Goal: Task Accomplishment & Management: Use online tool/utility

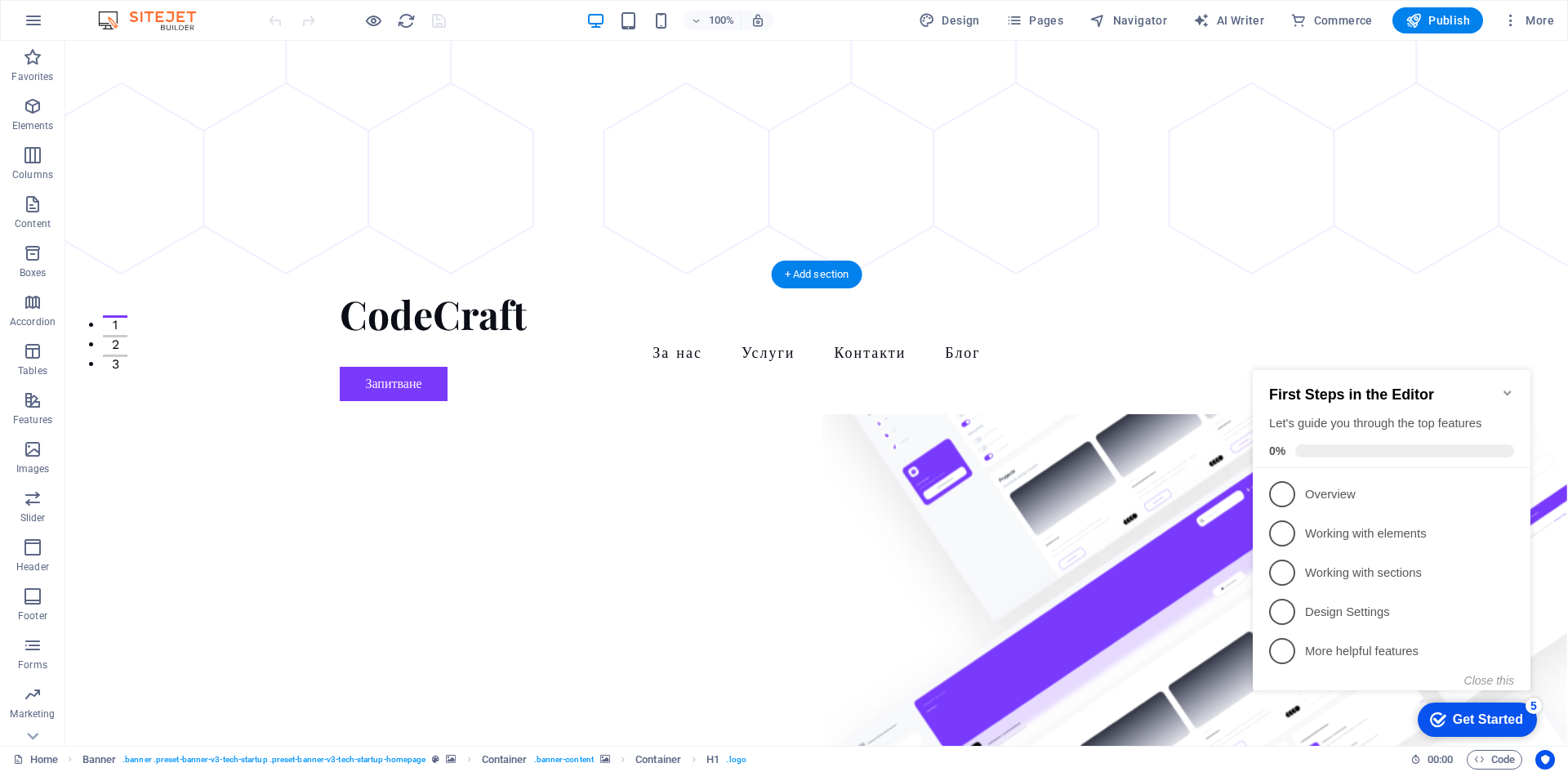
scroll to position [401, 0]
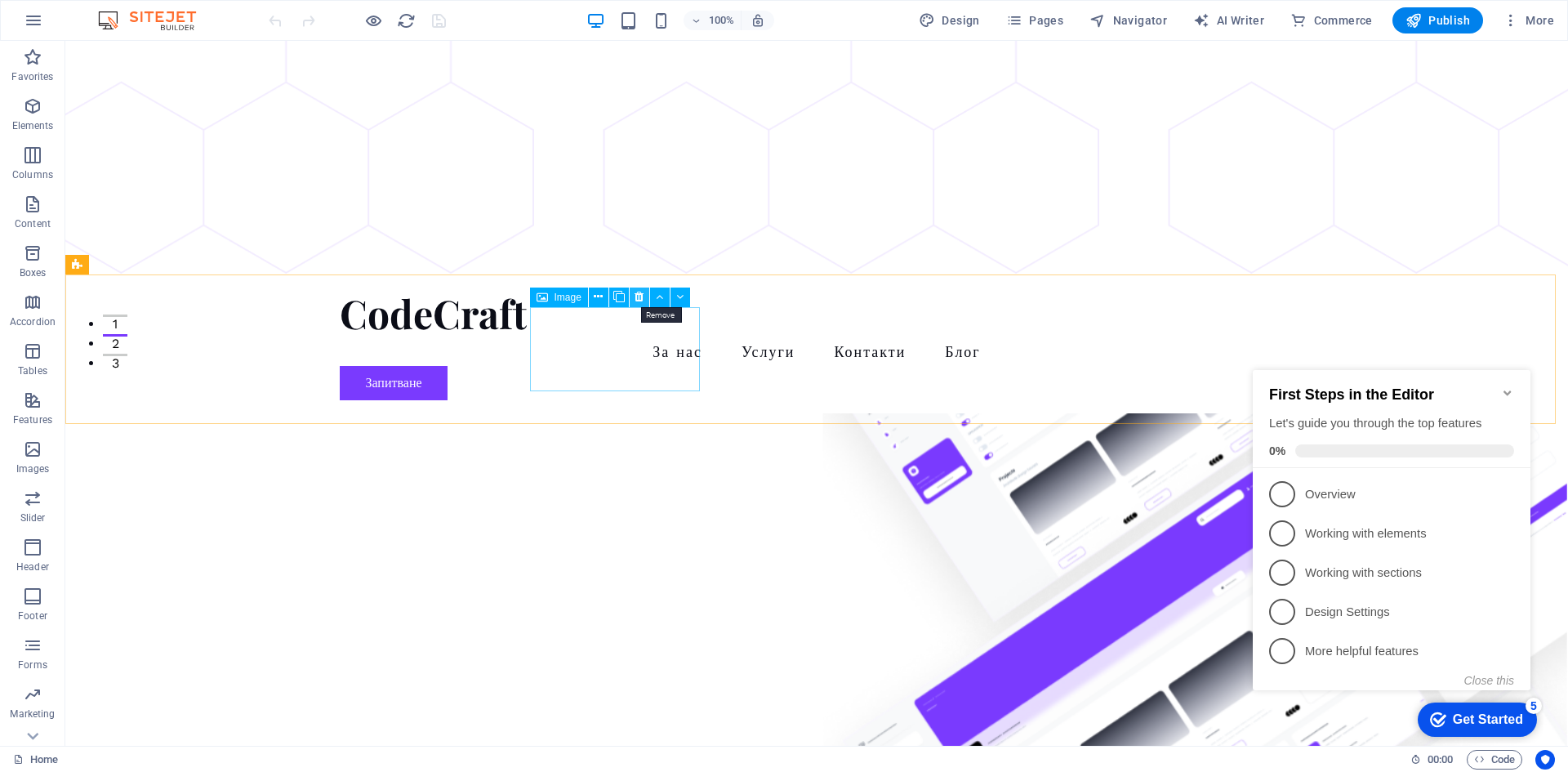
click at [644, 302] on button at bounding box center [639, 297] width 19 height 19
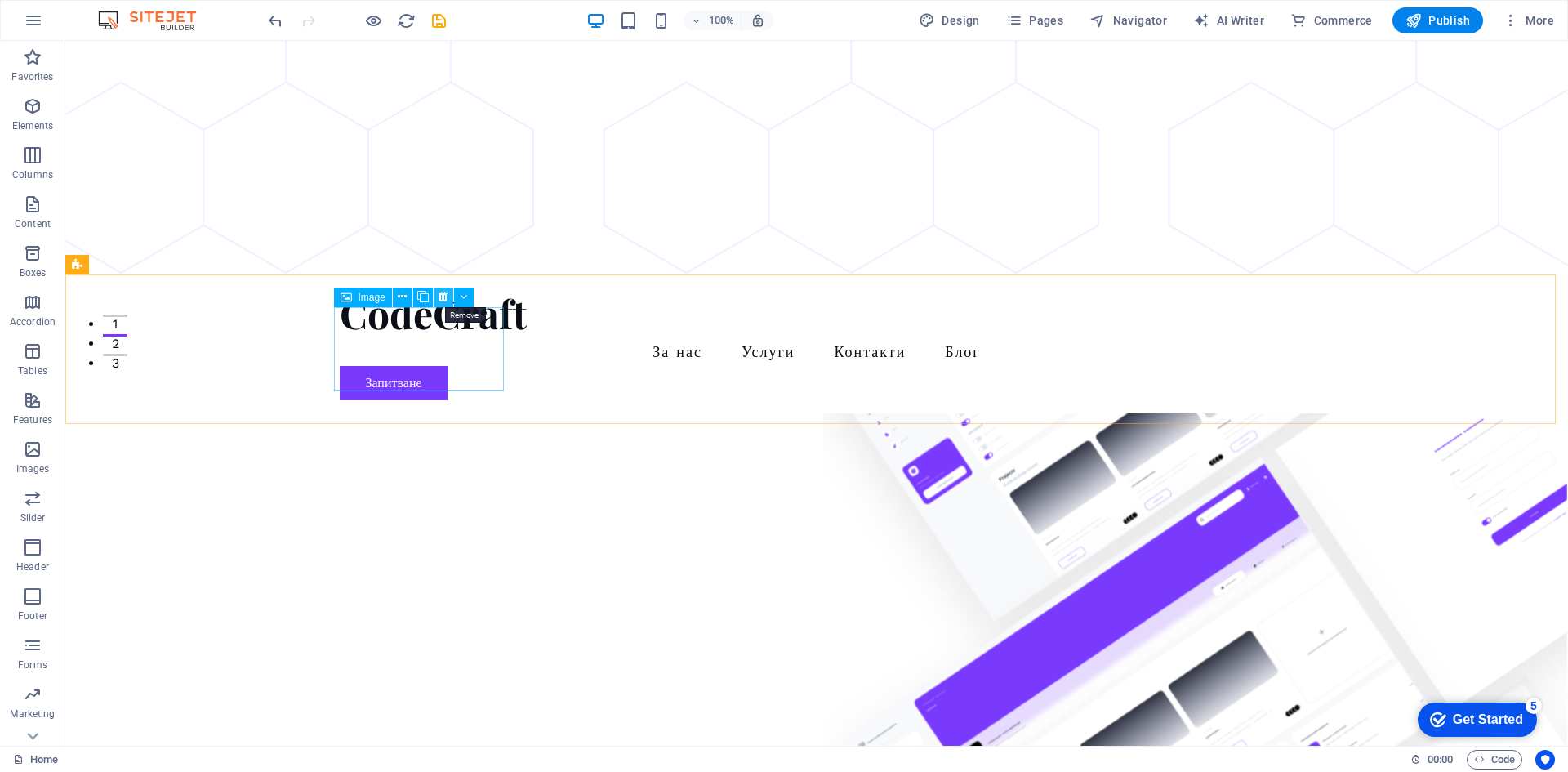
click at [441, 298] on icon at bounding box center [443, 297] width 9 height 18
click at [444, 297] on icon at bounding box center [443, 297] width 9 height 18
click at [436, 299] on button at bounding box center [443, 297] width 19 height 19
click at [444, 297] on icon at bounding box center [443, 297] width 9 height 18
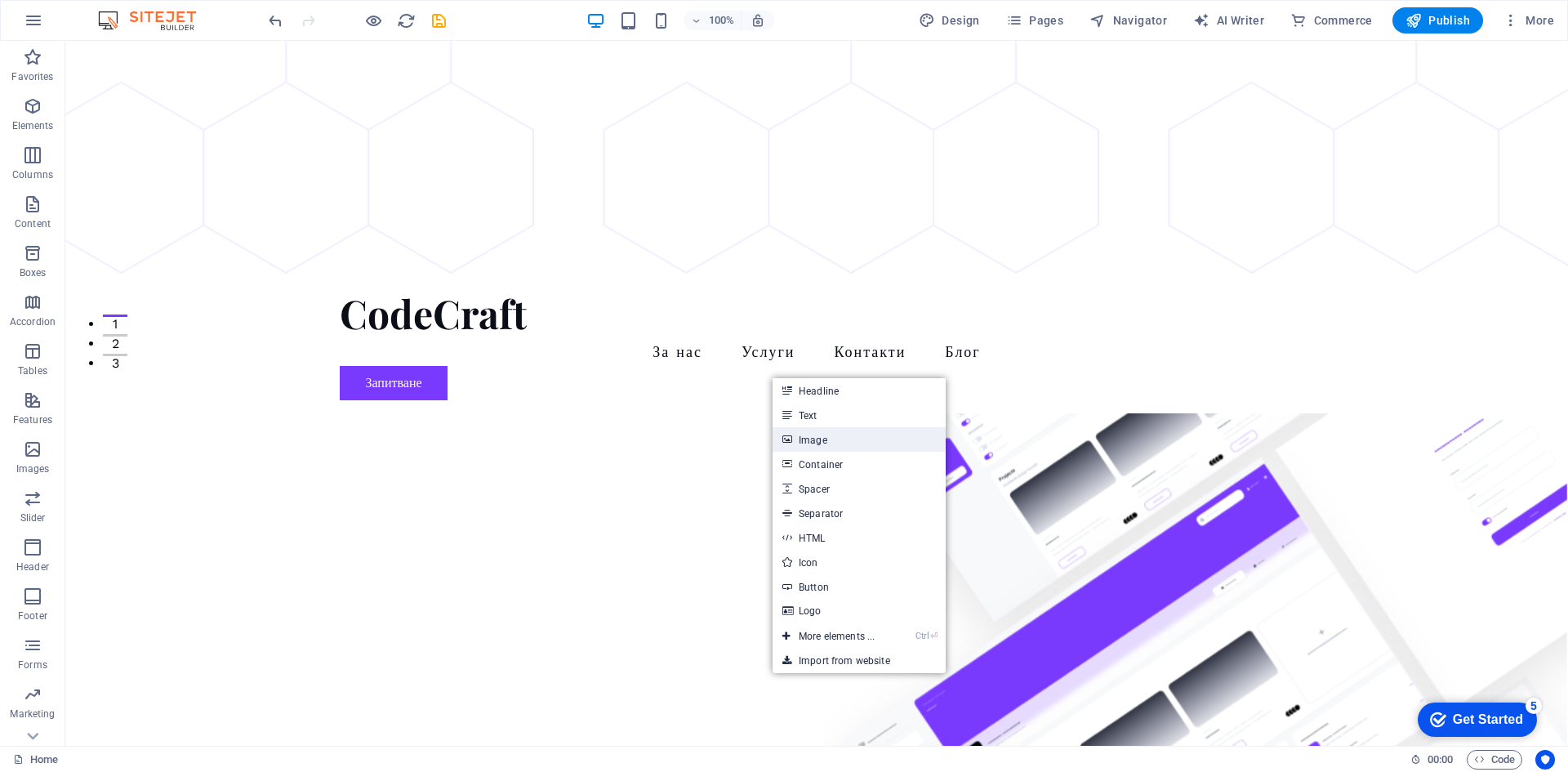
click at [876, 444] on link "Image" at bounding box center [859, 439] width 173 height 24
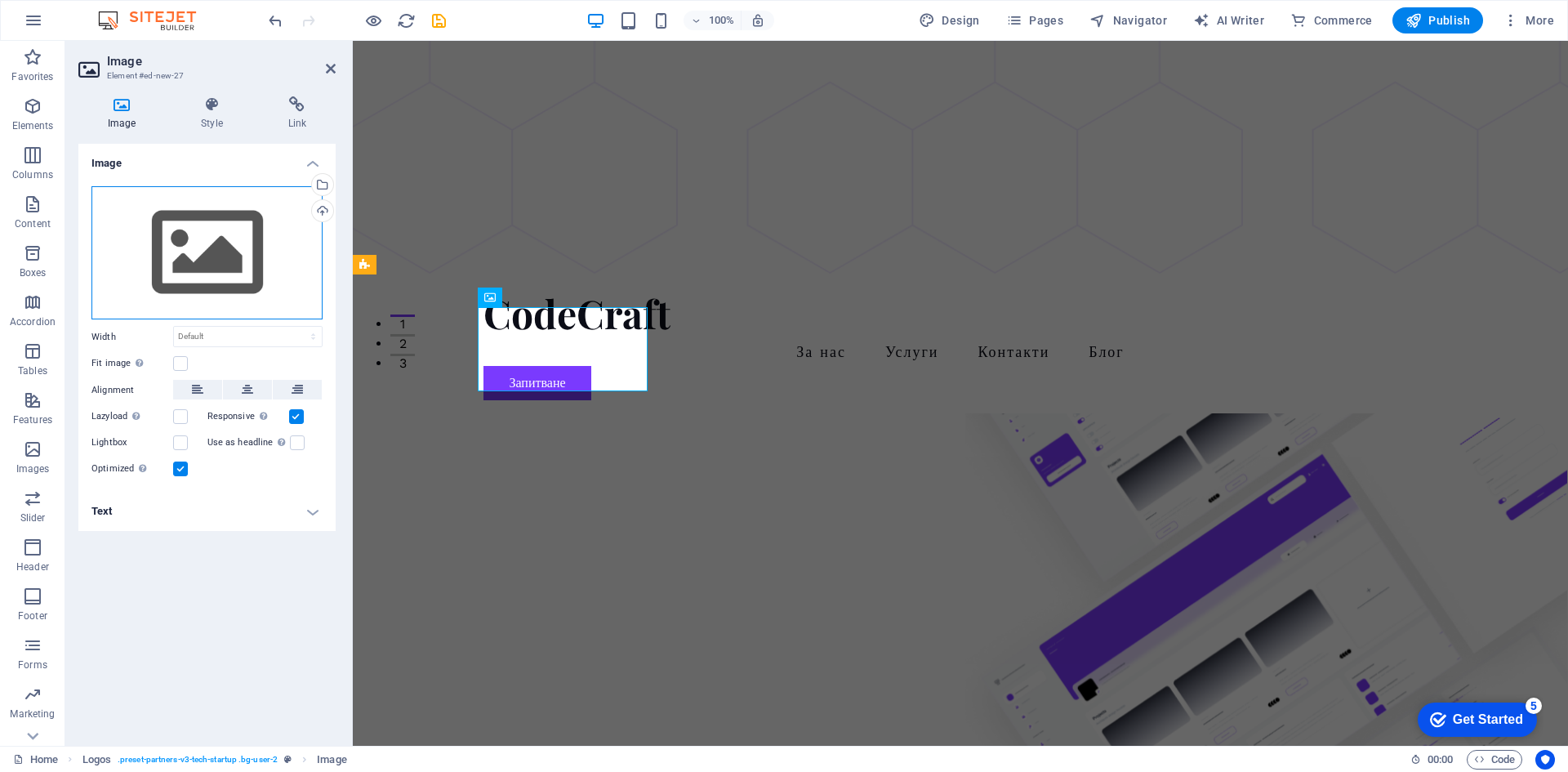
click at [251, 255] on div "Drag files here, click to choose files or select files from Files or our free s…" at bounding box center [207, 253] width 231 height 134
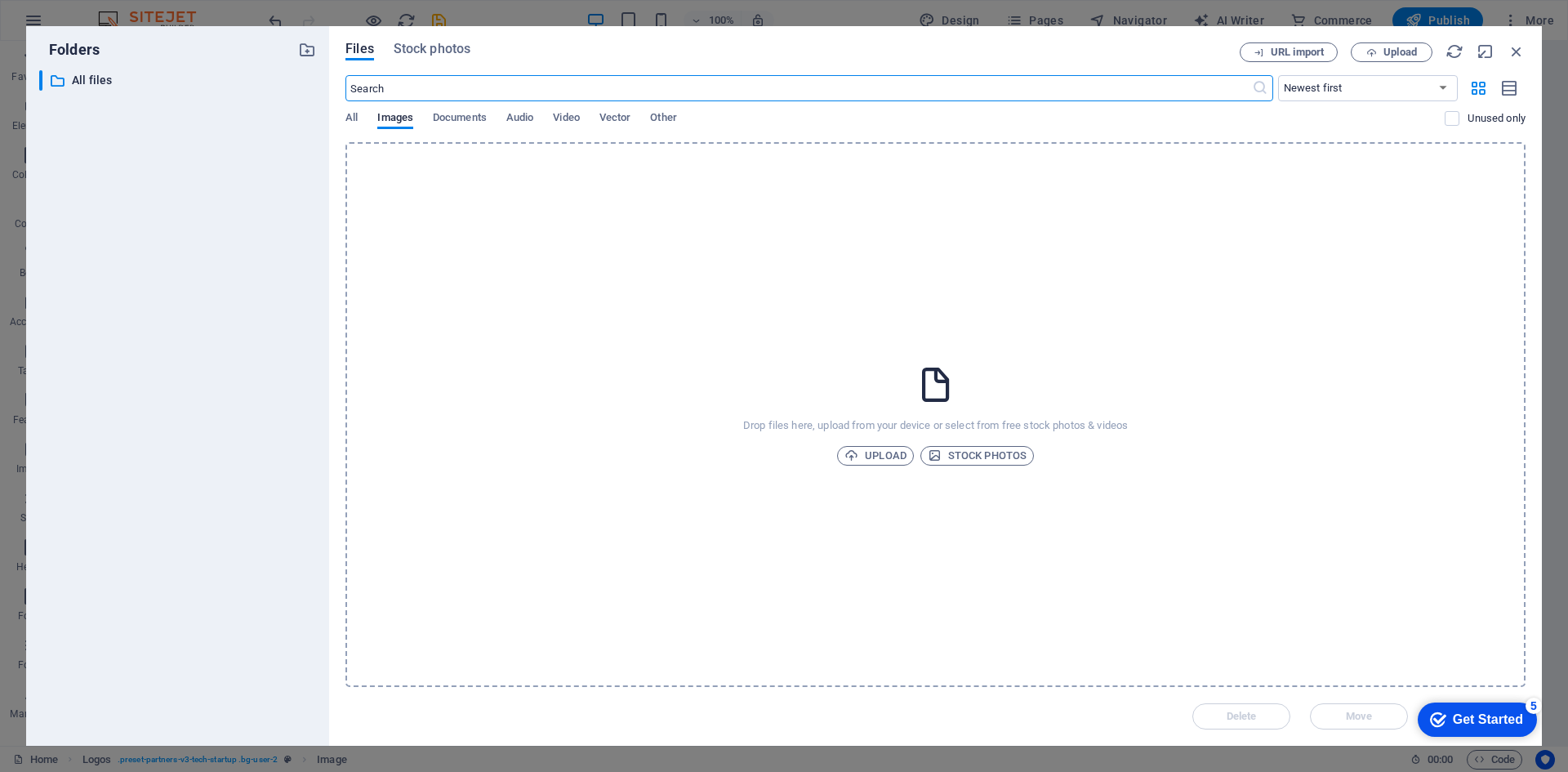
click at [892, 465] on div "Drop files here, upload from your device or select from free stock photos & vid…" at bounding box center [936, 414] width 1181 height 545
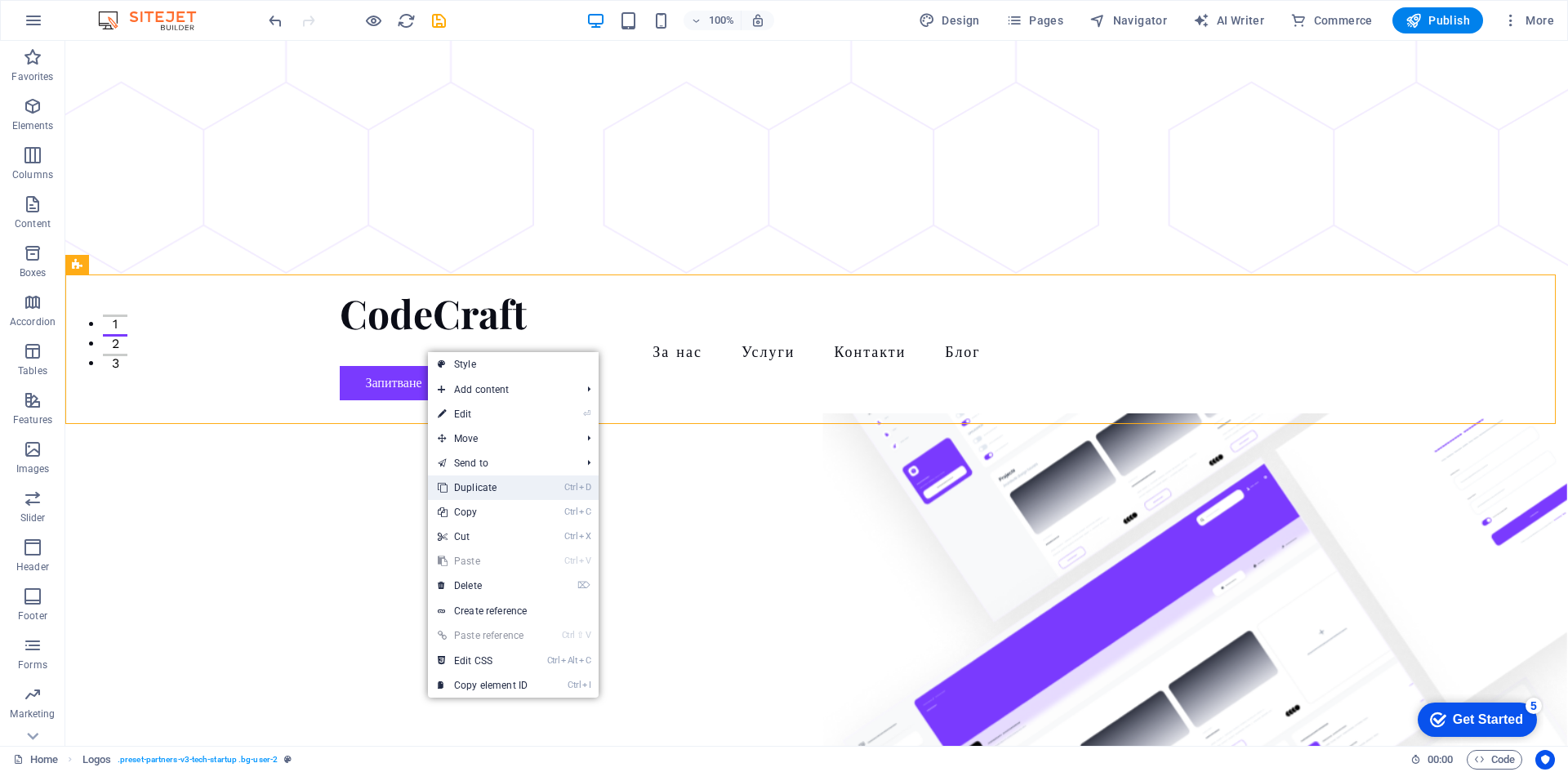
click at [534, 500] on link "Ctrl D Duplicate" at bounding box center [483, 487] width 109 height 24
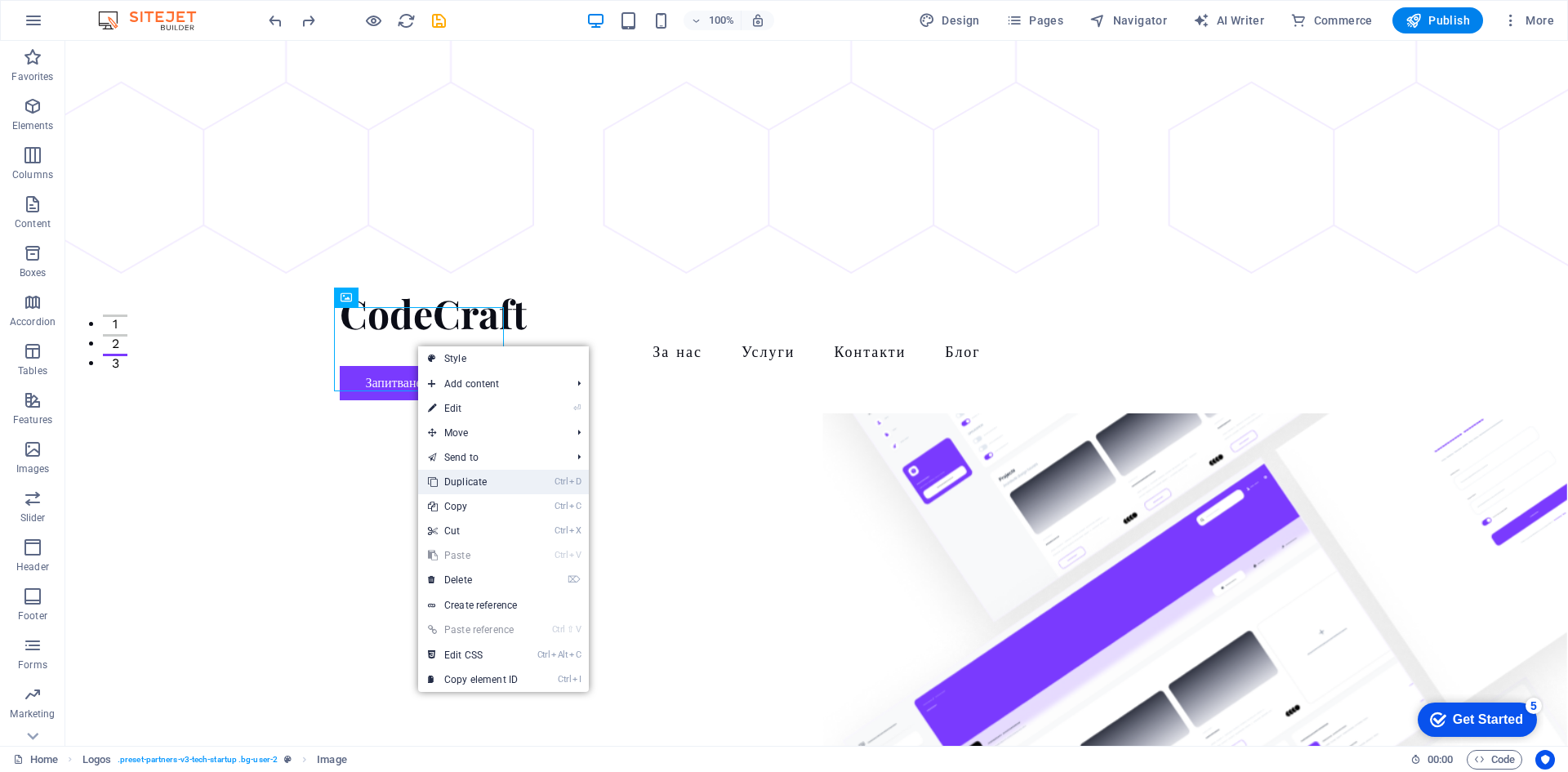
click at [481, 487] on link "Ctrl D Duplicate" at bounding box center [473, 482] width 109 height 24
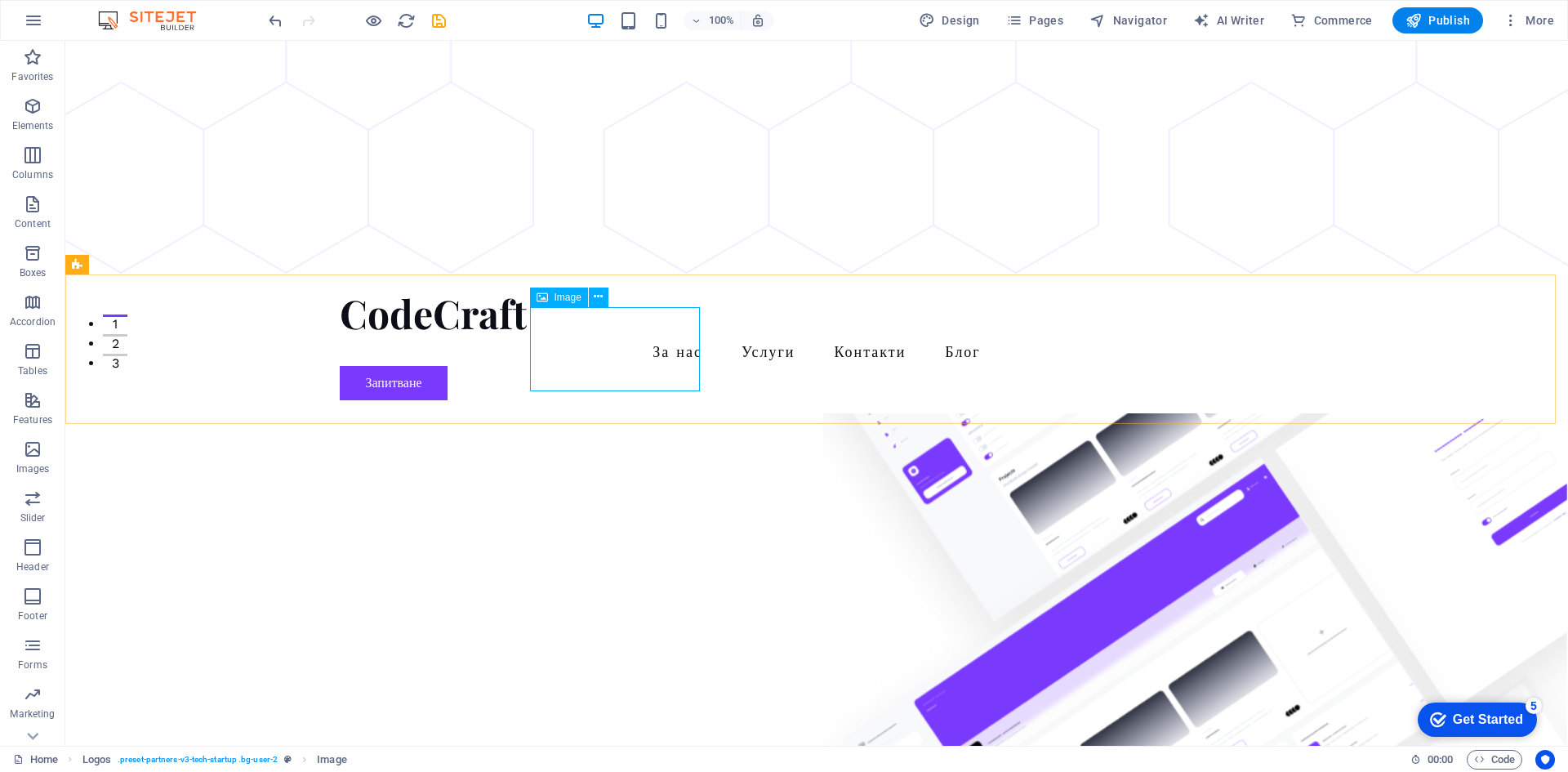
click at [567, 301] on span "Image" at bounding box center [567, 297] width 27 height 10
click at [562, 299] on span "Image" at bounding box center [567, 297] width 27 height 10
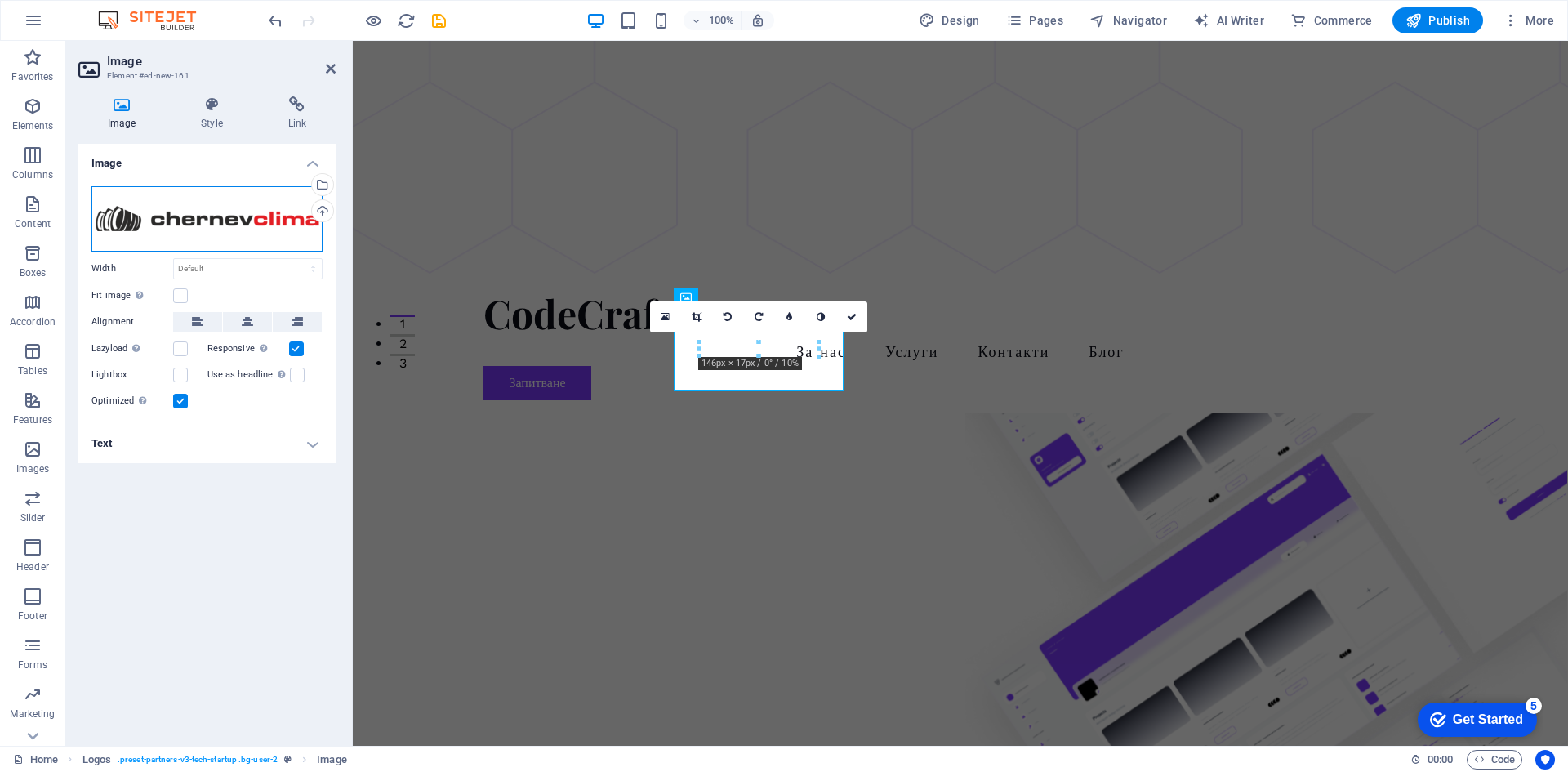
click at [205, 220] on div "Drag files here, click to choose files or select files from Files or our free s…" at bounding box center [207, 219] width 231 height 66
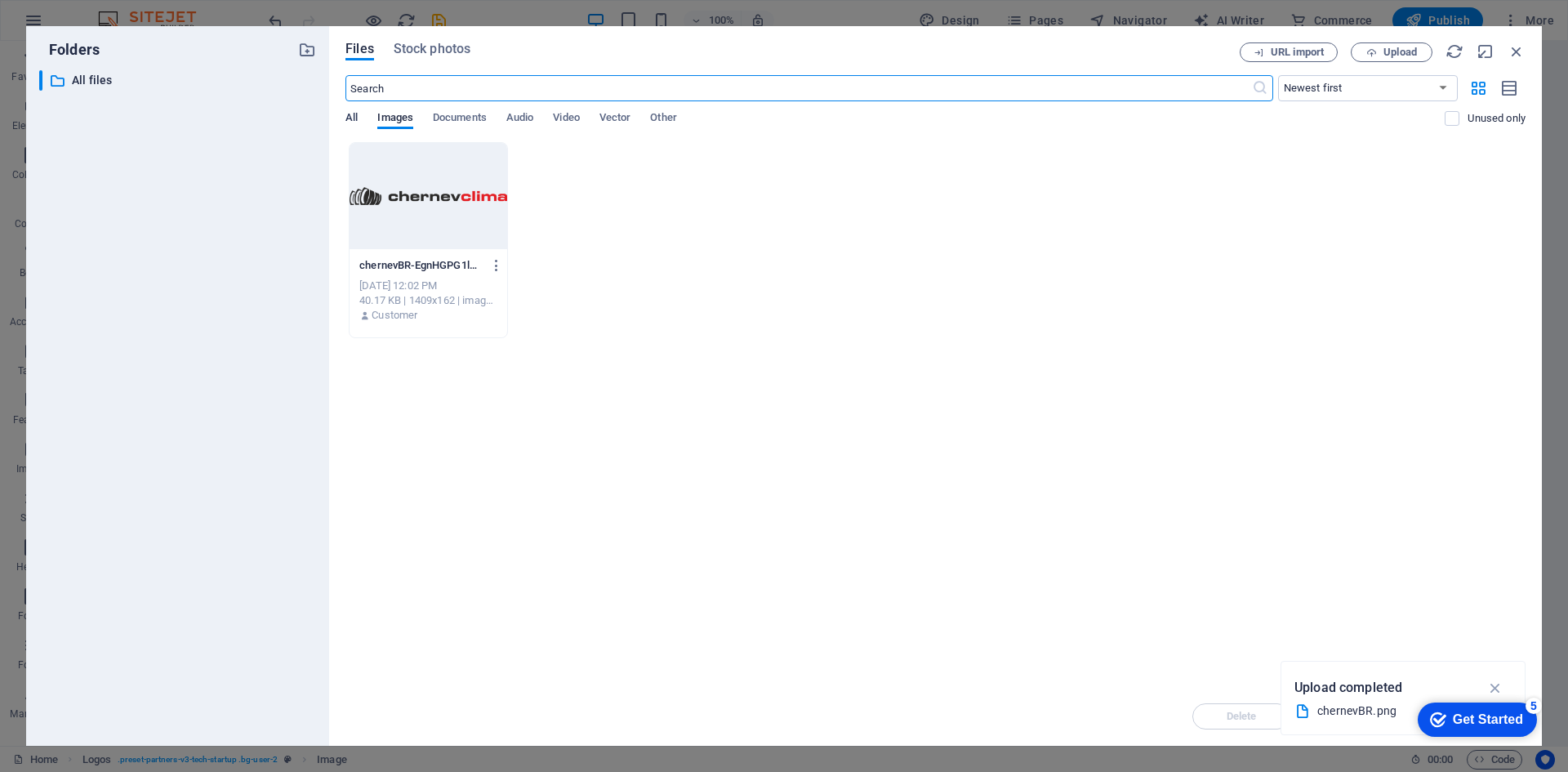
click at [357, 118] on span "All" at bounding box center [351, 119] width 12 height 23
click at [1395, 44] on button "Upload" at bounding box center [1392, 52] width 82 height 19
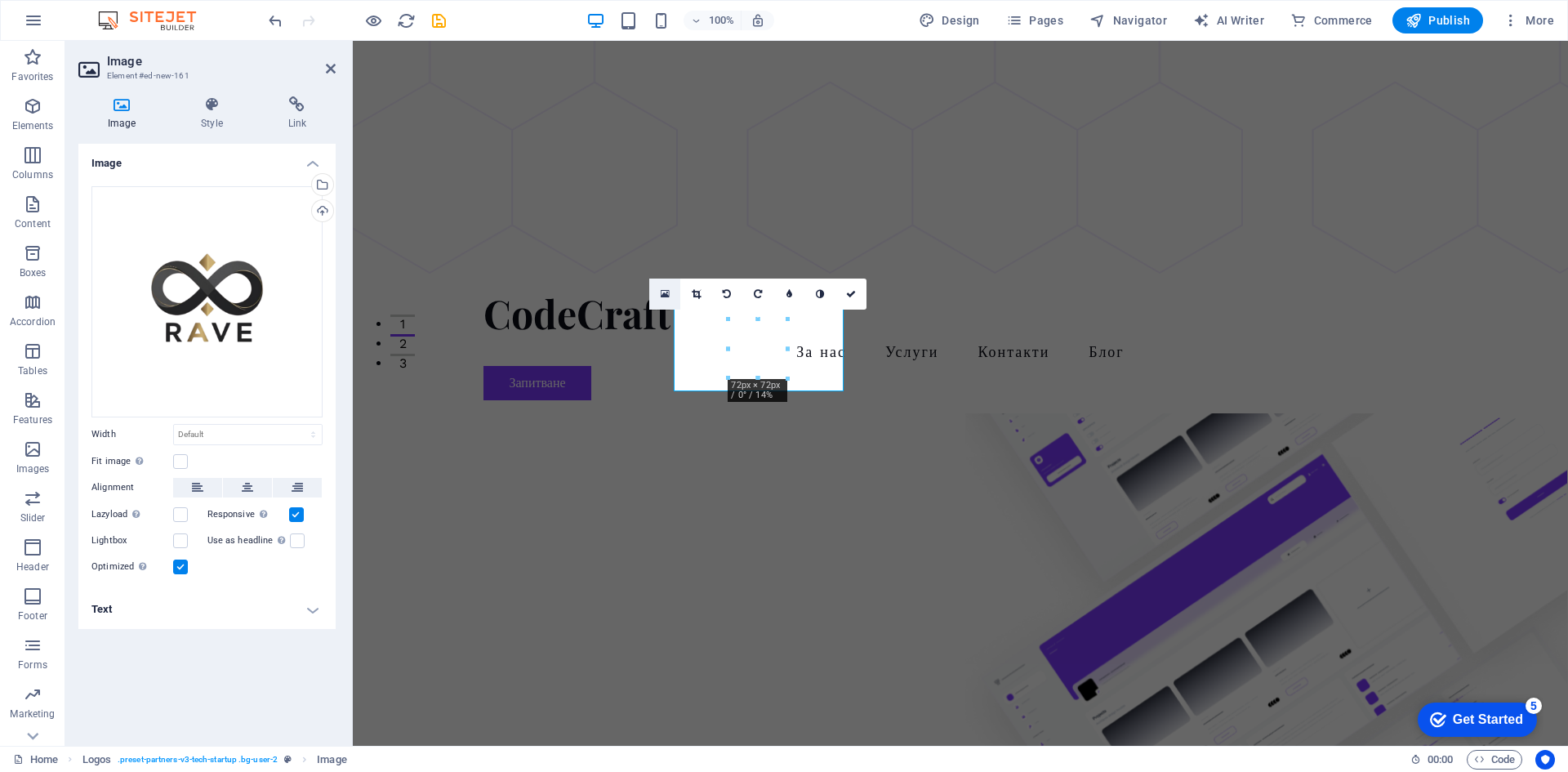
click at [669, 295] on icon at bounding box center [665, 294] width 9 height 11
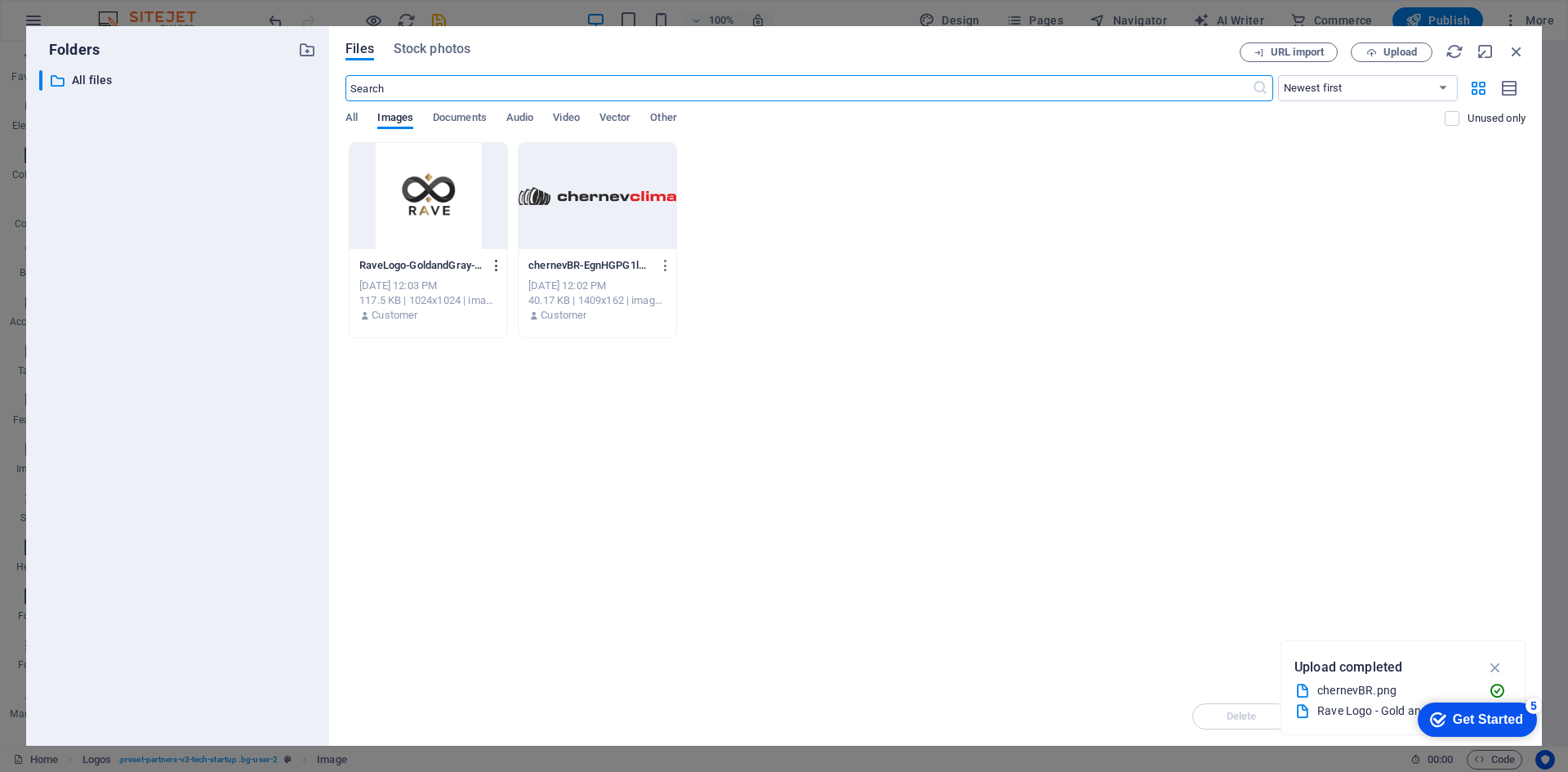
click at [499, 264] on icon "button" at bounding box center [497, 266] width 16 height 15
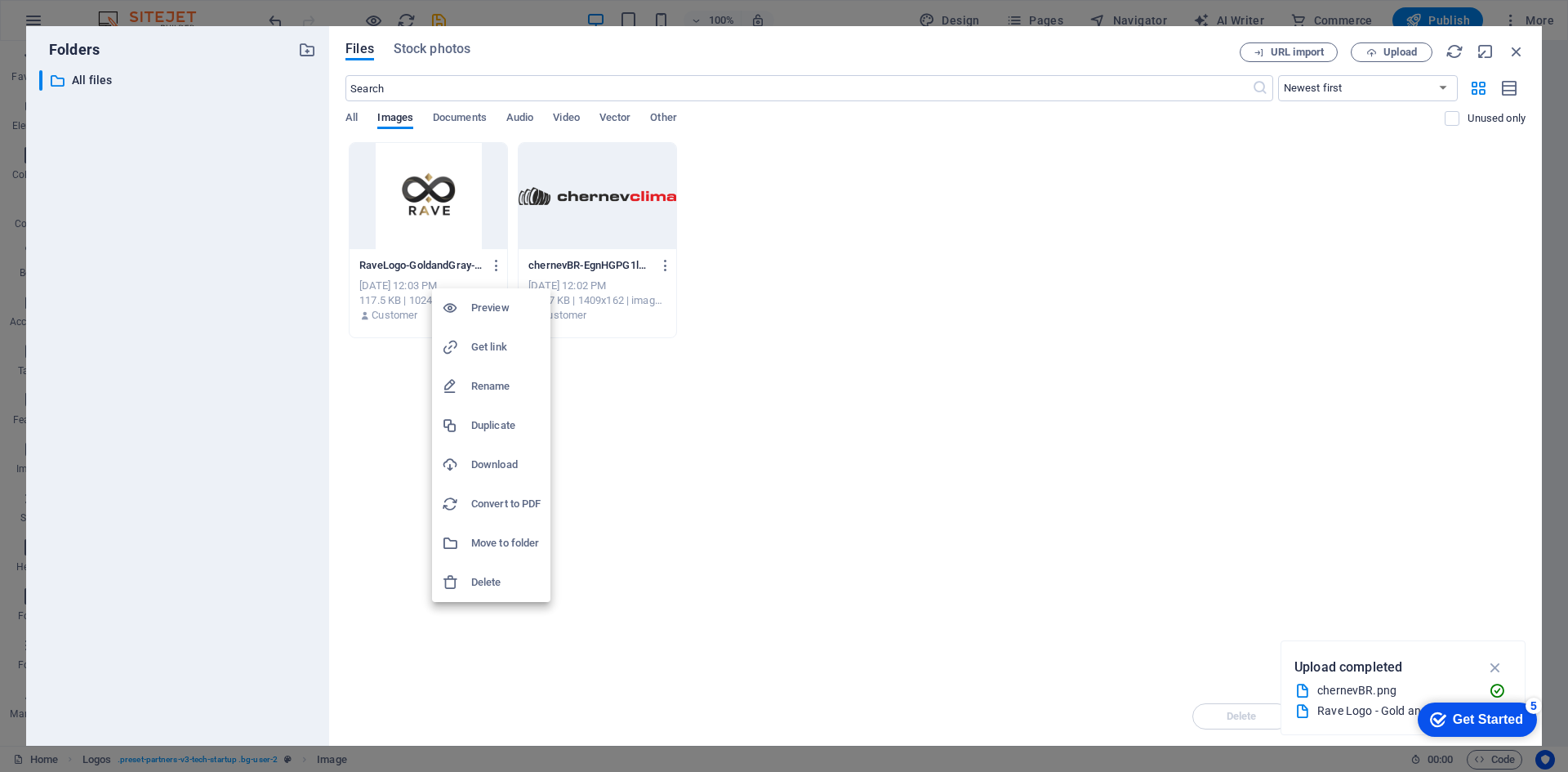
click at [682, 463] on div at bounding box center [784, 386] width 1568 height 772
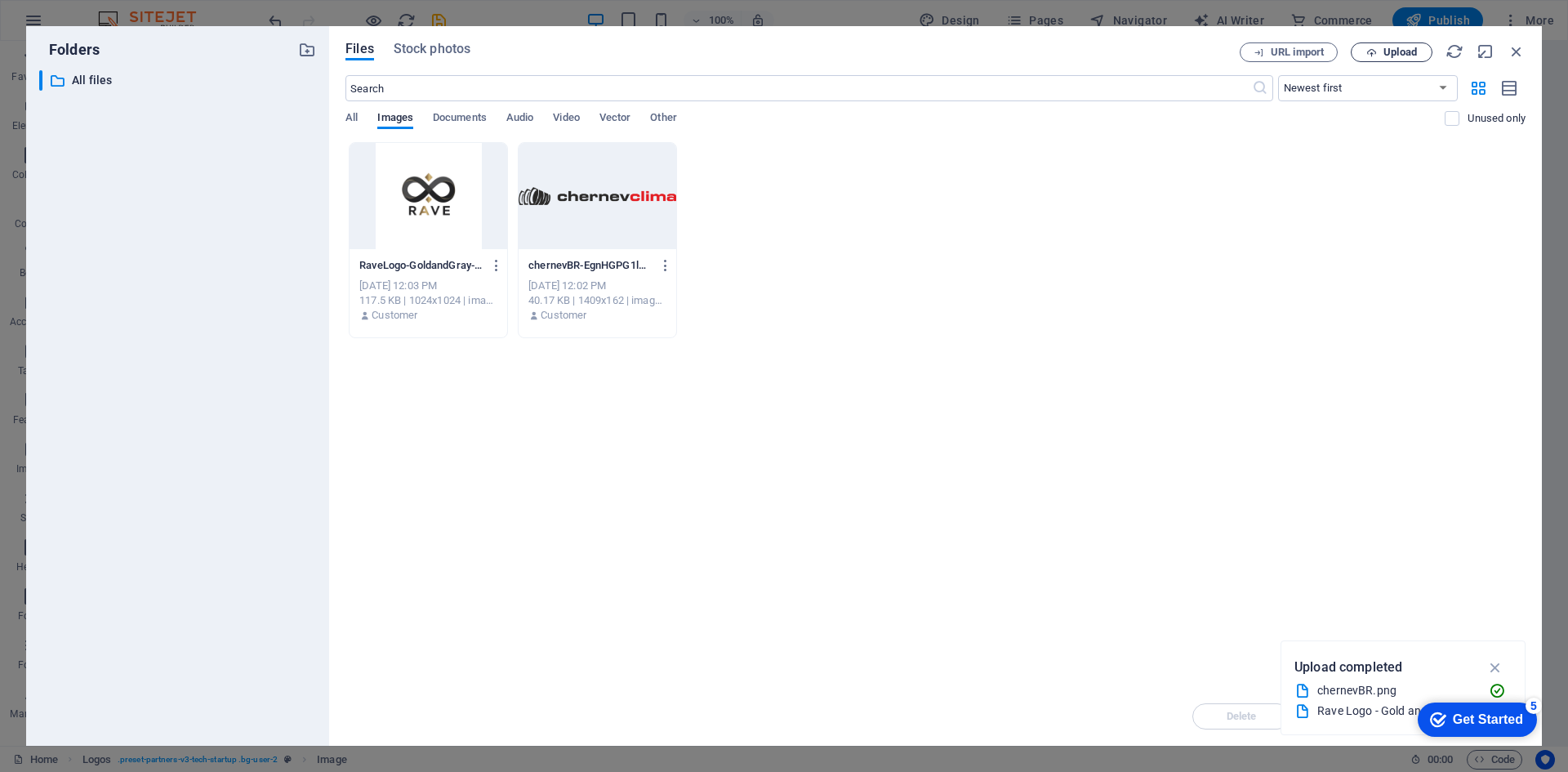
click at [1385, 48] on span "Upload" at bounding box center [1400, 52] width 33 height 10
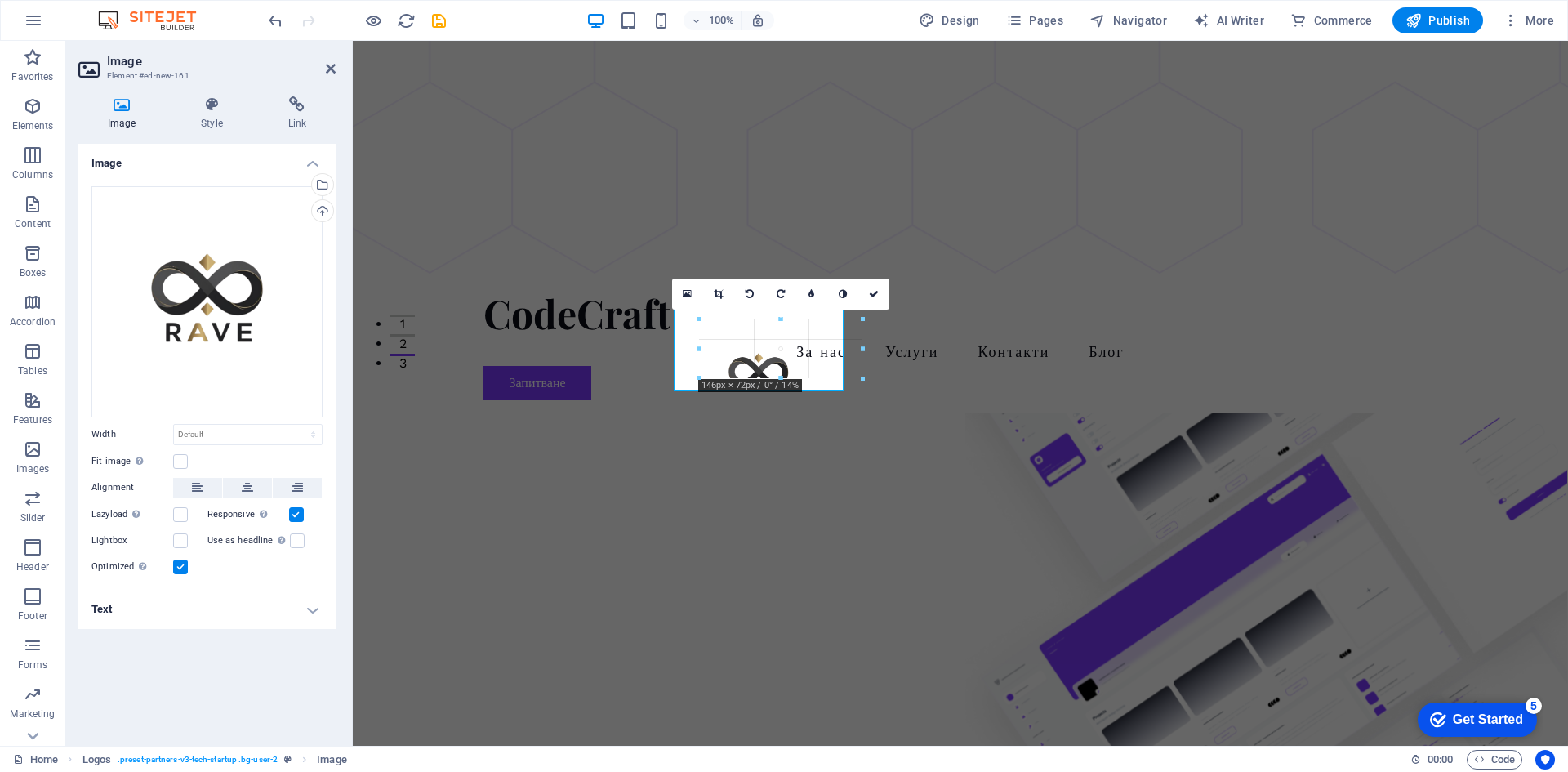
drag, startPoint x: 731, startPoint y: 377, endPoint x: 328, endPoint y: 359, distance: 403.4
type input "146"
select select "px"
drag, startPoint x: 816, startPoint y: 365, endPoint x: 857, endPoint y: 402, distance: 55.2
click at [857, 402] on div "H1 Banner Banner Container Container Banner Container Text Spacer Button Spacer…" at bounding box center [961, 192] width 1216 height 1106
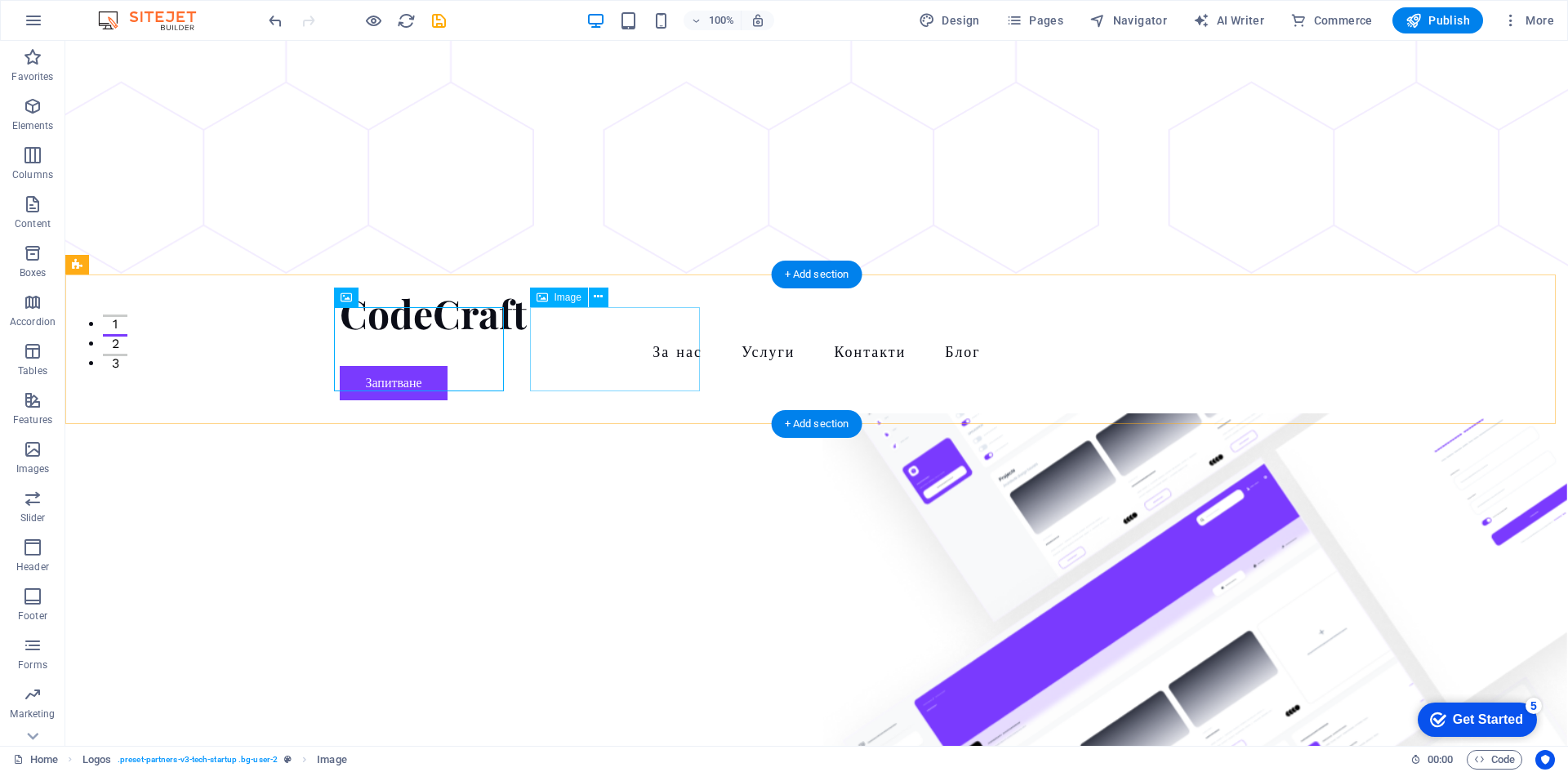
select select "px"
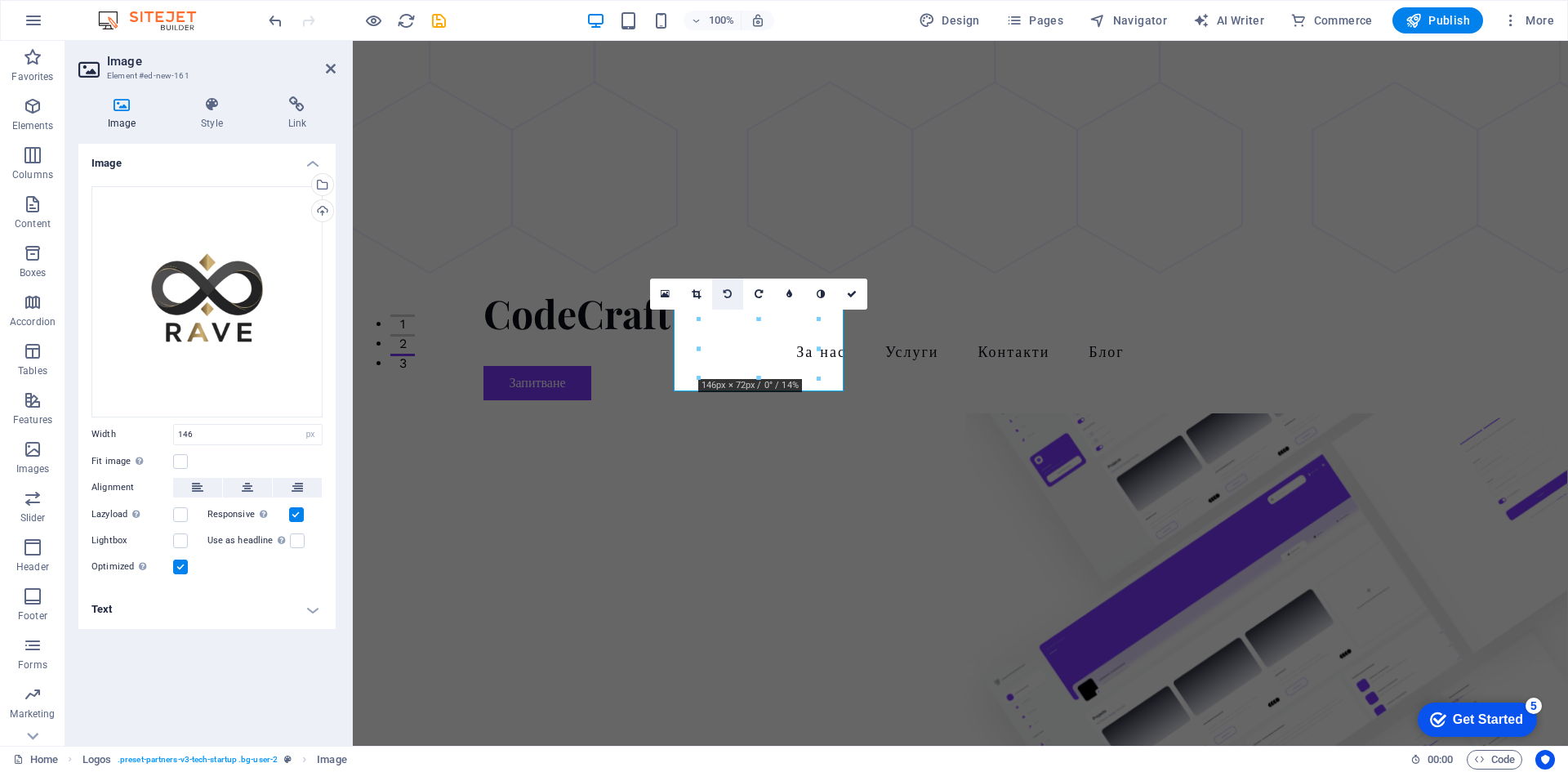
click at [734, 291] on link at bounding box center [727, 294] width 31 height 31
click at [290, 512] on label at bounding box center [297, 514] width 15 height 15
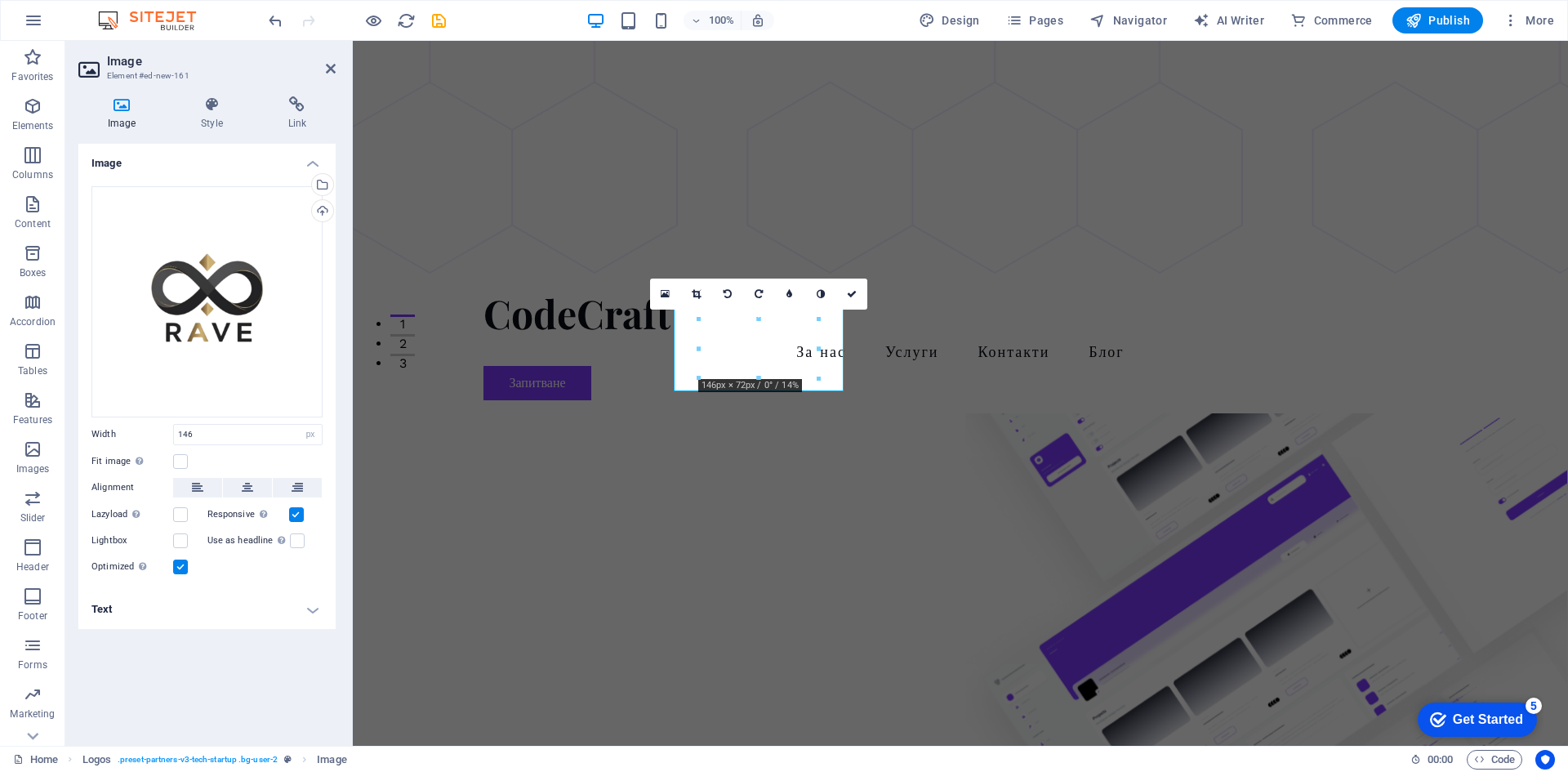
click at [0, 0] on input "Responsive Automatically load retina image and smartphone optimized sizes." at bounding box center [0, 0] width 0 height 0
click at [175, 457] on label at bounding box center [181, 462] width 15 height 15
click at [0, 0] on input "Fit image Automatically fit image to a fixed width and height" at bounding box center [0, 0] width 0 height 0
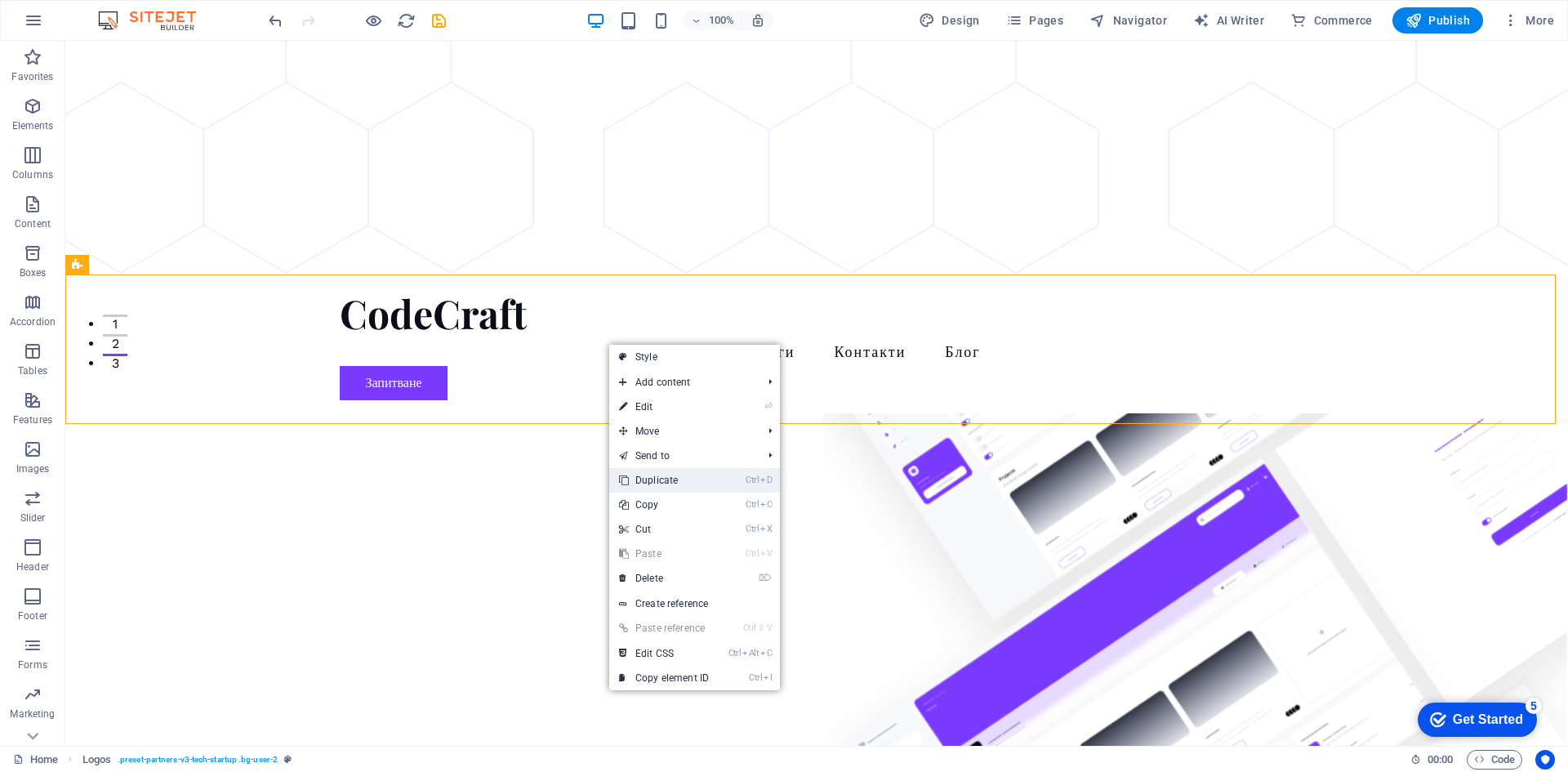
click at [713, 481] on link "Ctrl D Duplicate" at bounding box center [664, 480] width 109 height 24
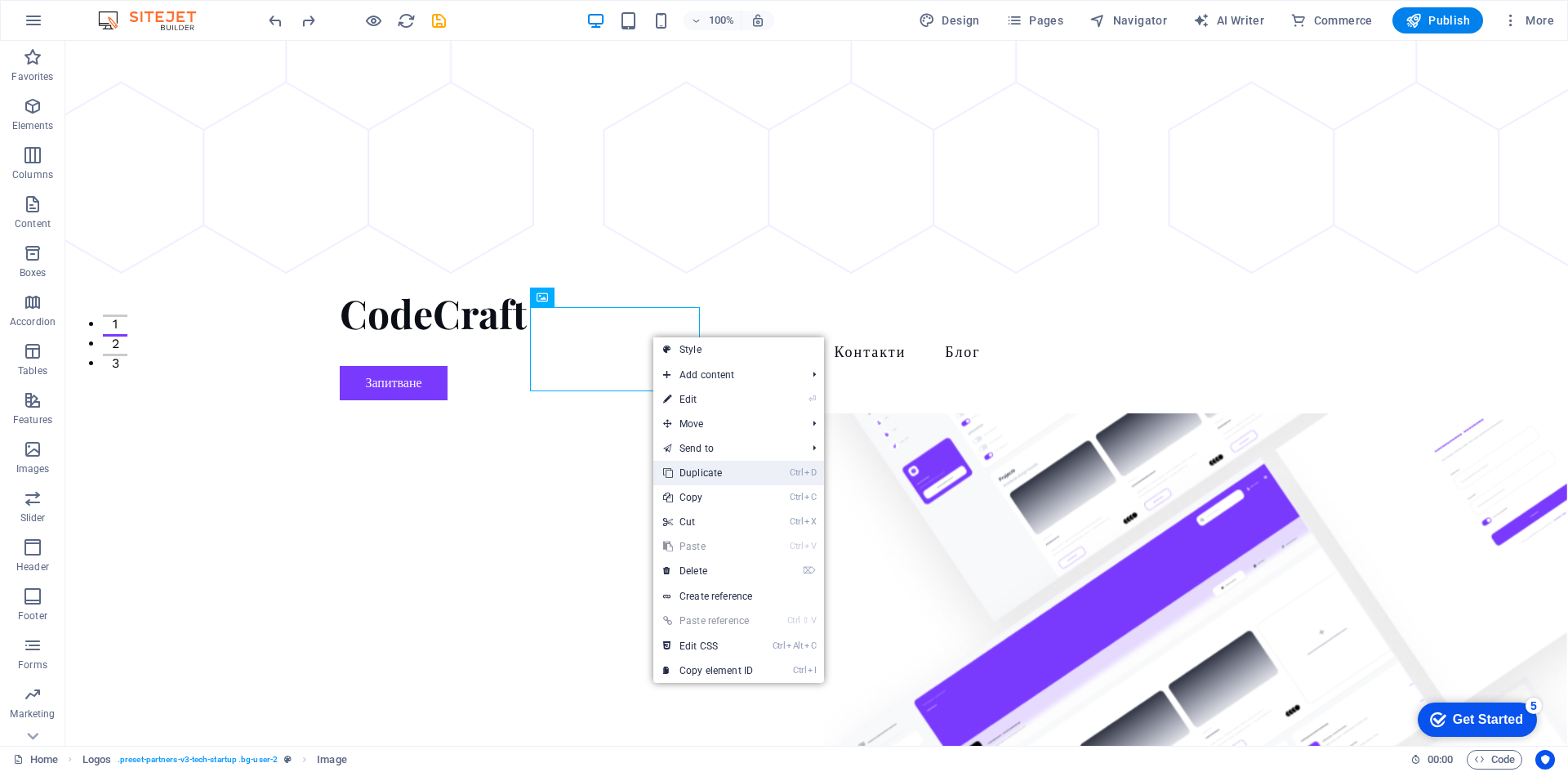
click at [751, 472] on link "Ctrl D Duplicate" at bounding box center [708, 473] width 109 height 24
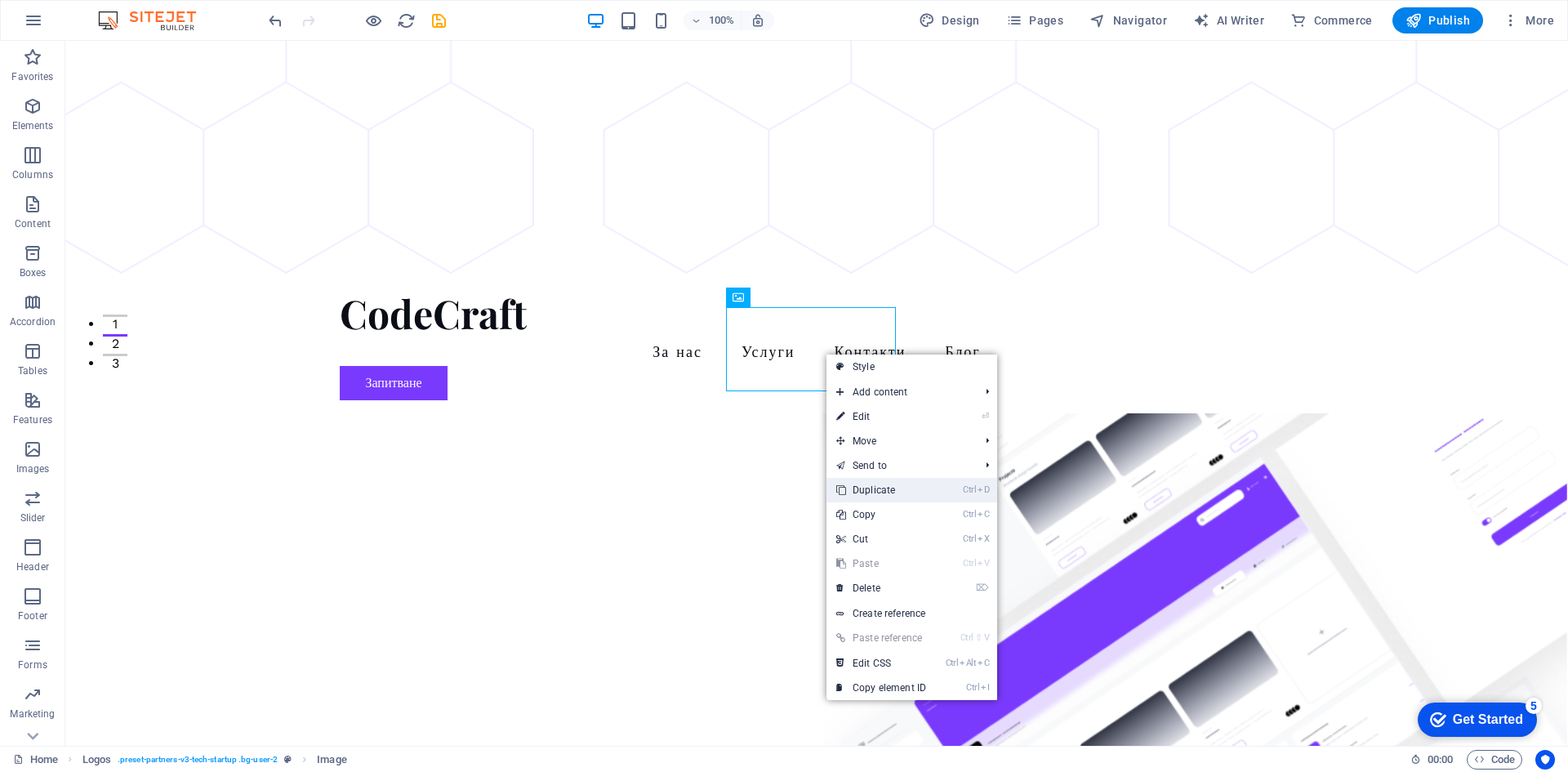
click at [884, 486] on link "Ctrl D Duplicate" at bounding box center [881, 490] width 109 height 24
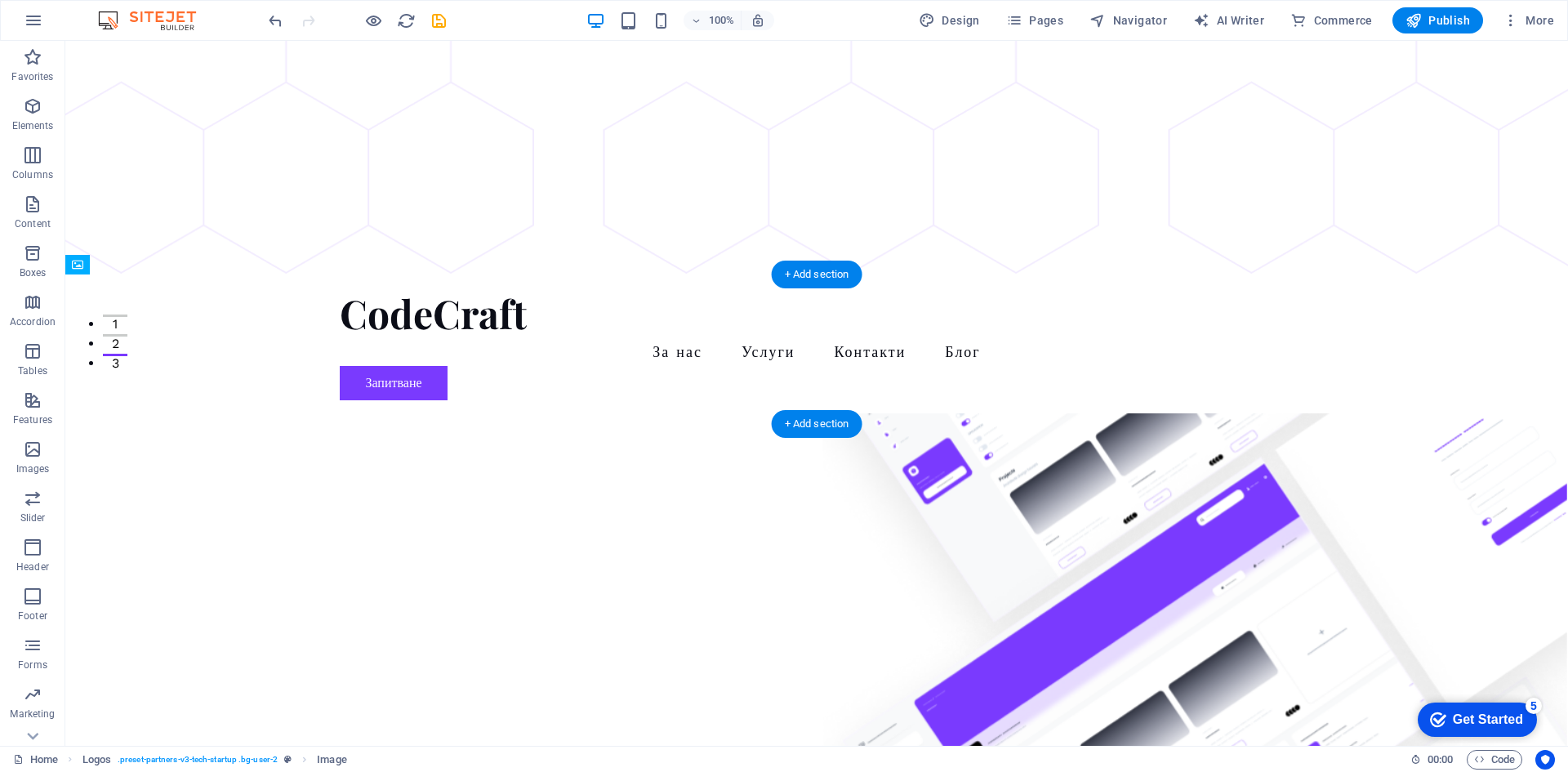
drag, startPoint x: 462, startPoint y: 348, endPoint x: 797, endPoint y: 355, distance: 335.1
drag, startPoint x: 589, startPoint y: 333, endPoint x: 1056, endPoint y: 369, distance: 468.4
select select "px"
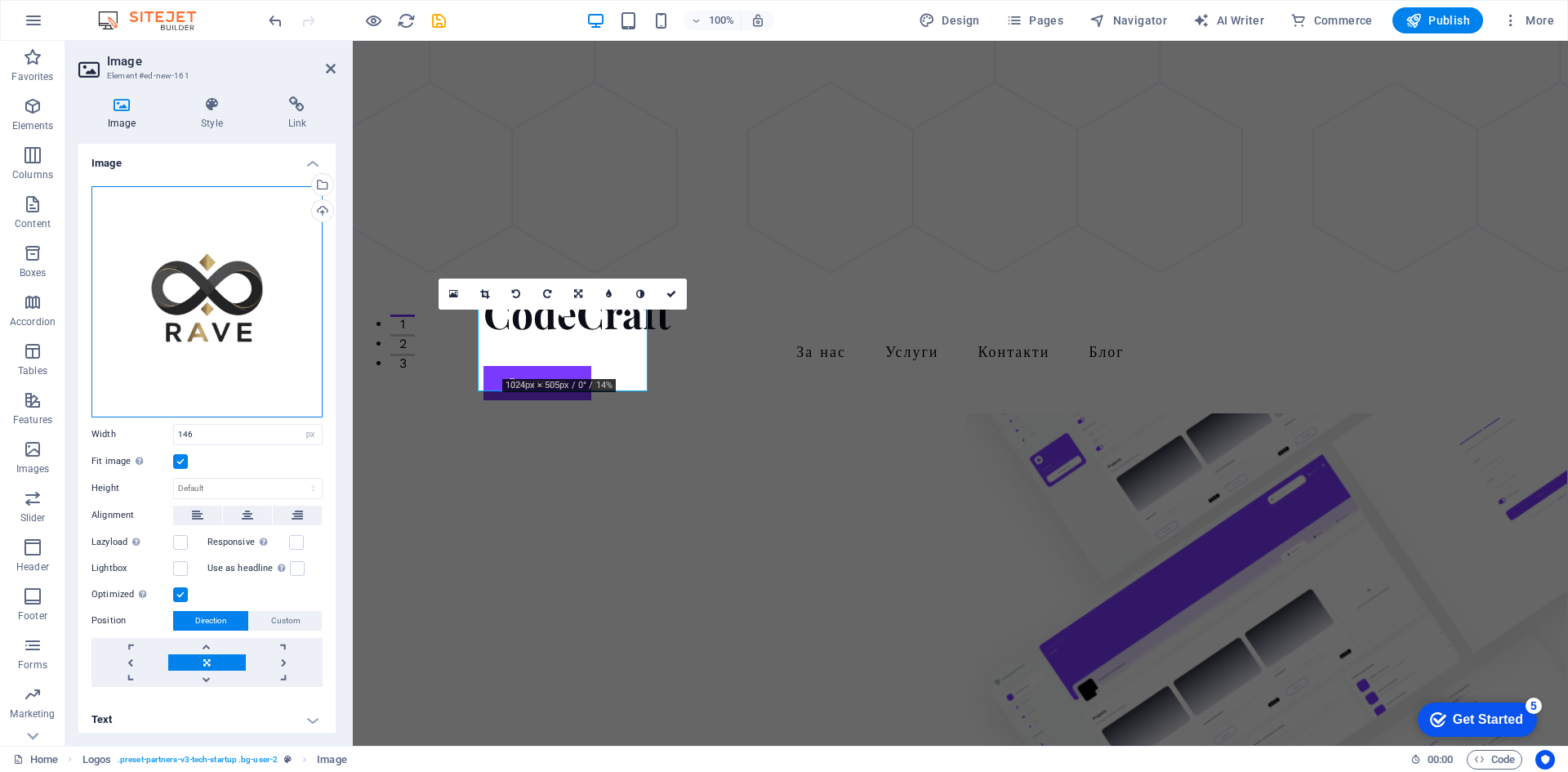
click at [217, 335] on div "Drag files here, click to choose files or select files from Files or our free s…" at bounding box center [207, 301] width 231 height 231
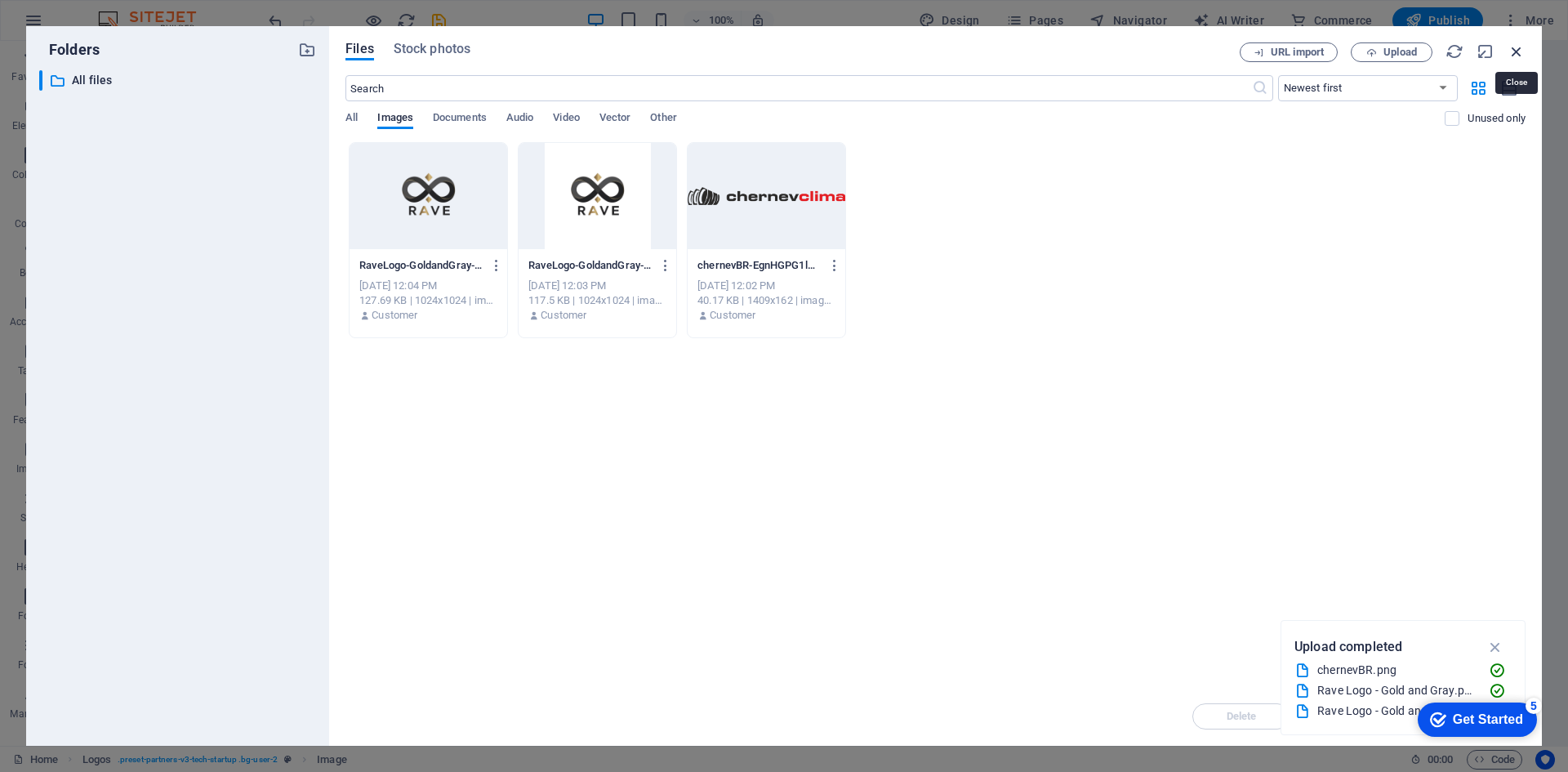
click at [1513, 55] on icon "button" at bounding box center [1516, 51] width 18 height 18
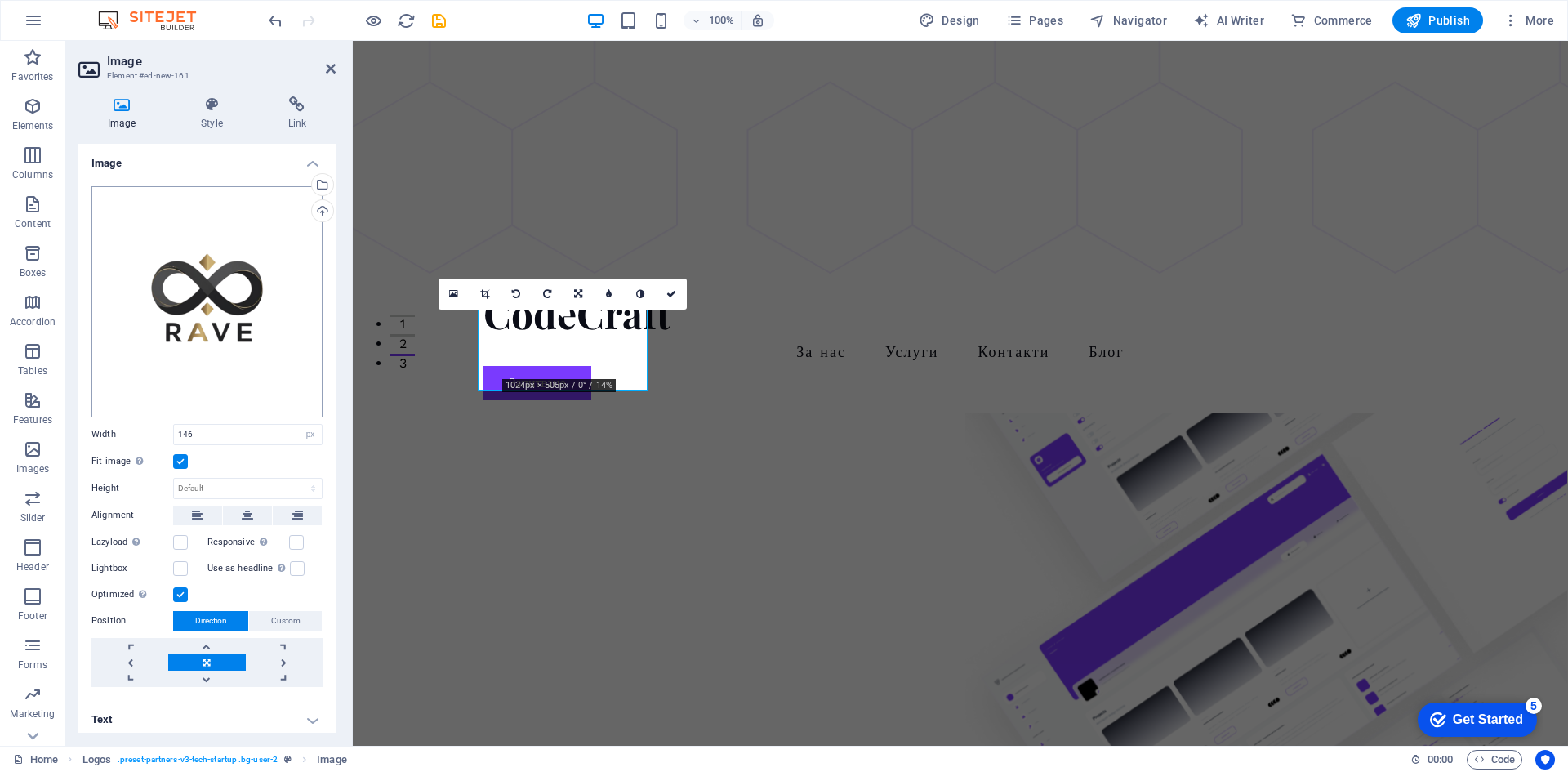
scroll to position [4, 0]
click at [326, 70] on icon at bounding box center [331, 69] width 10 height 13
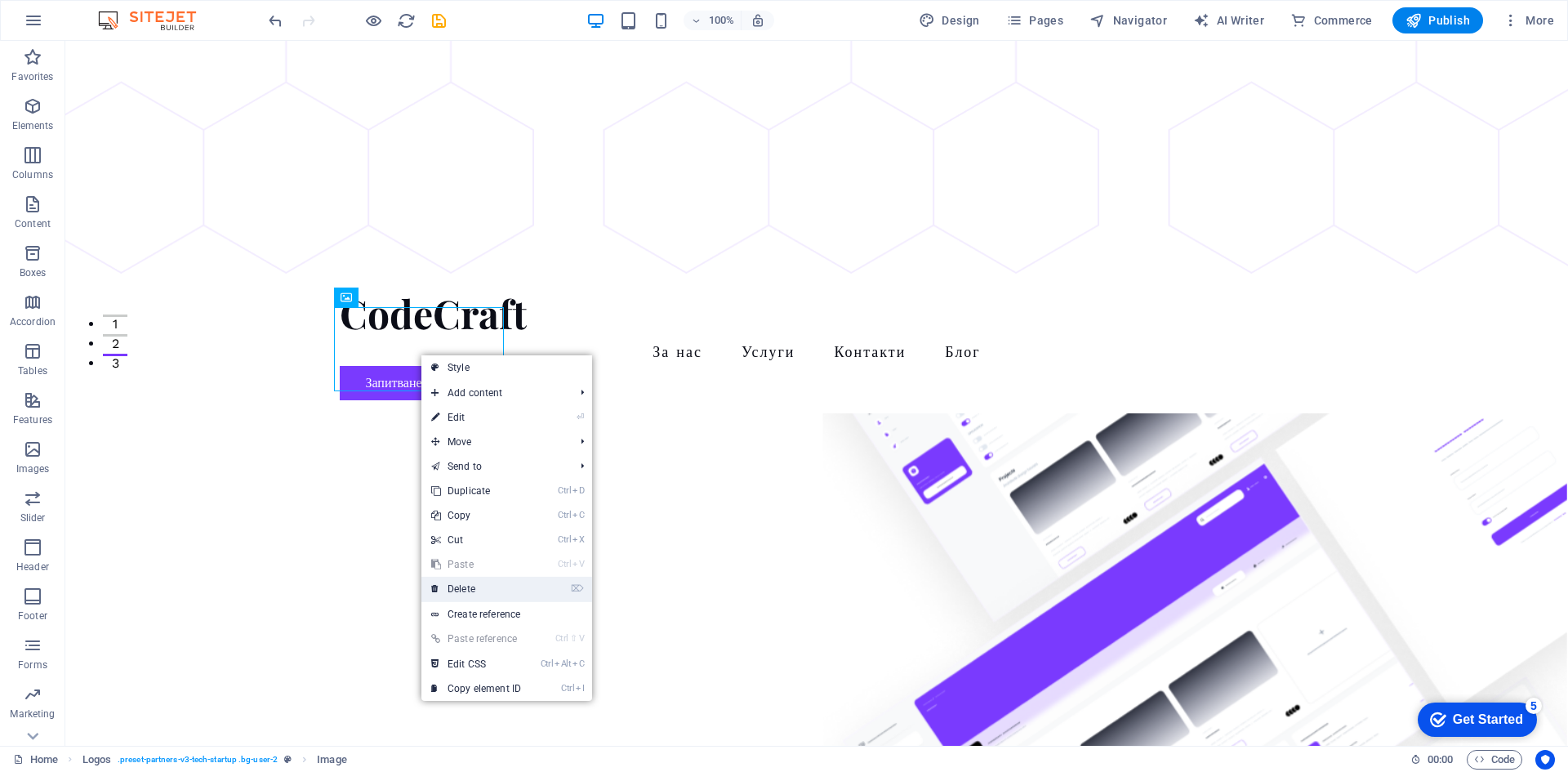
click at [531, 580] on link "⌦ Delete" at bounding box center [476, 588] width 109 height 24
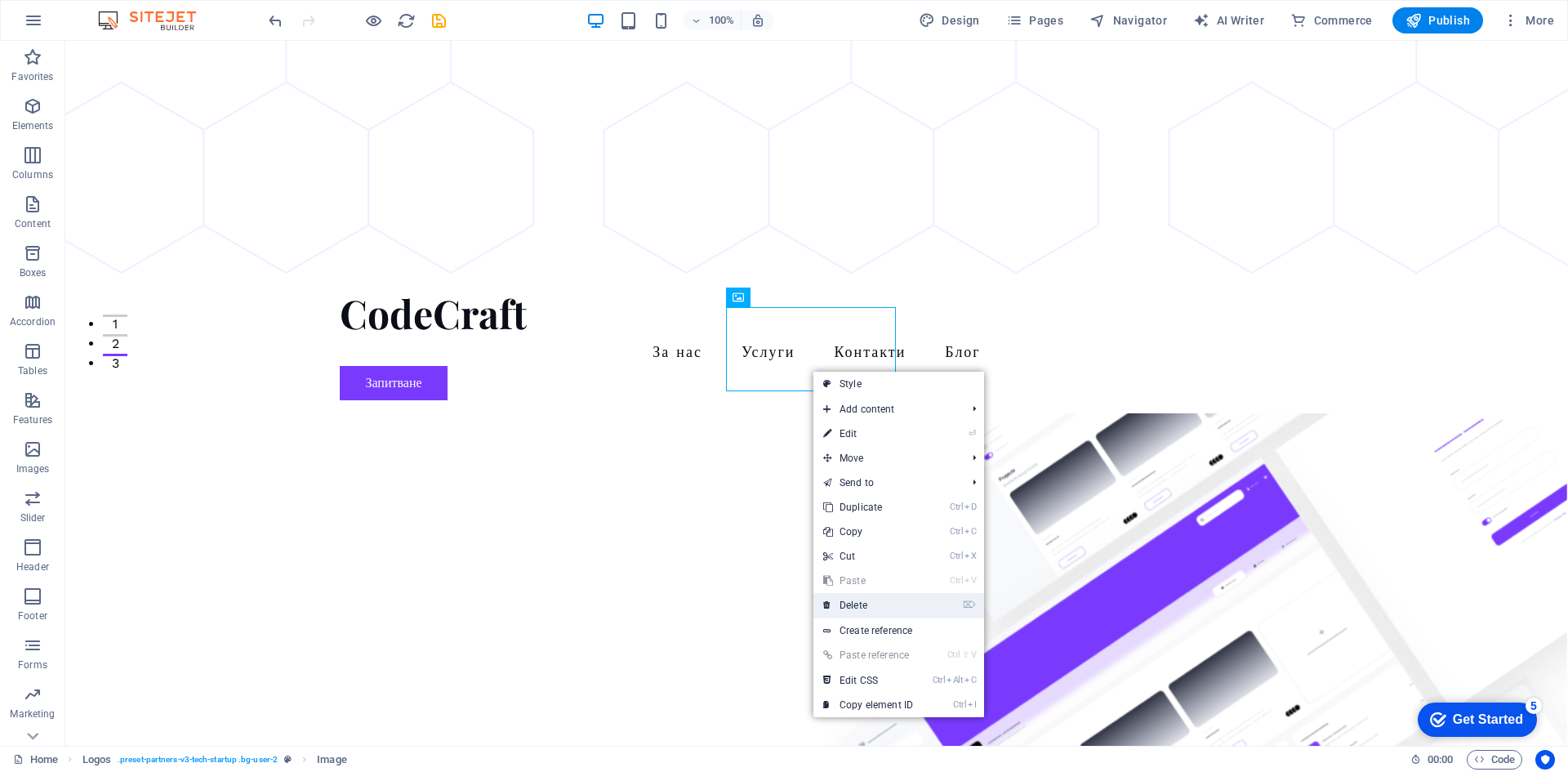
click at [851, 602] on link "⌦ Delete" at bounding box center [868, 605] width 109 height 24
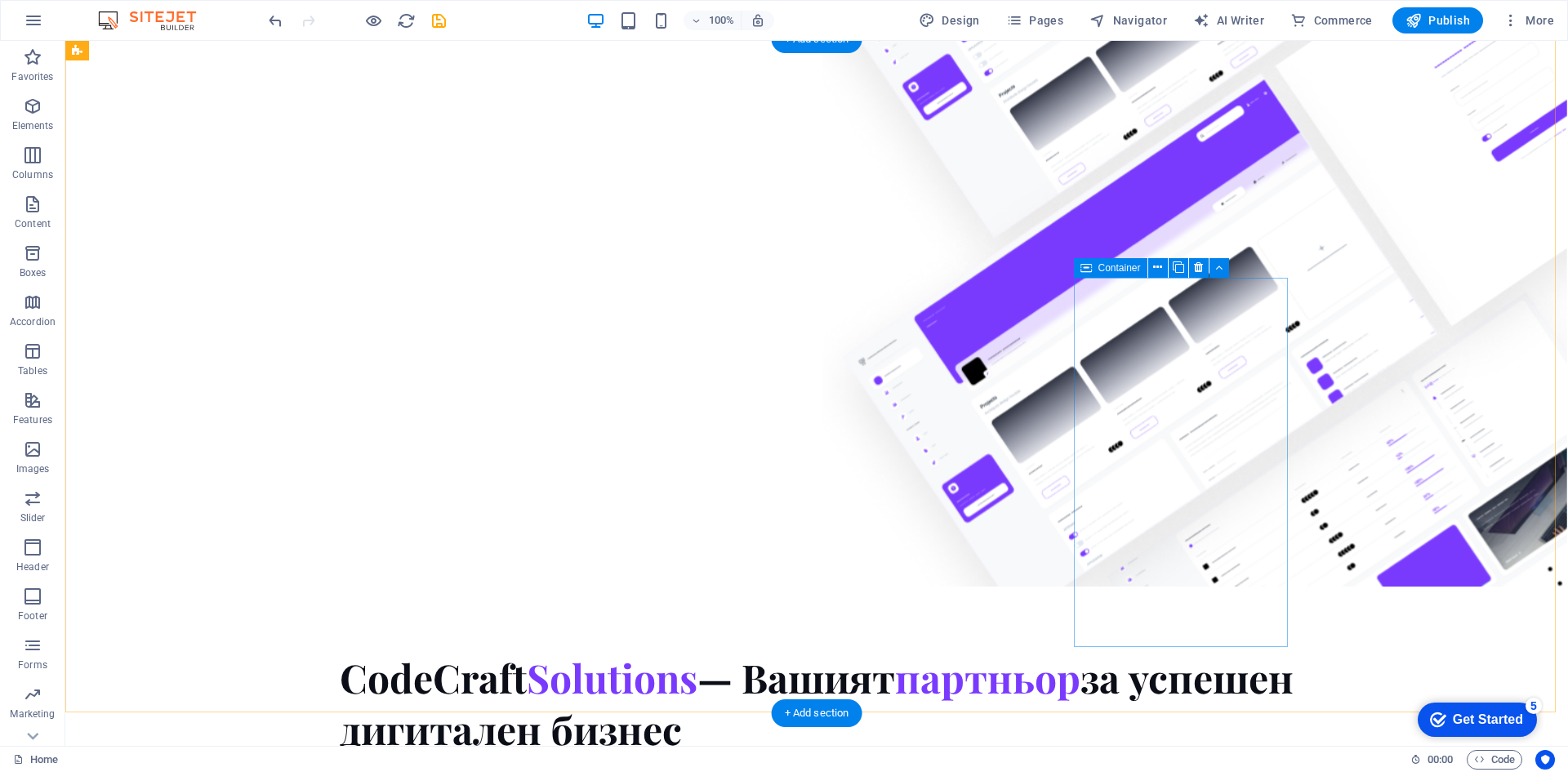
scroll to position [786, 0]
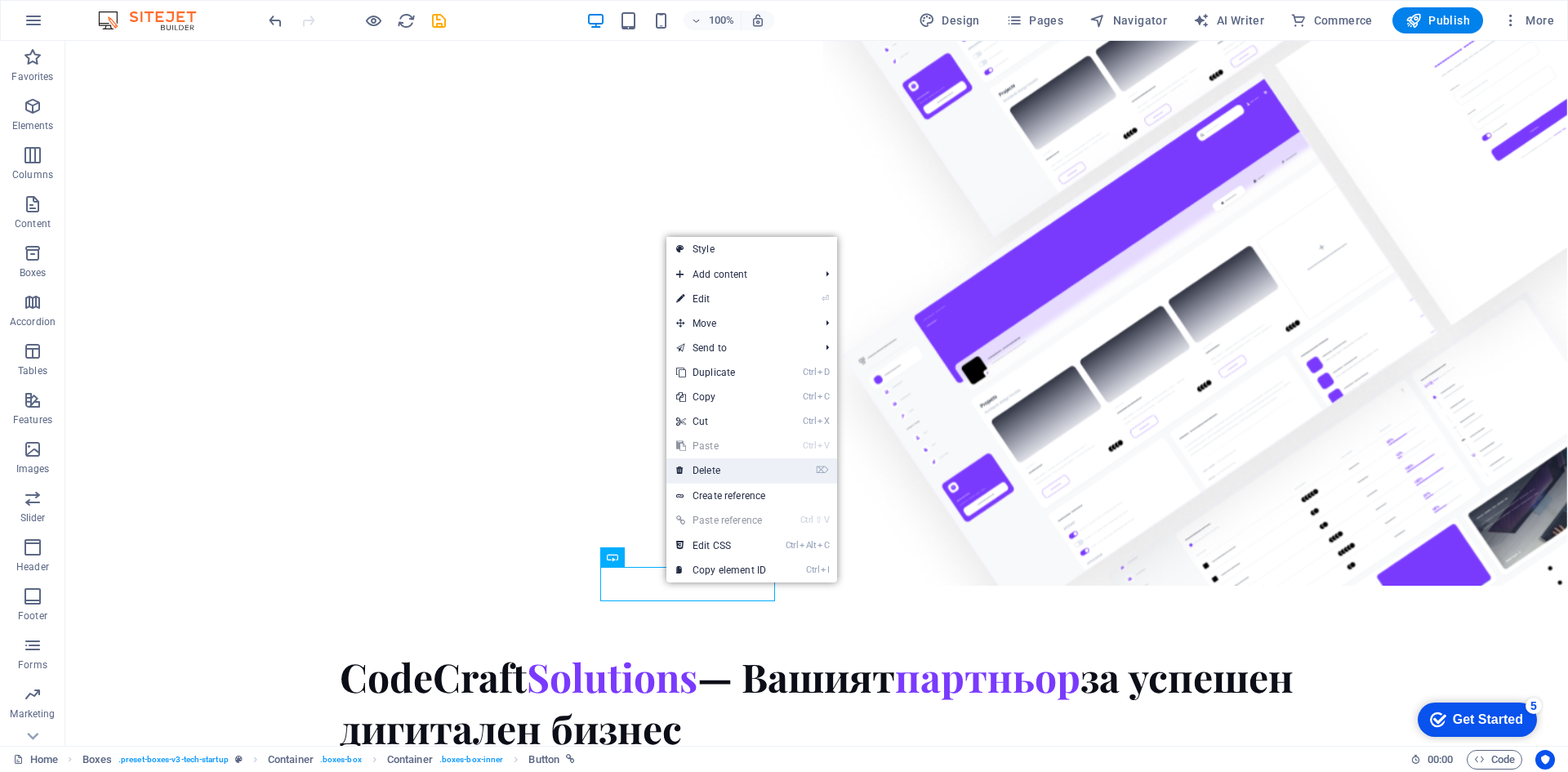
click at [766, 473] on link "⌦ Delete" at bounding box center [721, 470] width 109 height 24
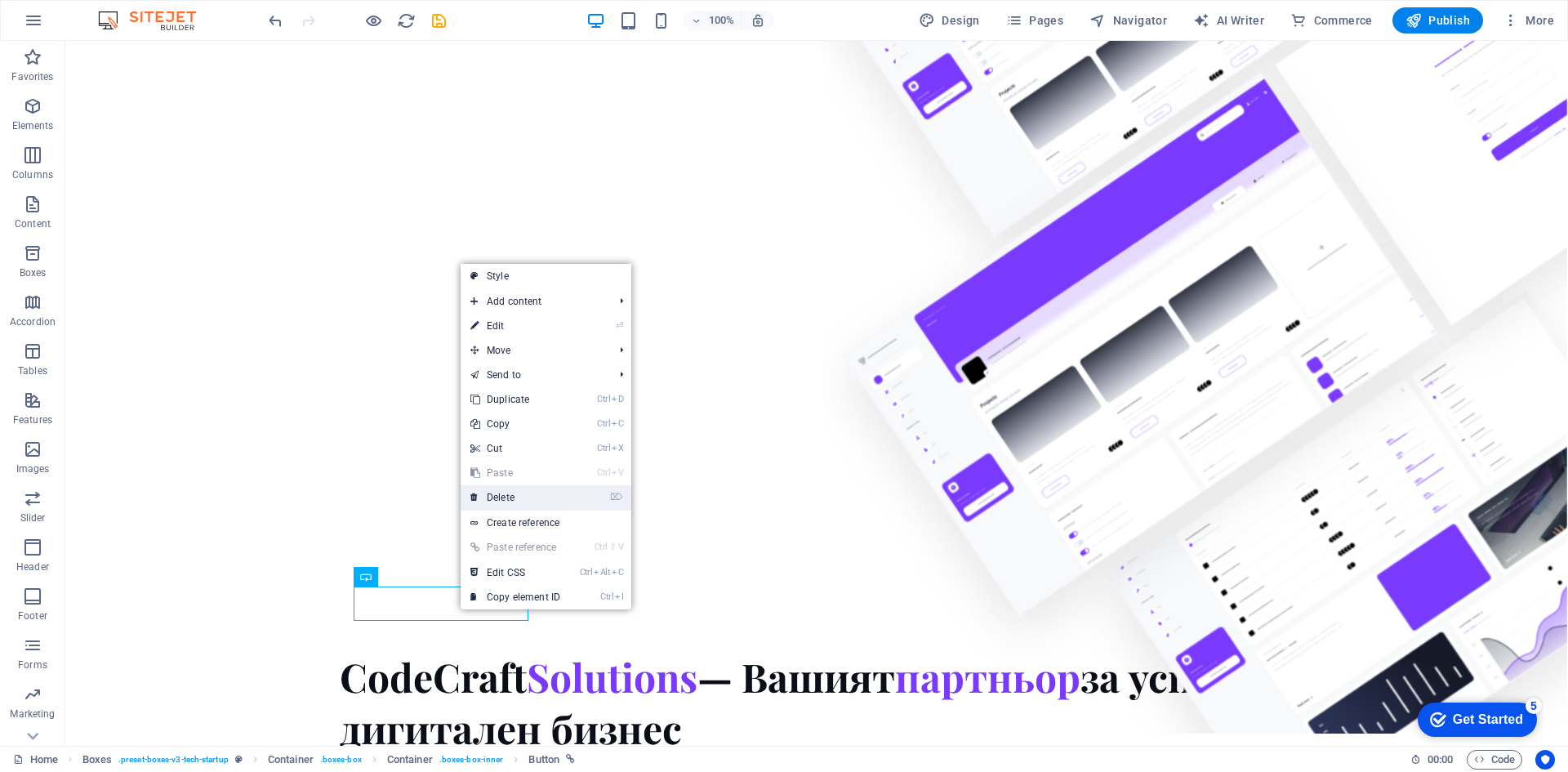
click at [539, 493] on link "⌦ Delete" at bounding box center [515, 498] width 109 height 24
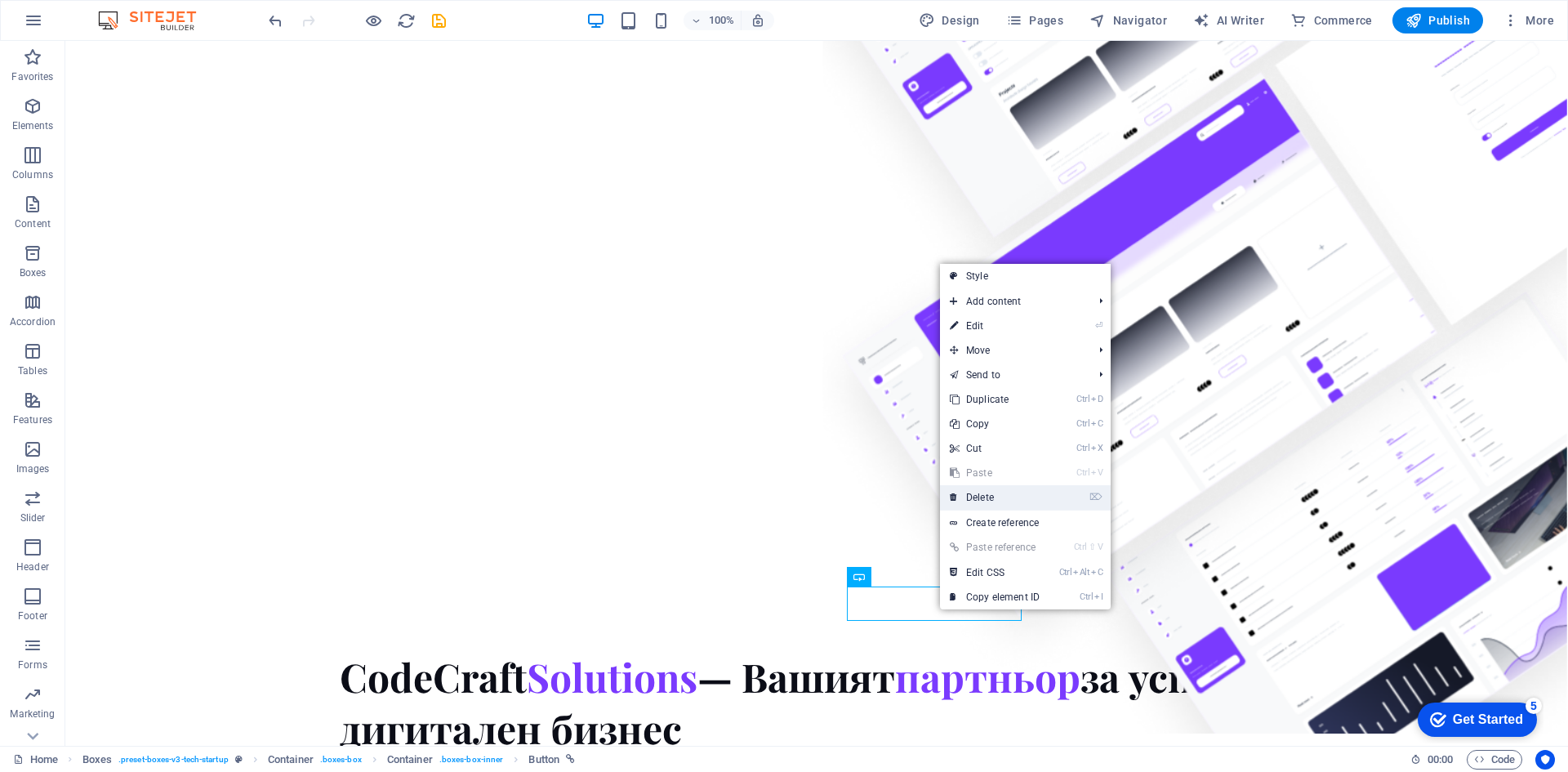
click at [1005, 499] on link "⌦ Delete" at bounding box center [995, 498] width 109 height 24
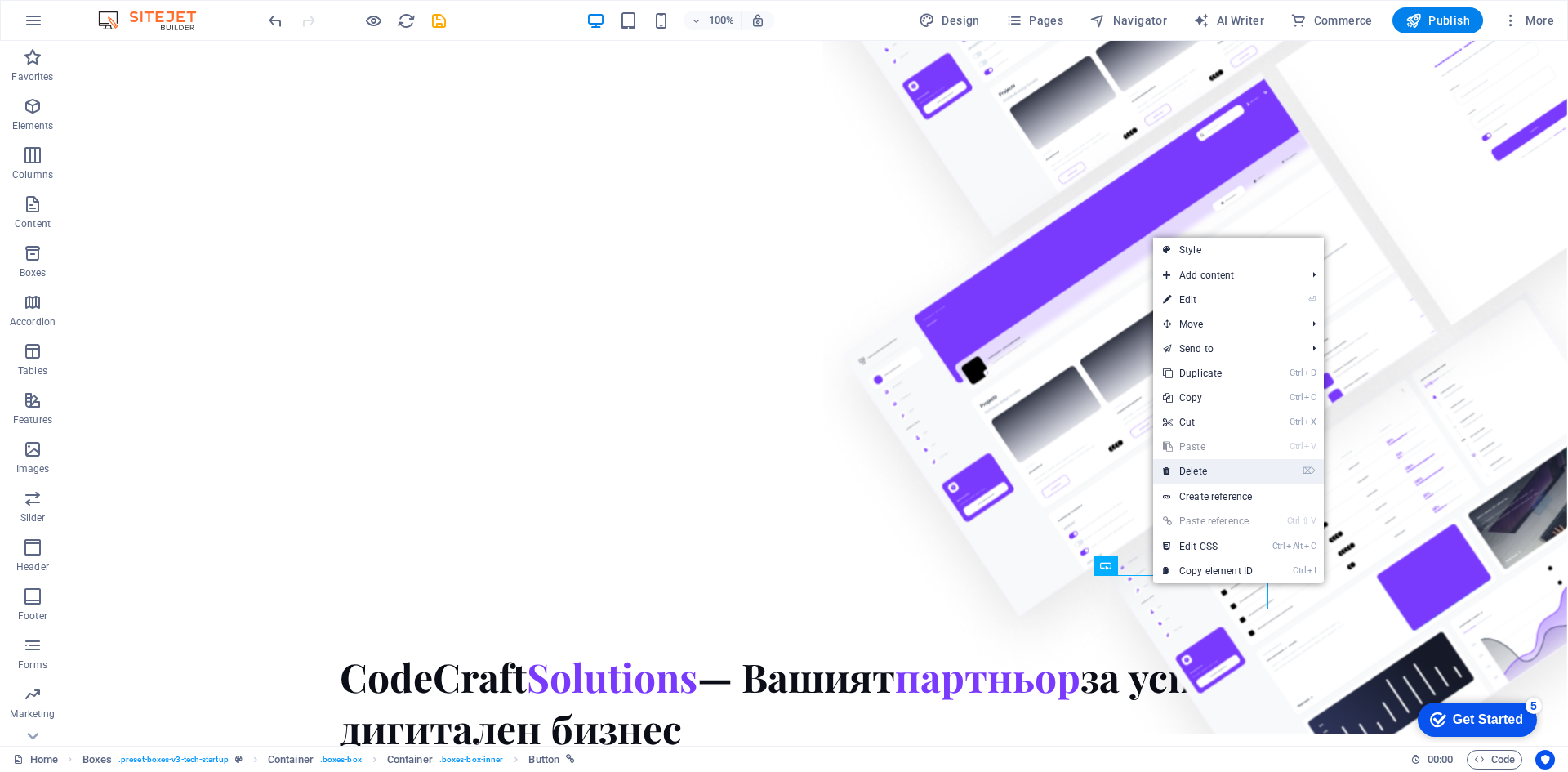
click at [1196, 479] on link "⌦ Delete" at bounding box center [1208, 471] width 109 height 24
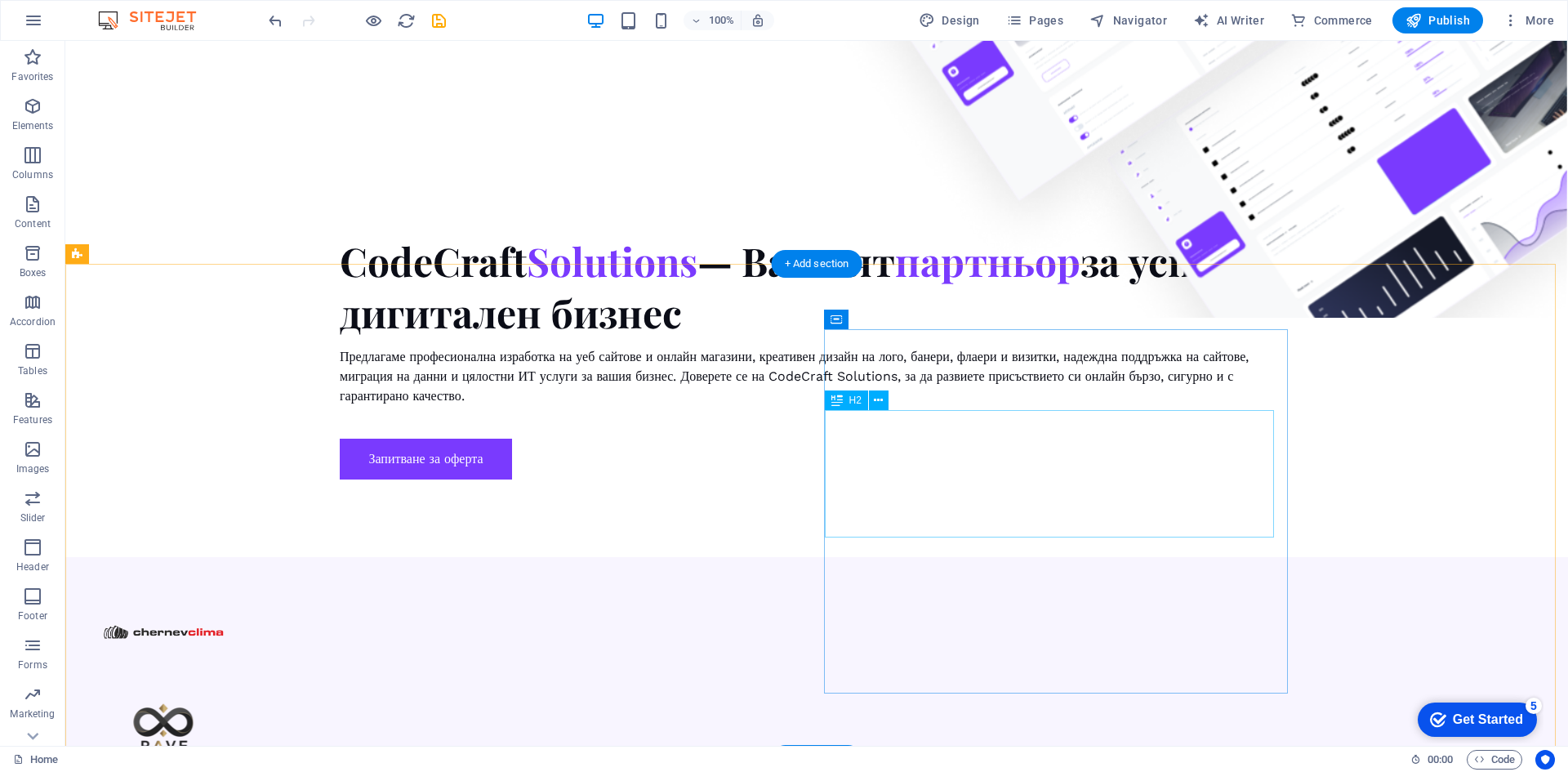
scroll to position [1209, 0]
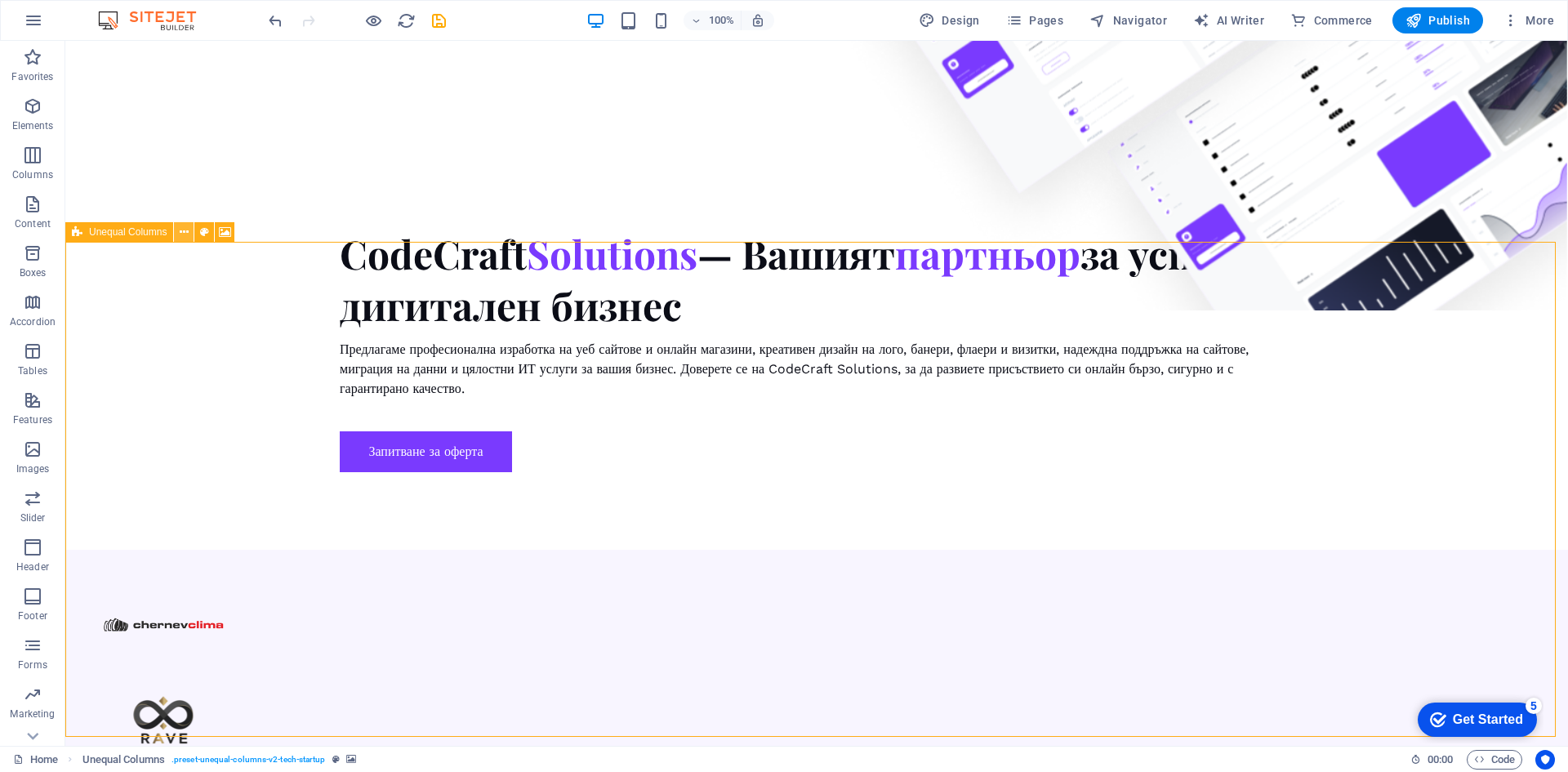
click at [183, 233] on icon at bounding box center [184, 233] width 9 height 18
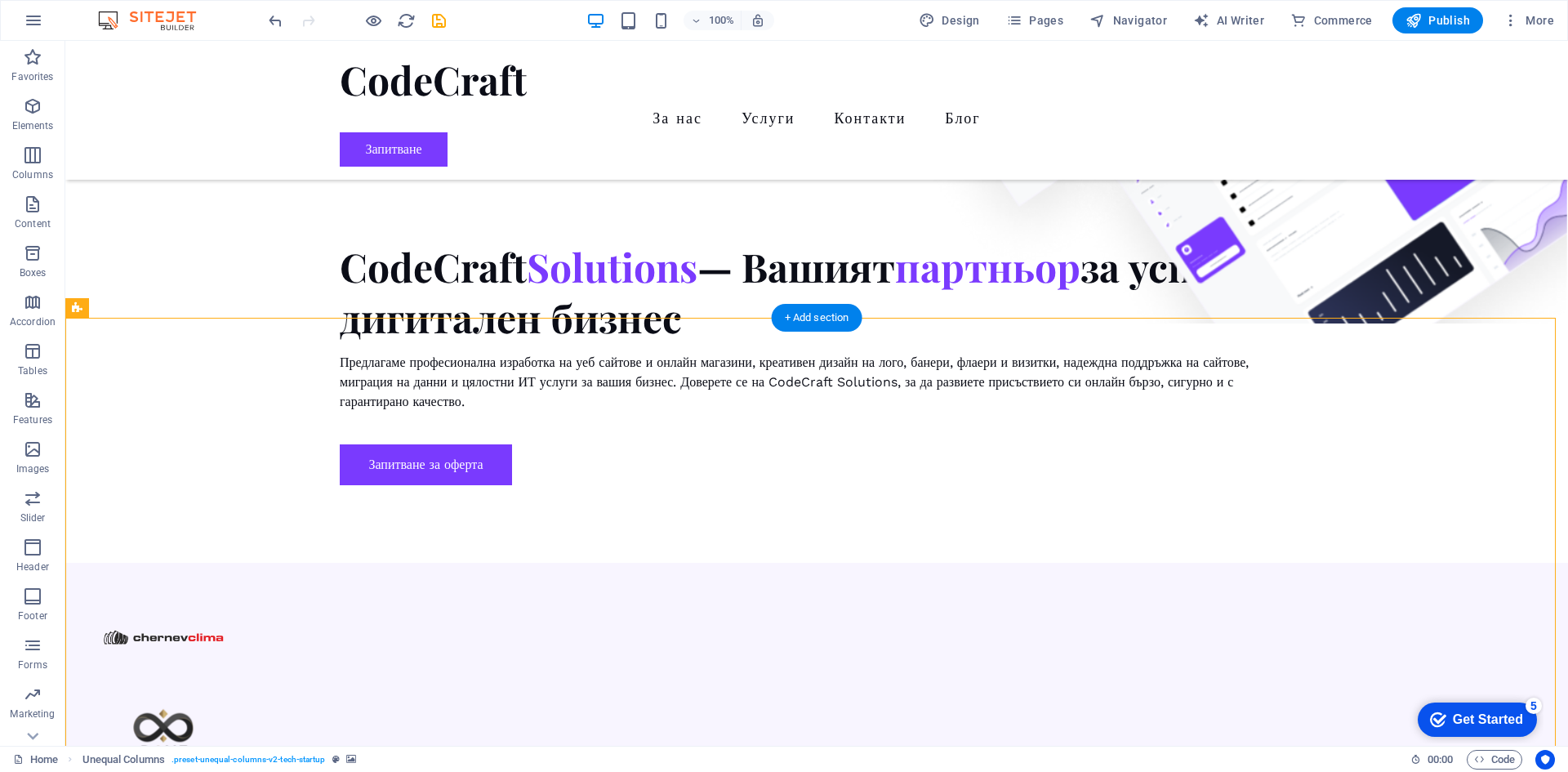
scroll to position [1133, 0]
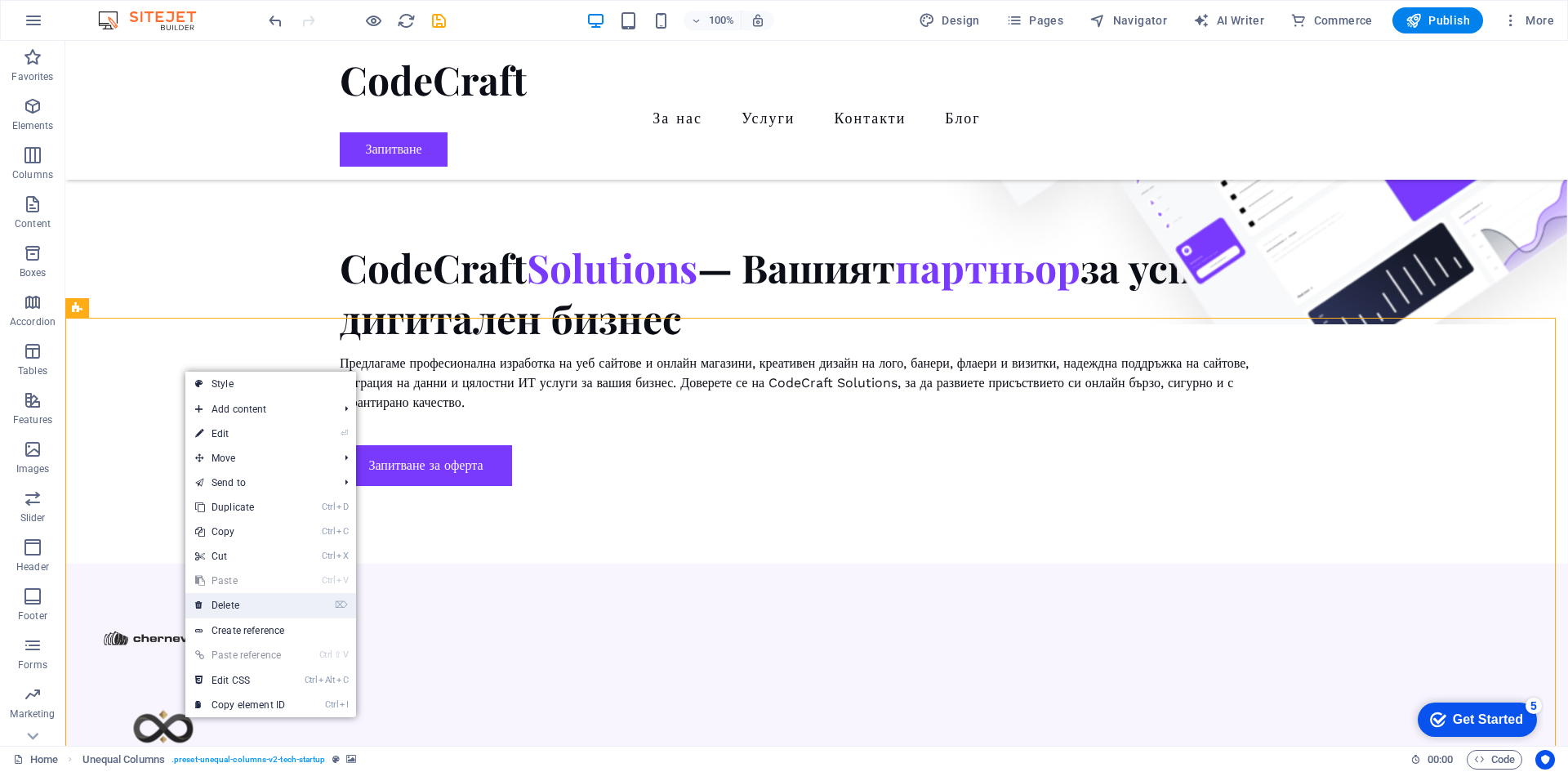
click at [249, 601] on link "⌦ Delete" at bounding box center [240, 605] width 109 height 24
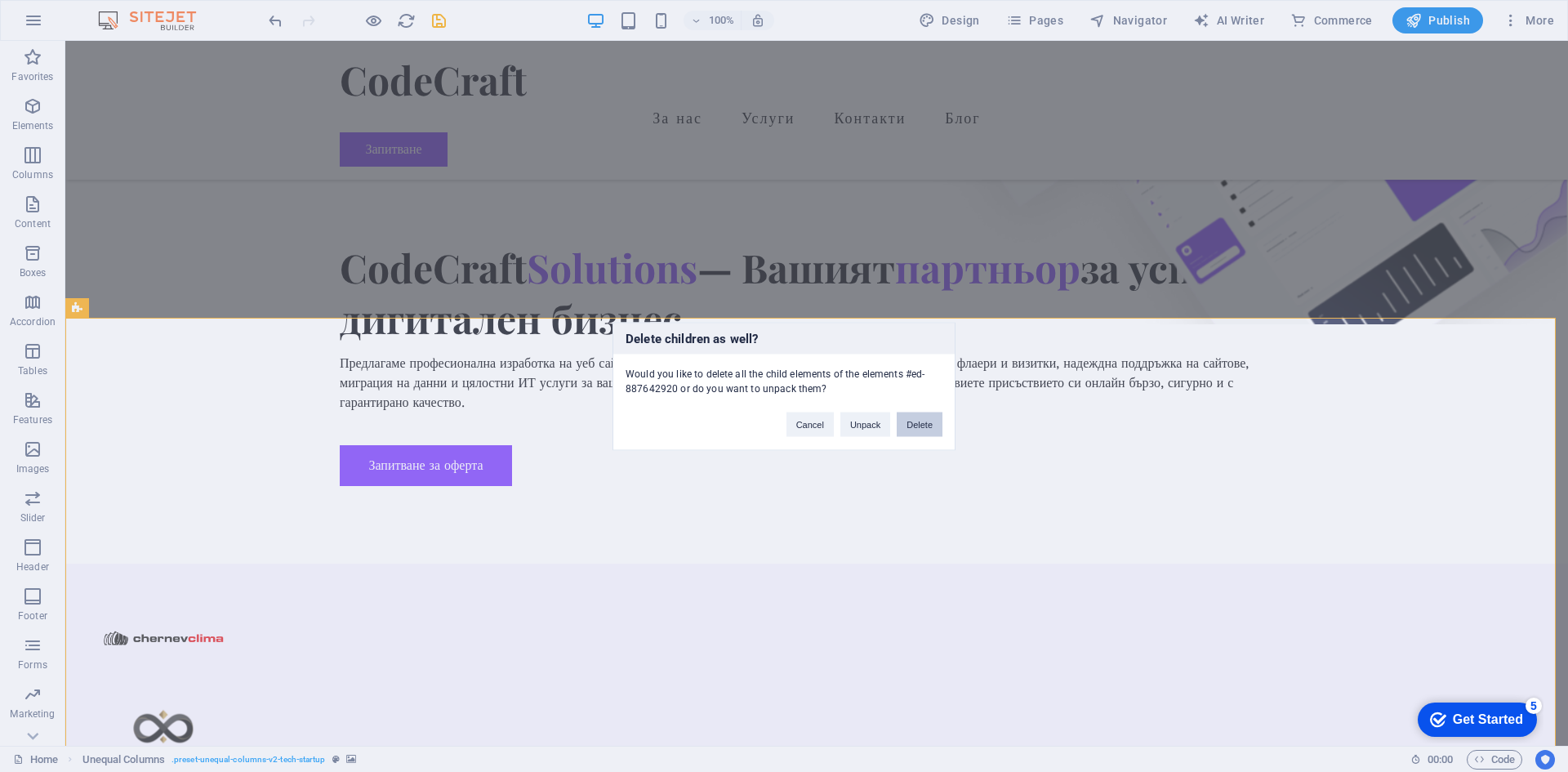
click at [921, 421] on button "Delete" at bounding box center [919, 424] width 45 height 24
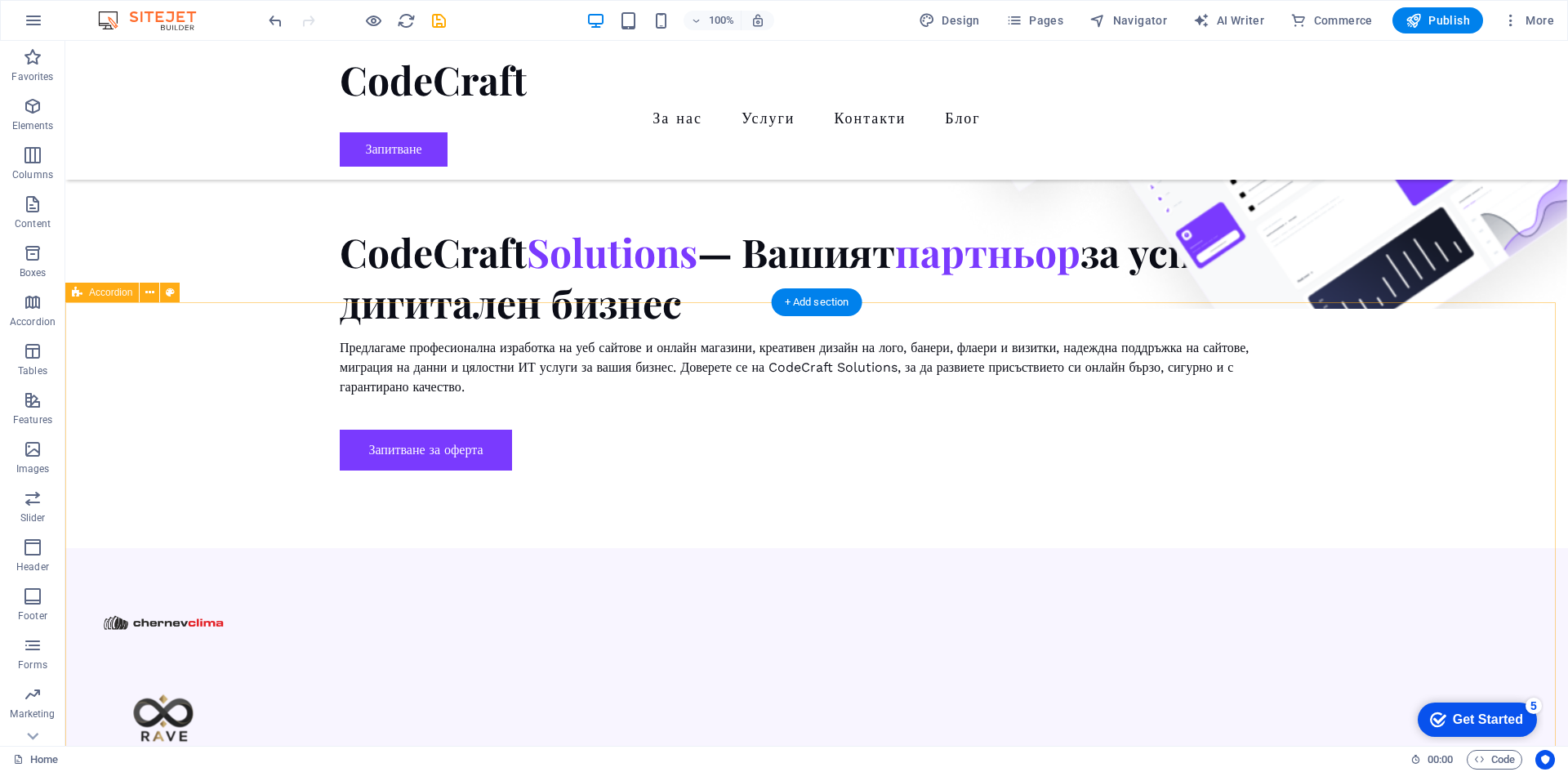
scroll to position [1122, 0]
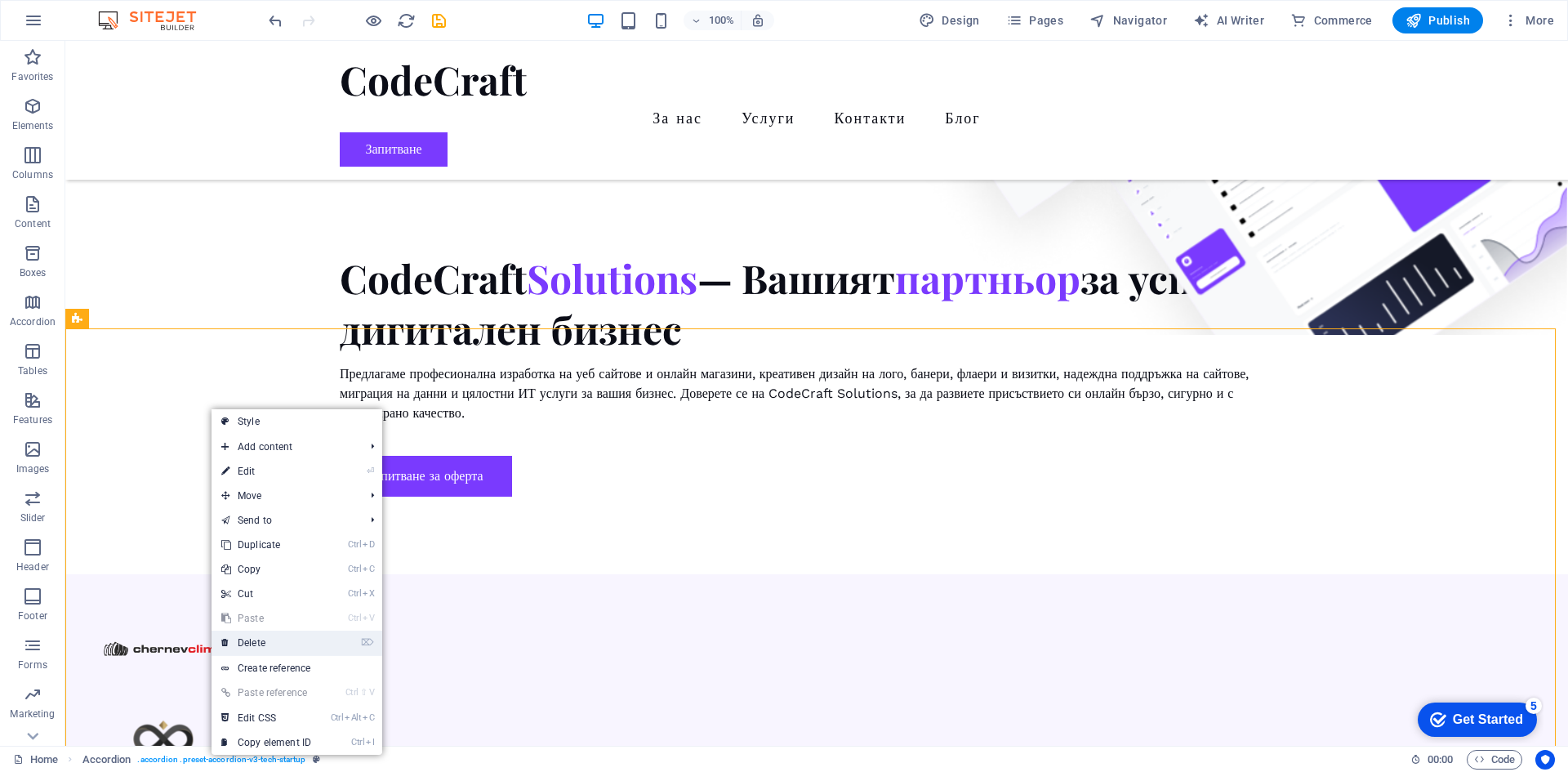
click at [277, 634] on link "⌦ Delete" at bounding box center [266, 642] width 109 height 24
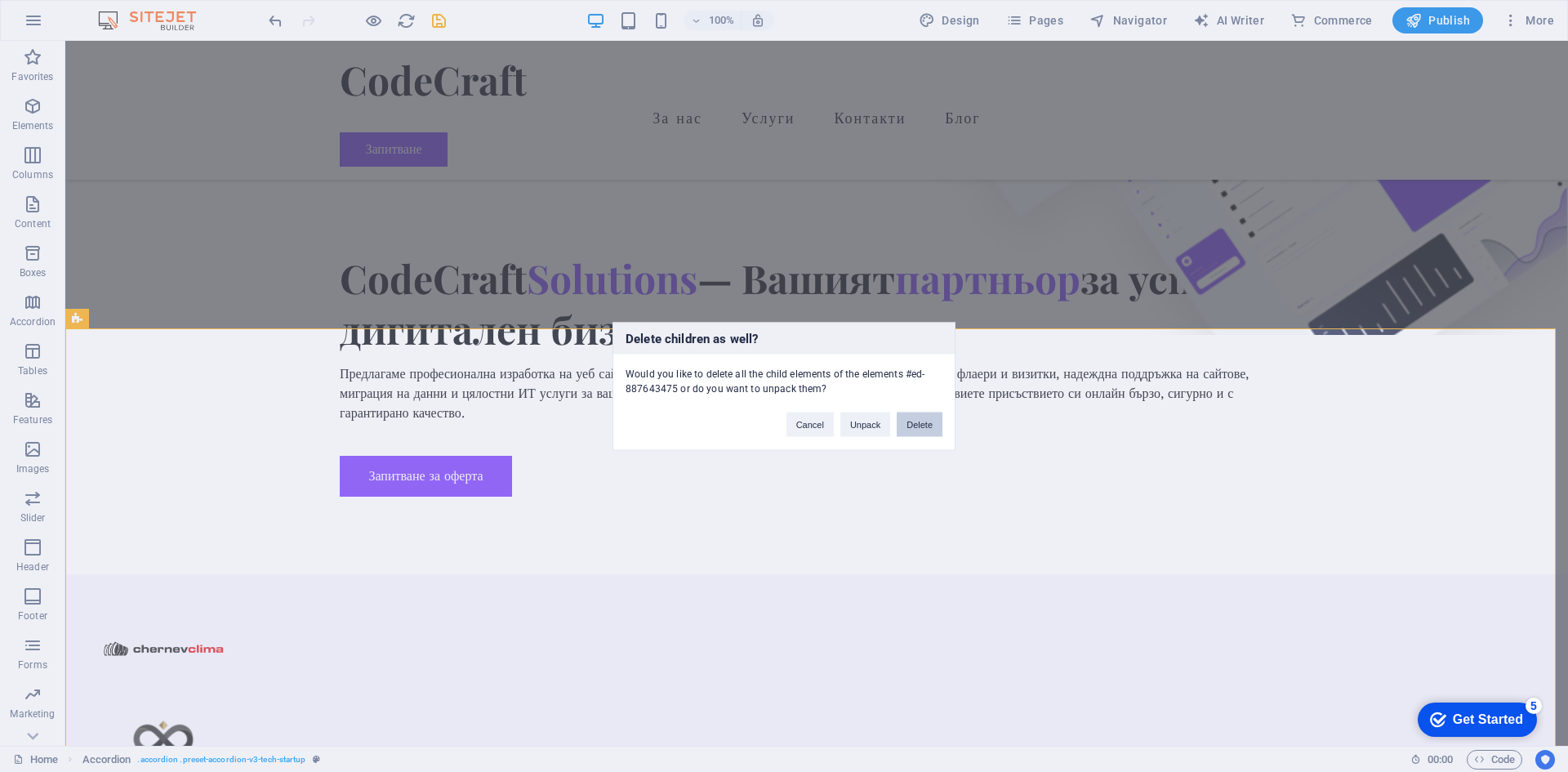
click at [926, 428] on button "Delete" at bounding box center [919, 424] width 45 height 24
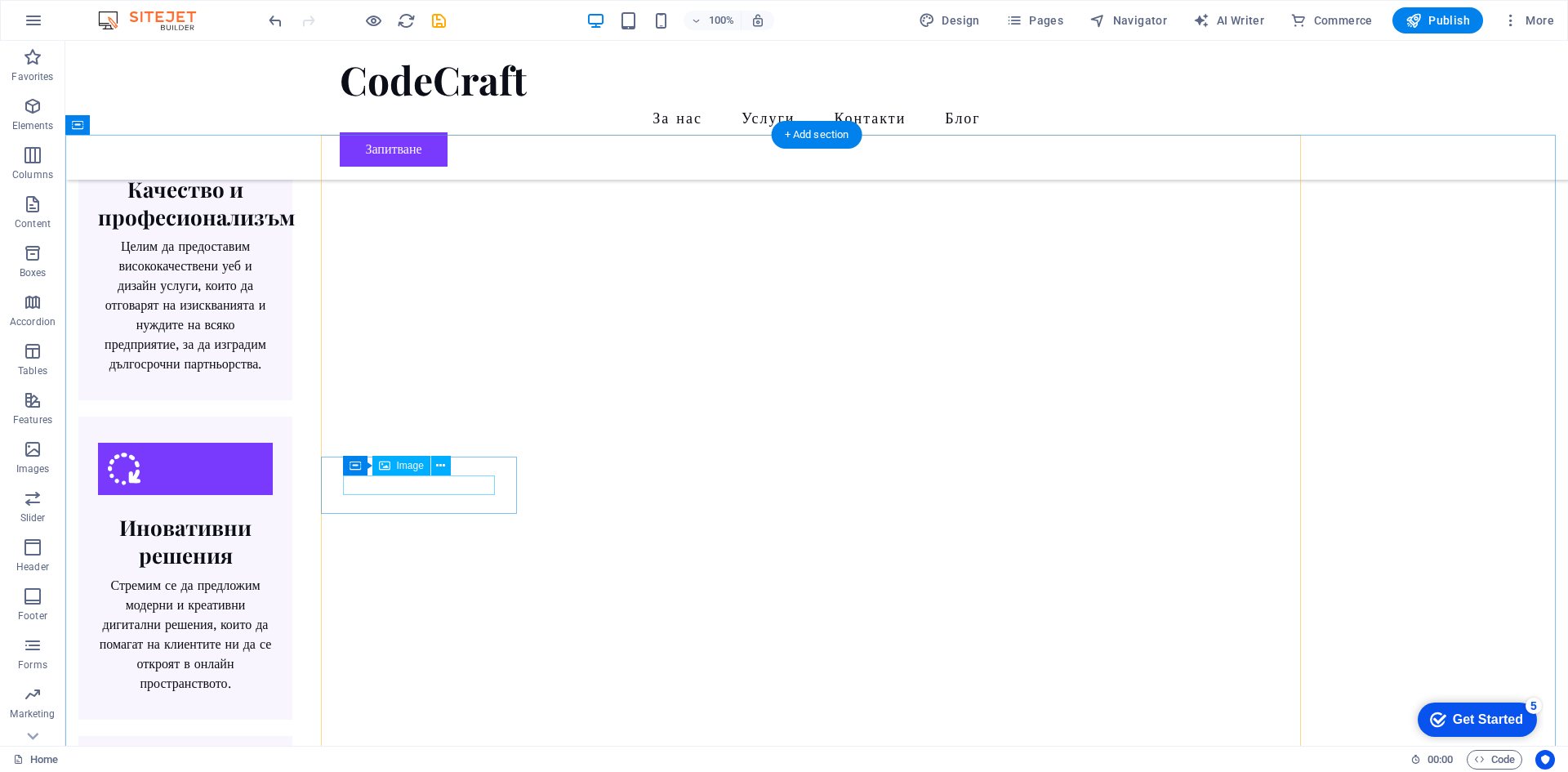
scroll to position [2107, 0]
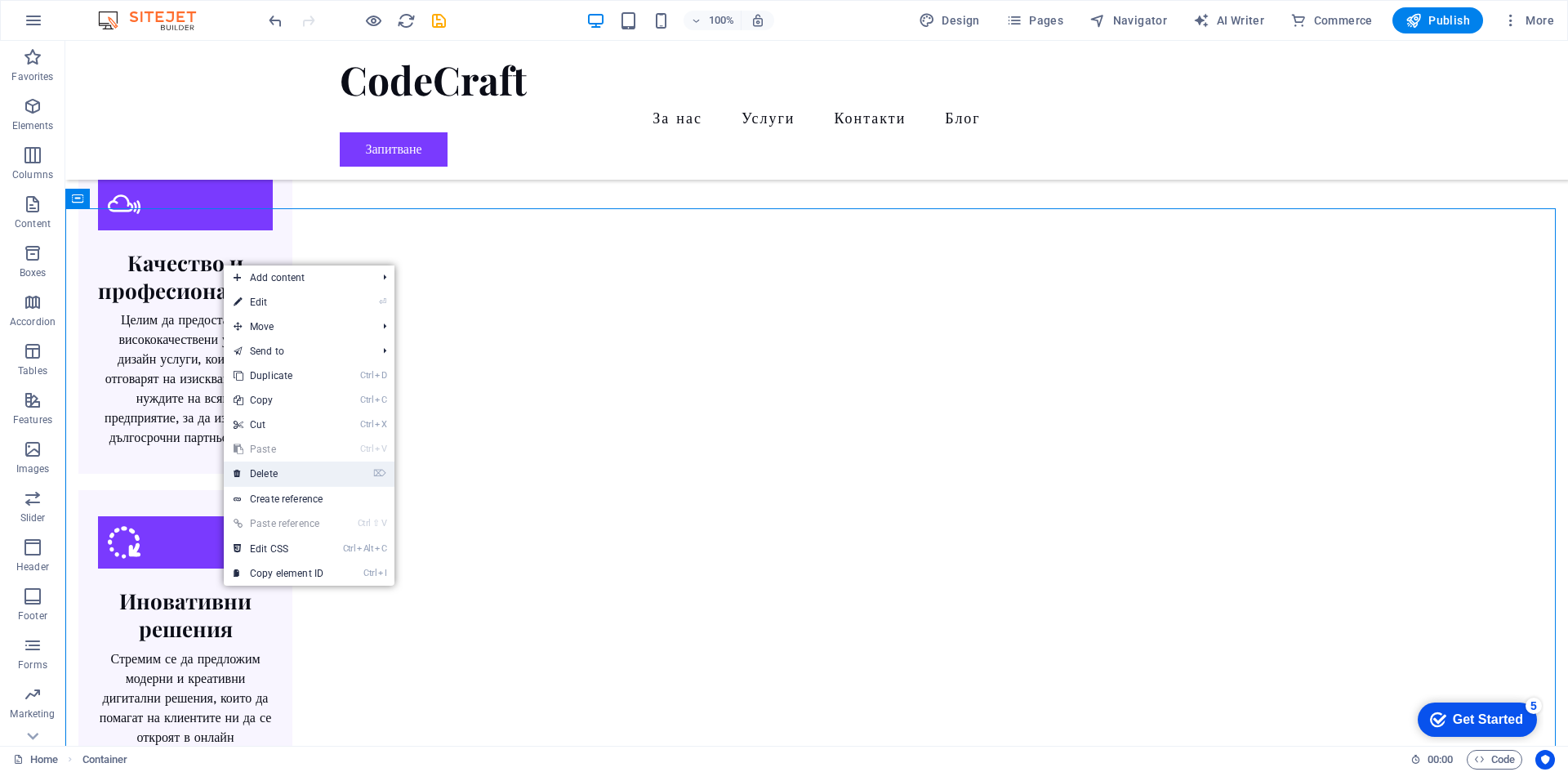
click at [316, 482] on link "⌦ Delete" at bounding box center [279, 474] width 109 height 24
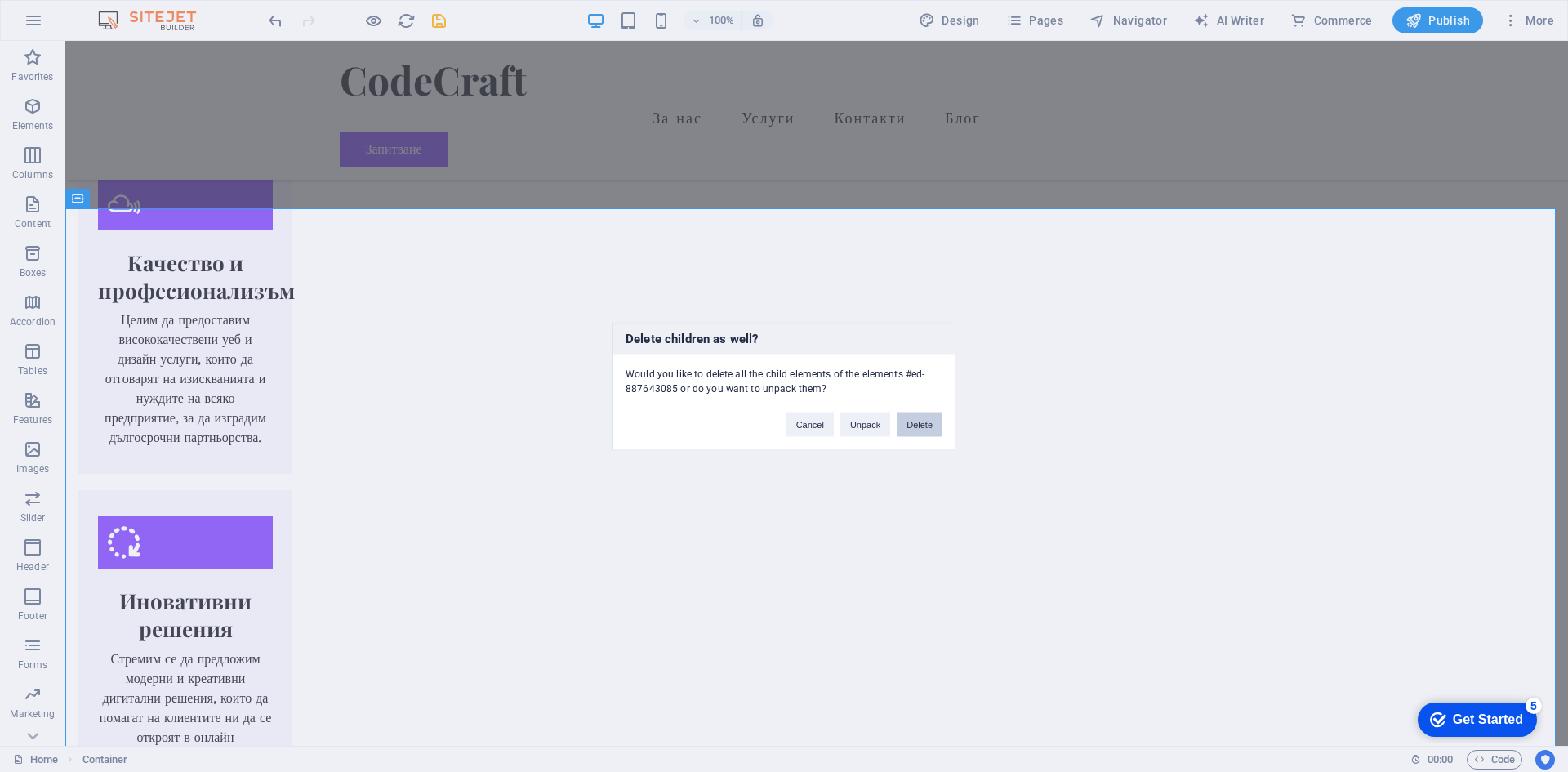
click at [928, 413] on button "Delete" at bounding box center [919, 424] width 45 height 24
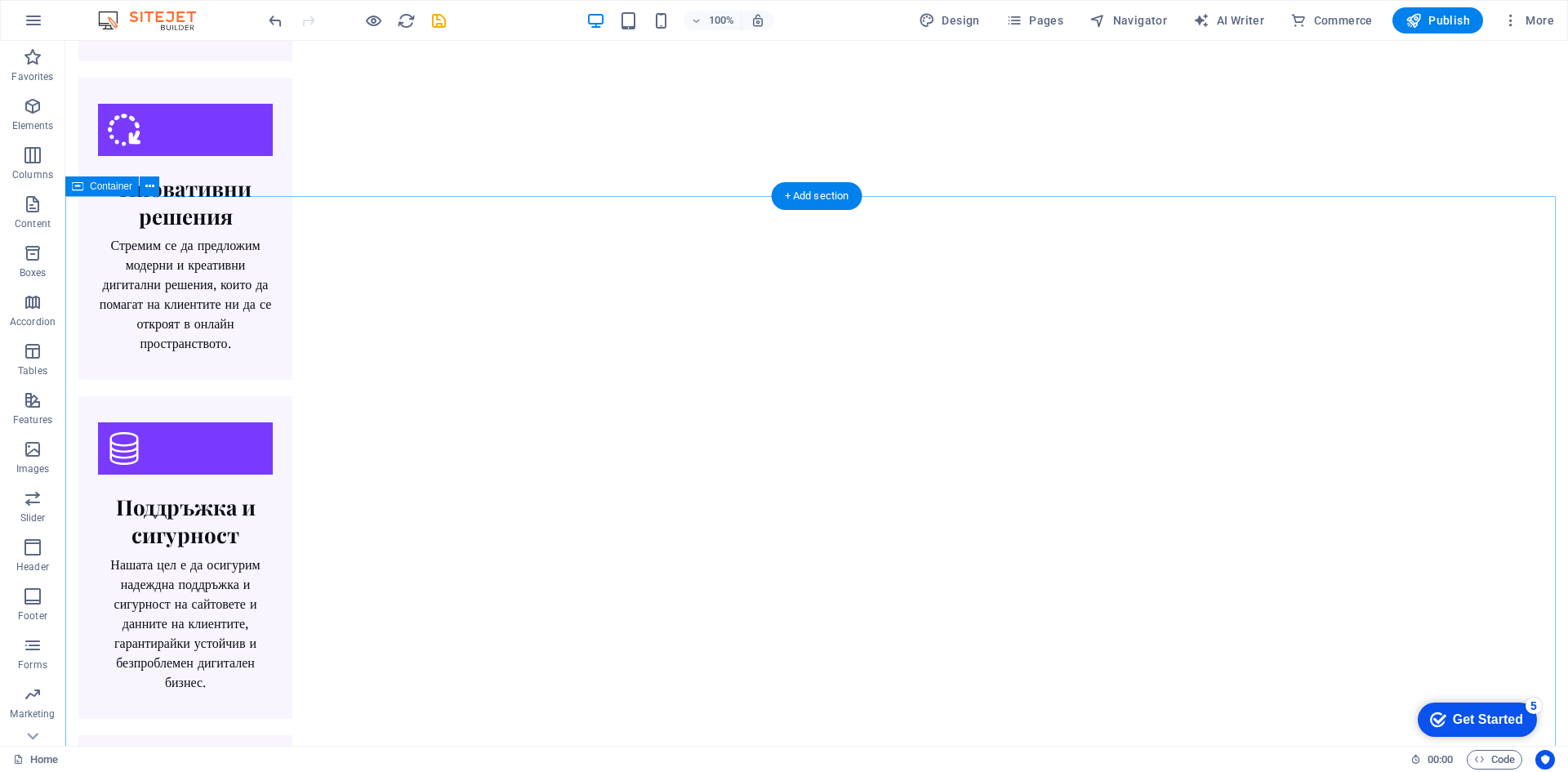
scroll to position [2600, 0]
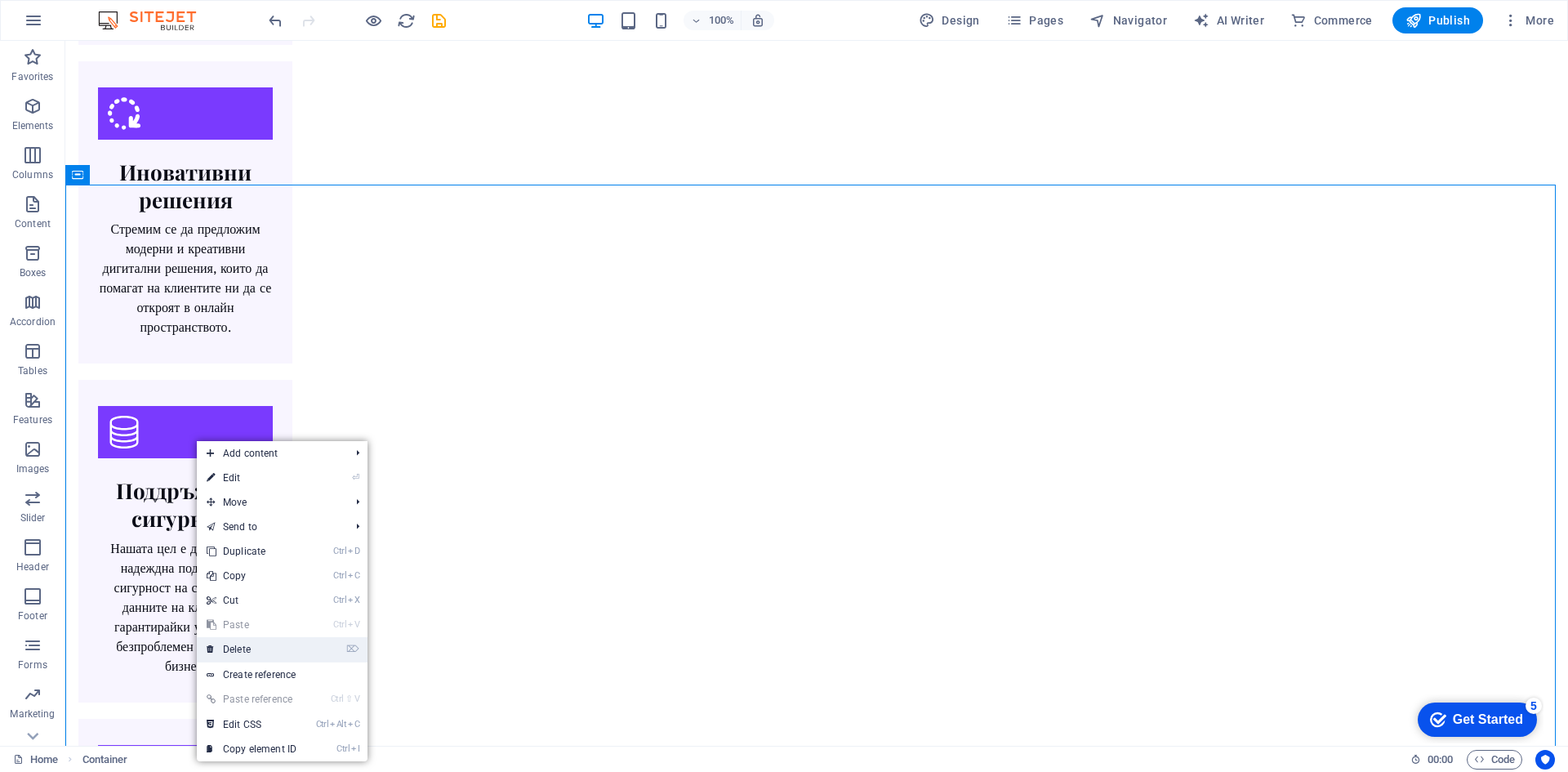
click at [282, 660] on link "⌦ Delete" at bounding box center [251, 650] width 109 height 24
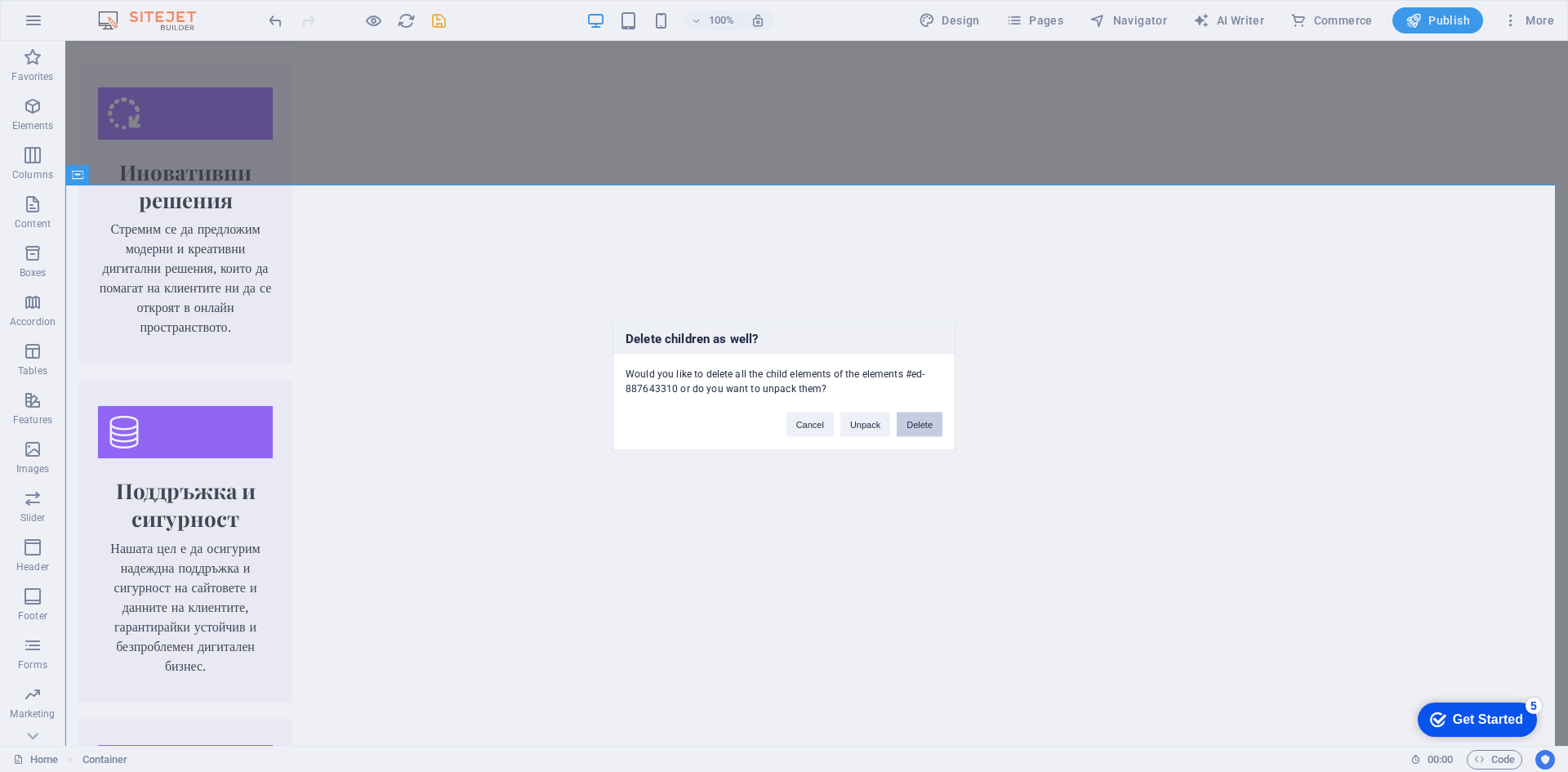
click at [926, 421] on button "Delete" at bounding box center [919, 424] width 45 height 24
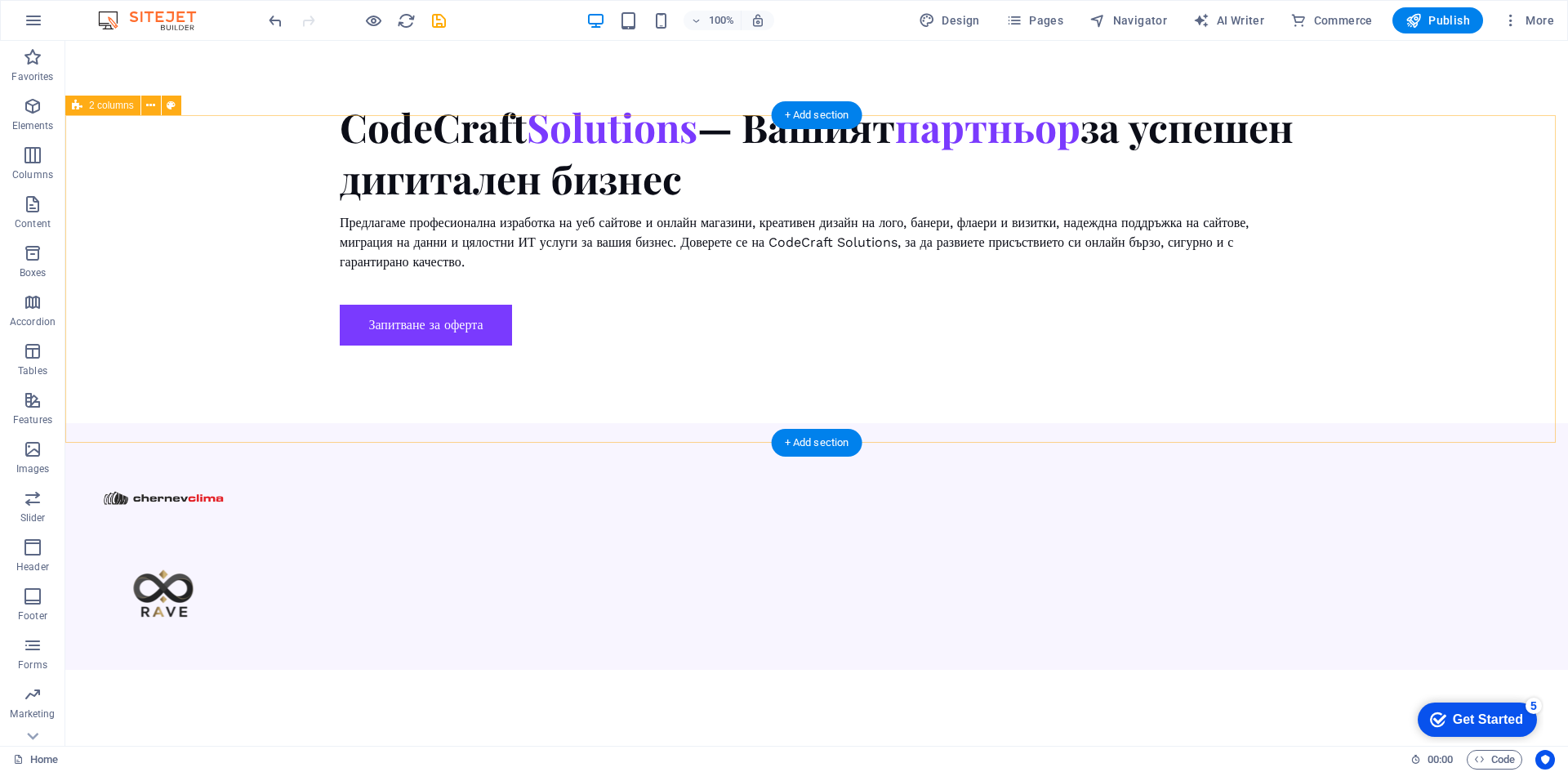
scroll to position [1347, 0]
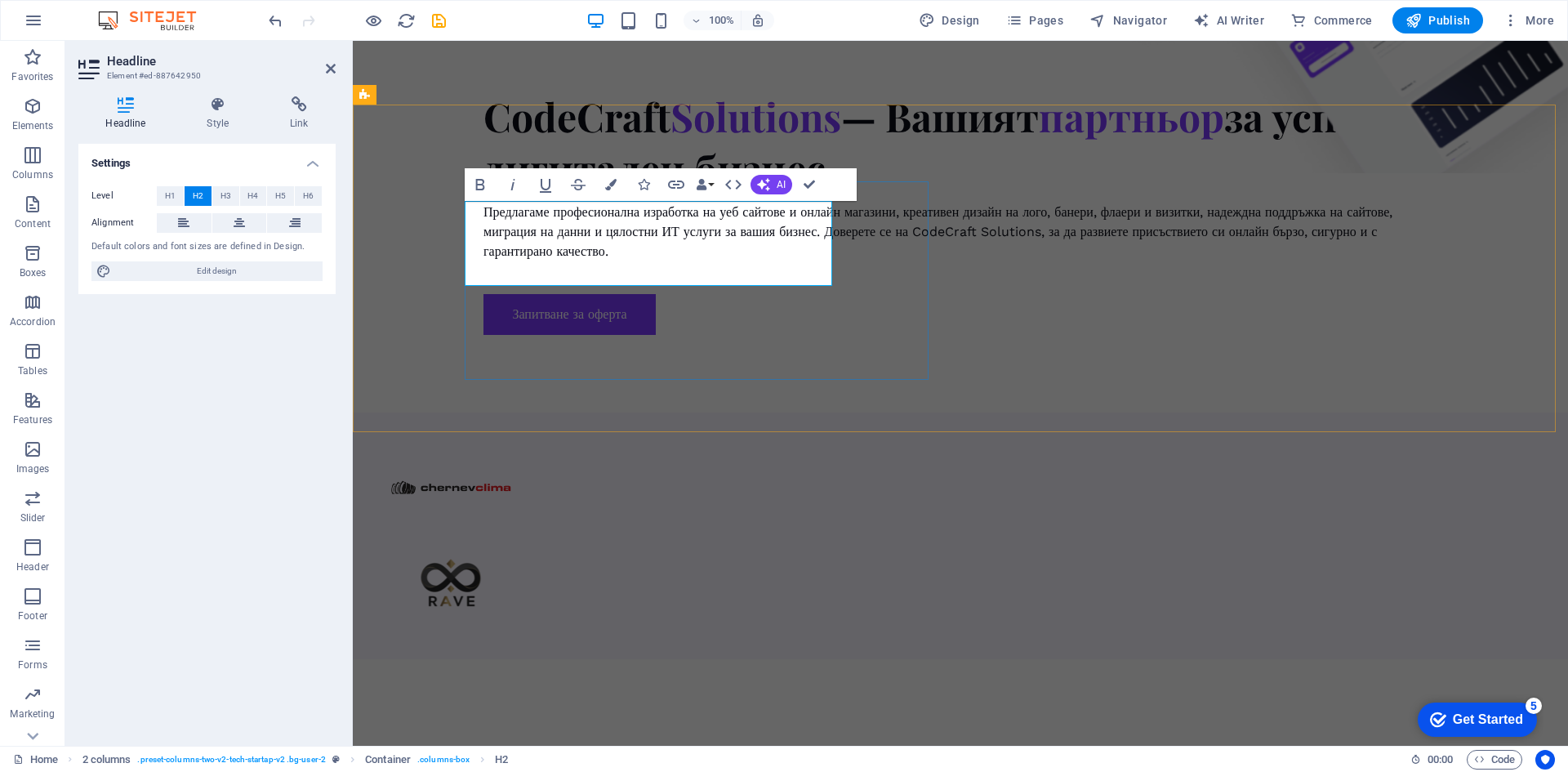
drag, startPoint x: 467, startPoint y: 222, endPoint x: 620, endPoint y: 234, distance: 153.5
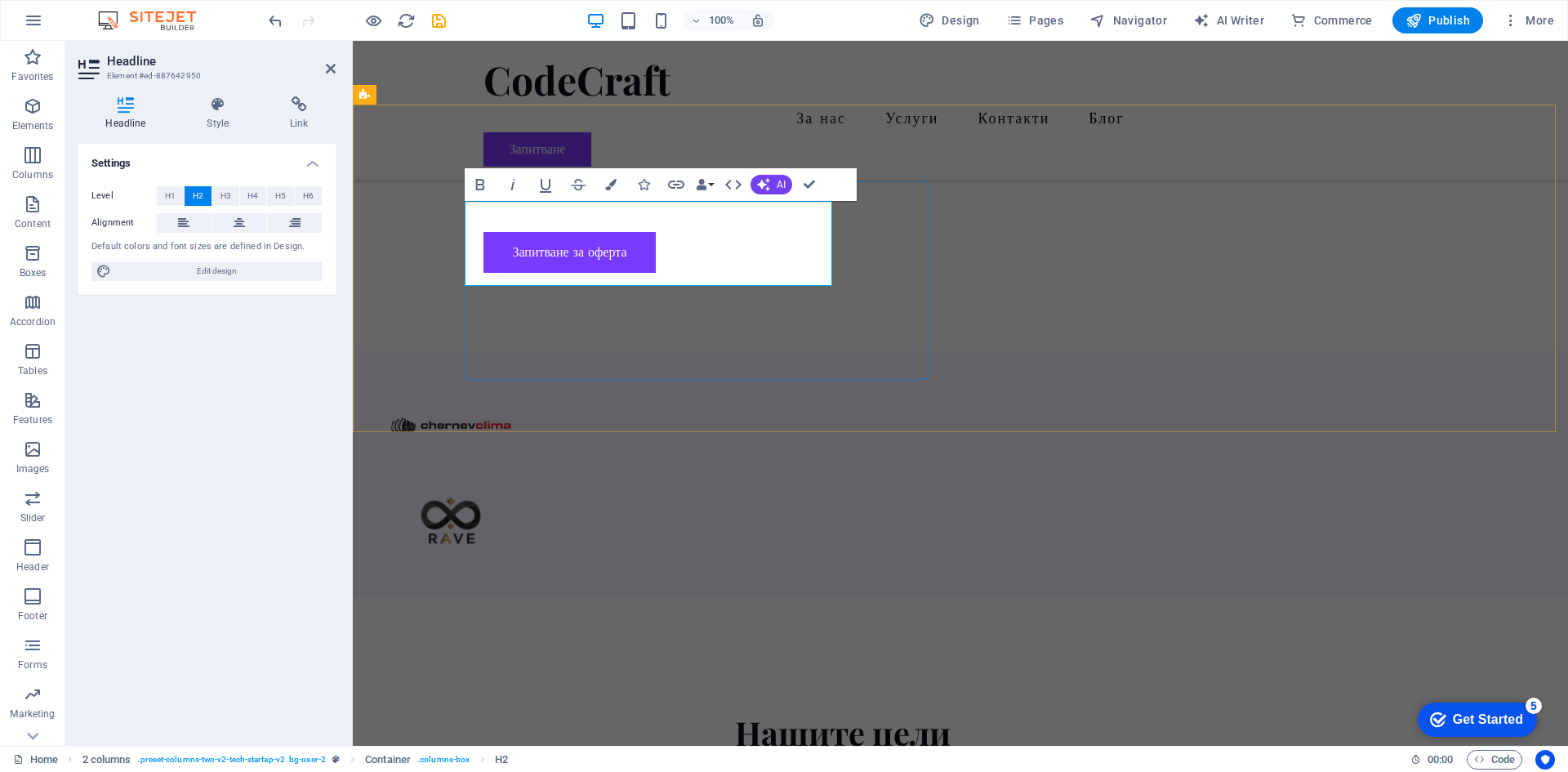
scroll to position [1326, 0]
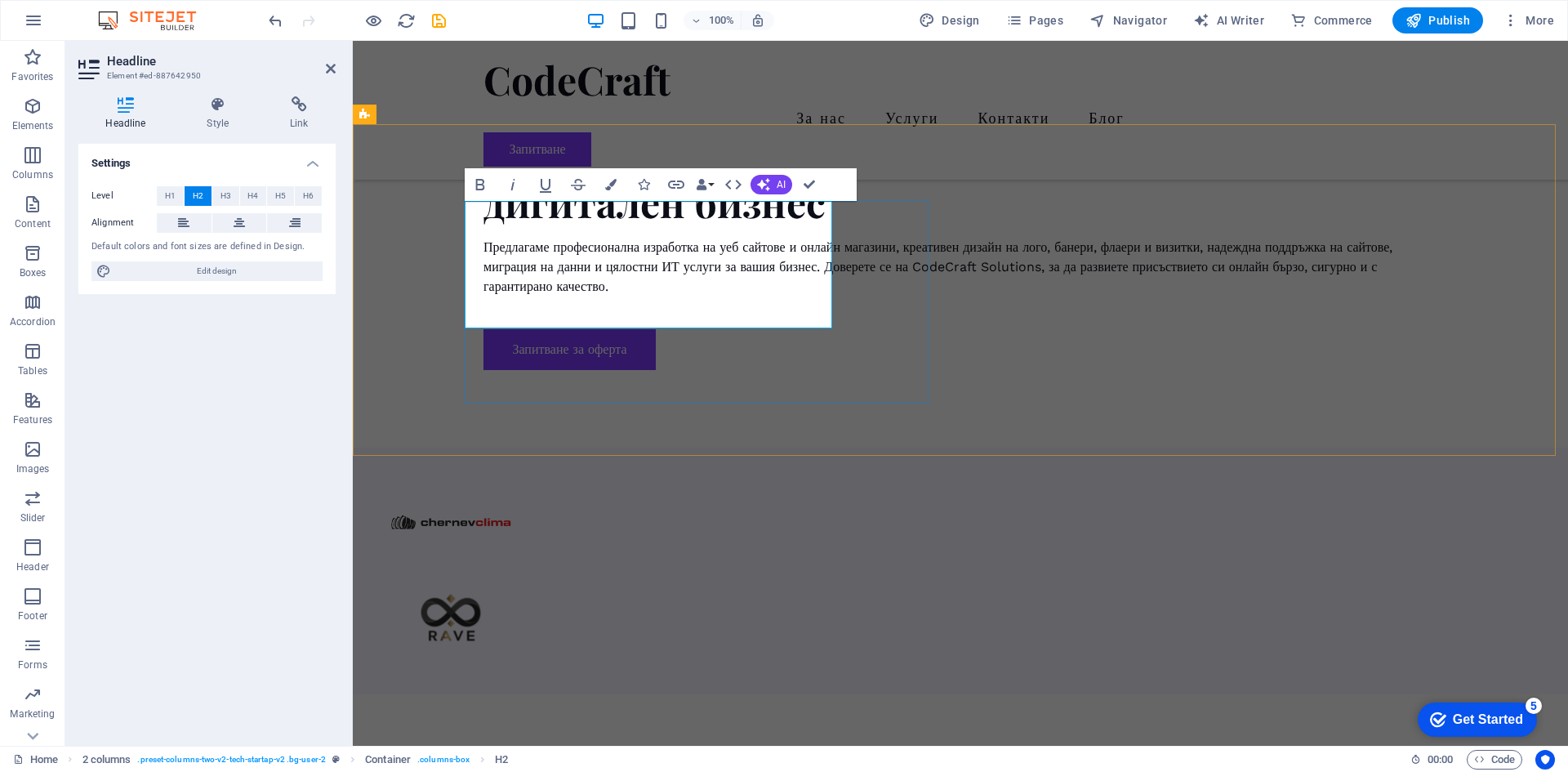
drag, startPoint x: 602, startPoint y: 264, endPoint x: 632, endPoint y: 271, distance: 30.8
drag, startPoint x: 588, startPoint y: 272, endPoint x: 658, endPoint y: 322, distance: 86.0
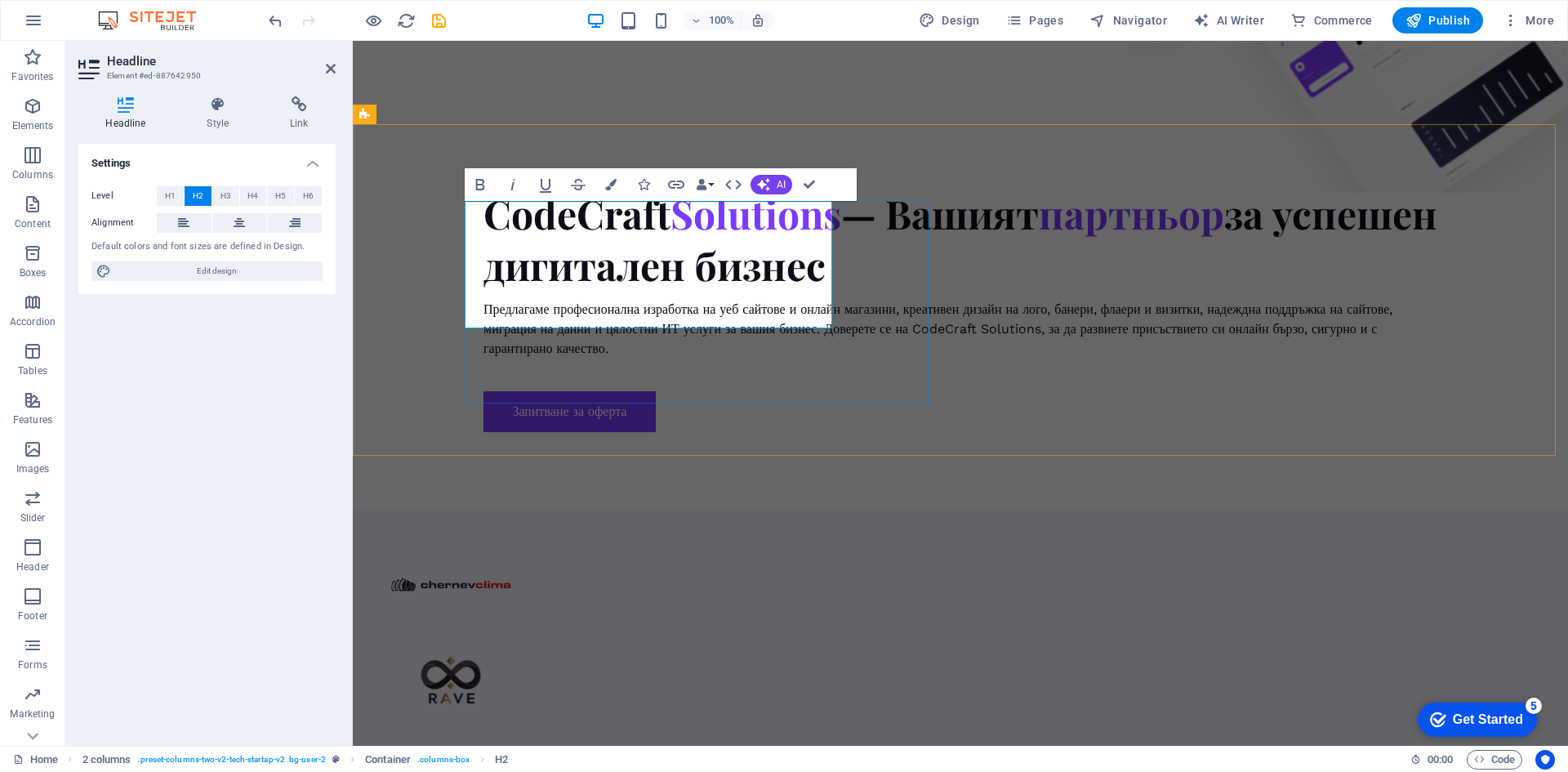
scroll to position [1347, 0]
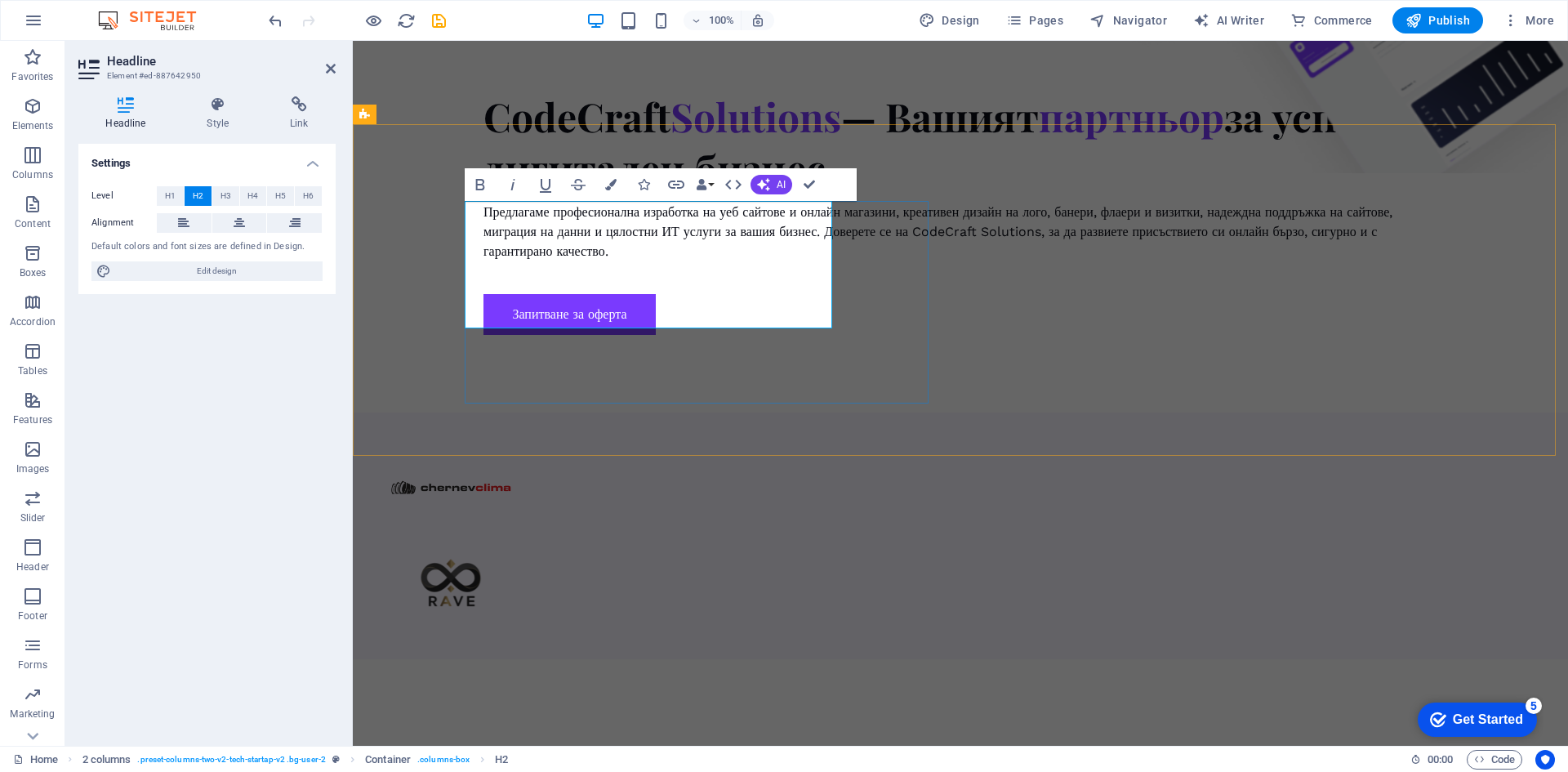
scroll to position [1326, 0]
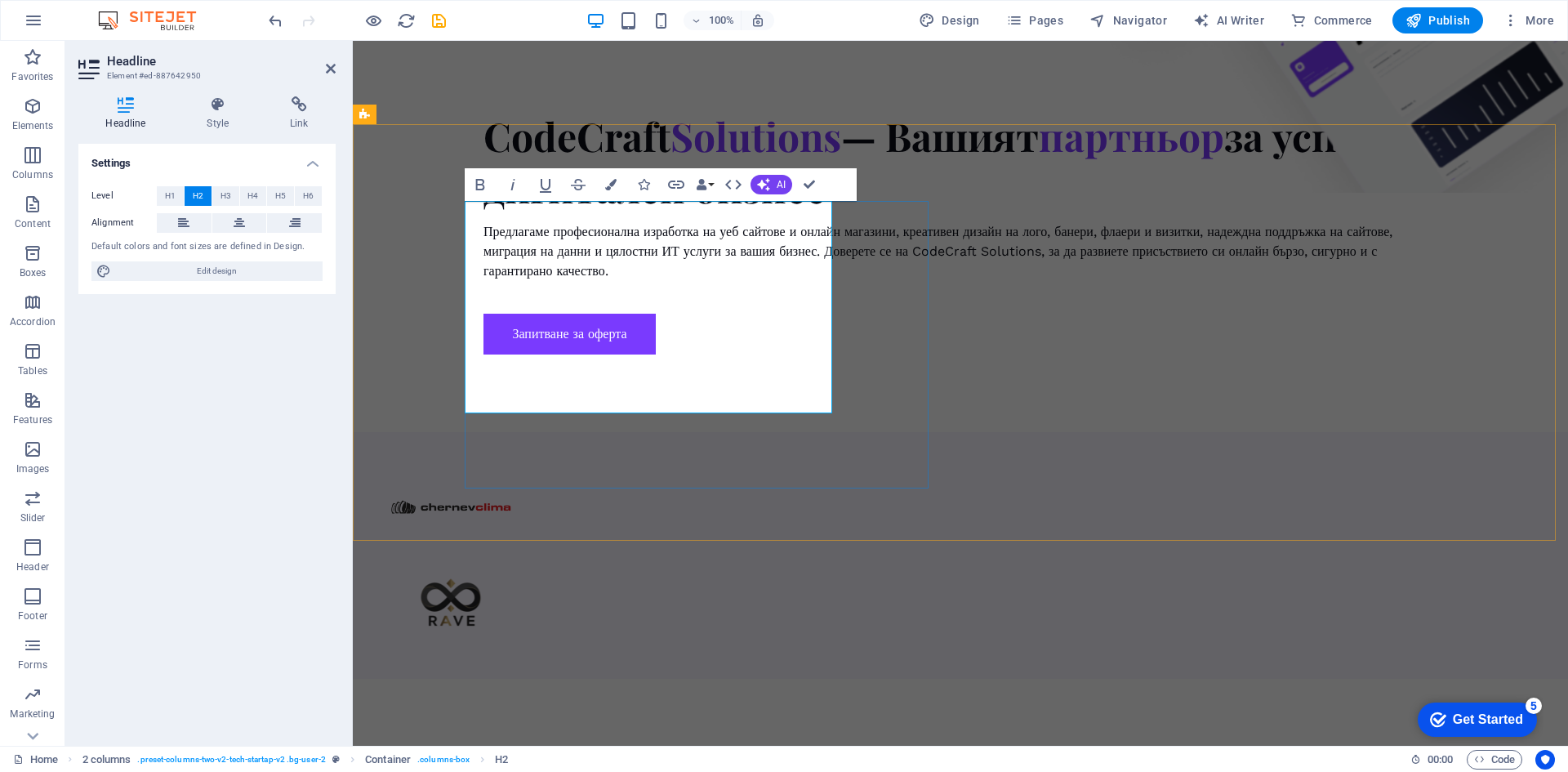
drag, startPoint x: 337, startPoint y: 177, endPoint x: 621, endPoint y: 191, distance: 284.3
click at [621, 191] on button "Colors" at bounding box center [611, 184] width 31 height 32
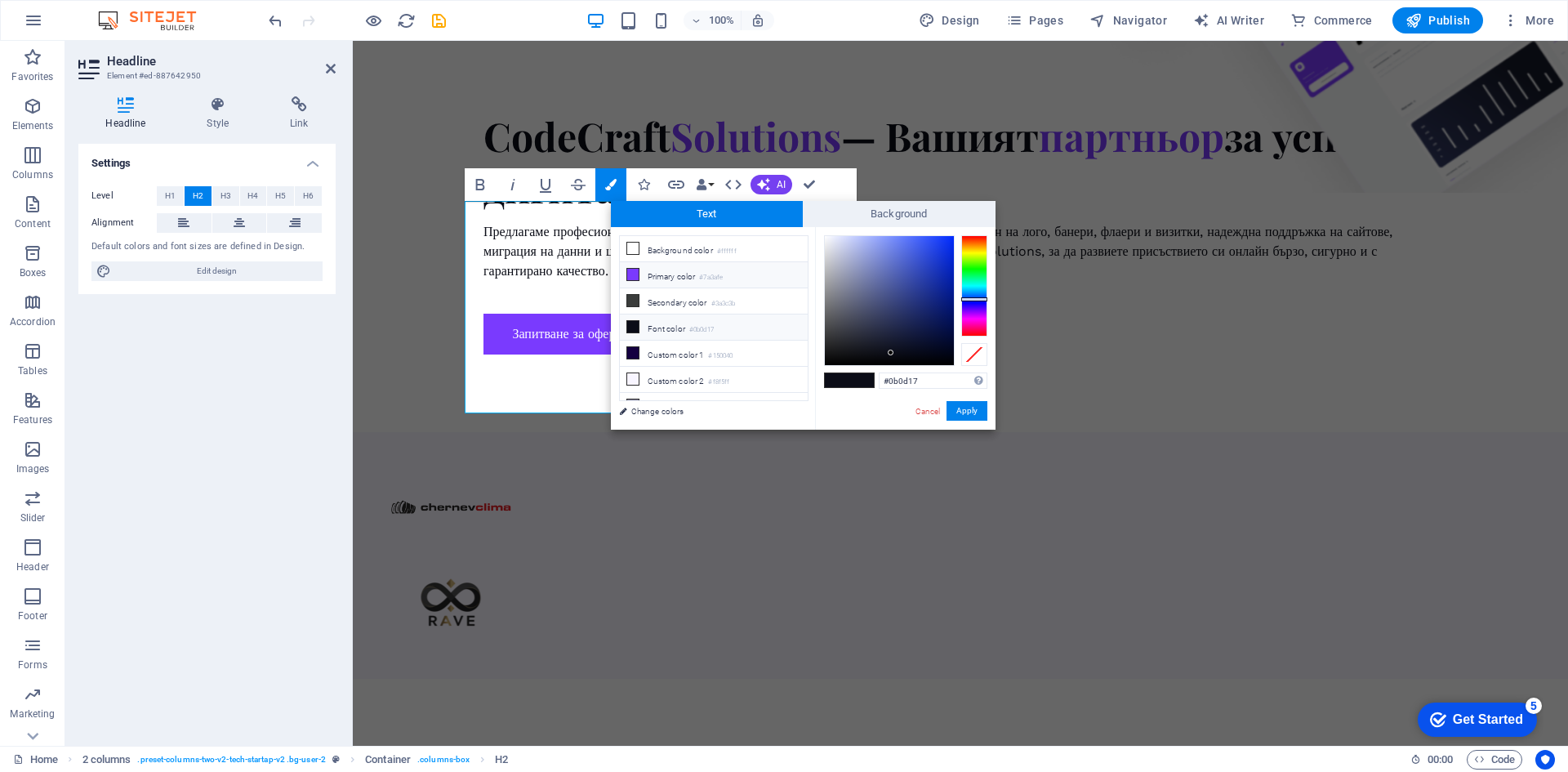
click at [648, 276] on li "Primary color #7a3afe" at bounding box center [714, 275] width 188 height 26
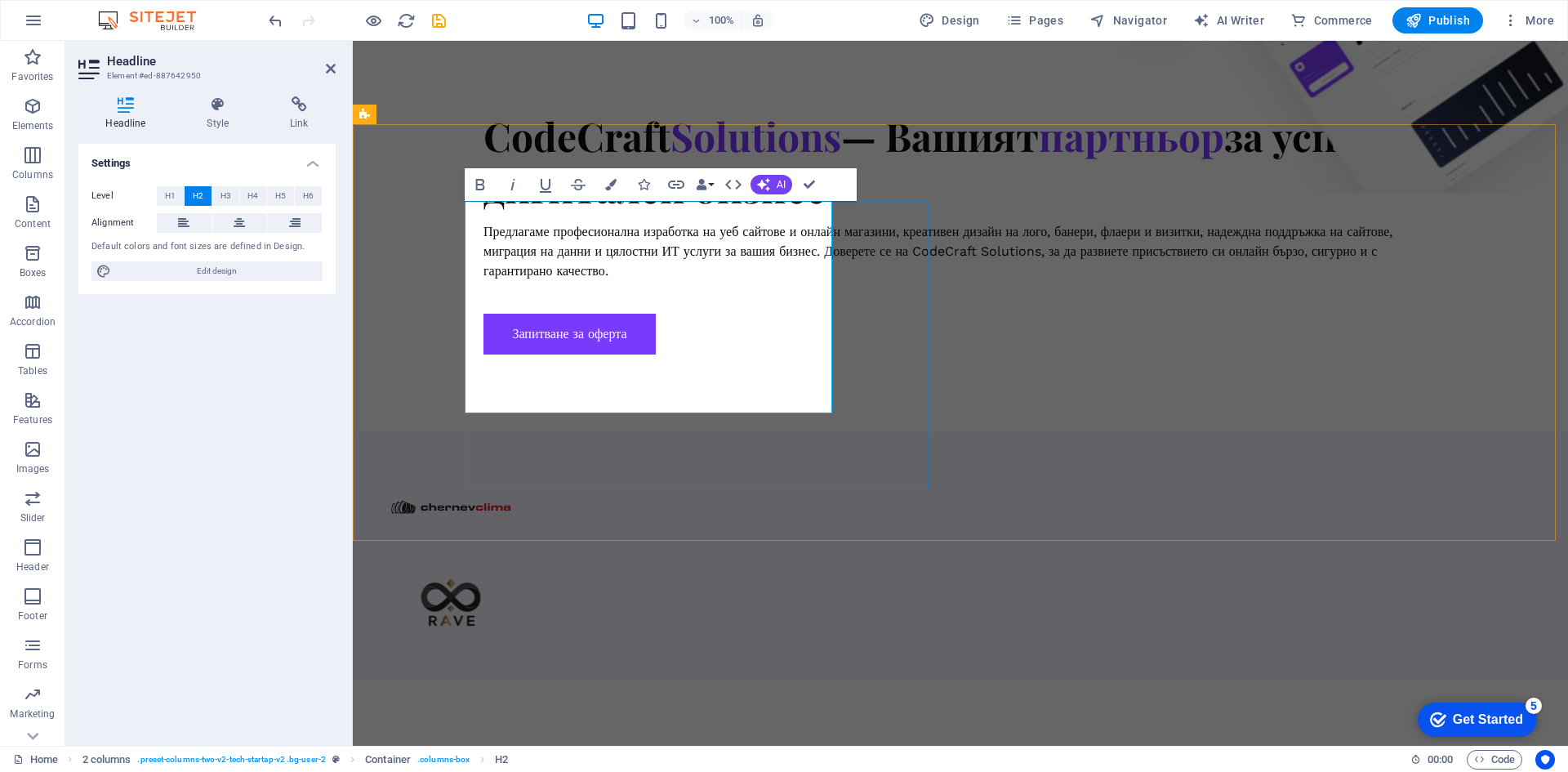
click at [626, 184] on div "Bold Italic Underline Strikethrough Colors Icons Link Data Bindings Company Fir…" at bounding box center [645, 184] width 360 height 32
click at [612, 184] on icon "button" at bounding box center [611, 184] width 11 height 11
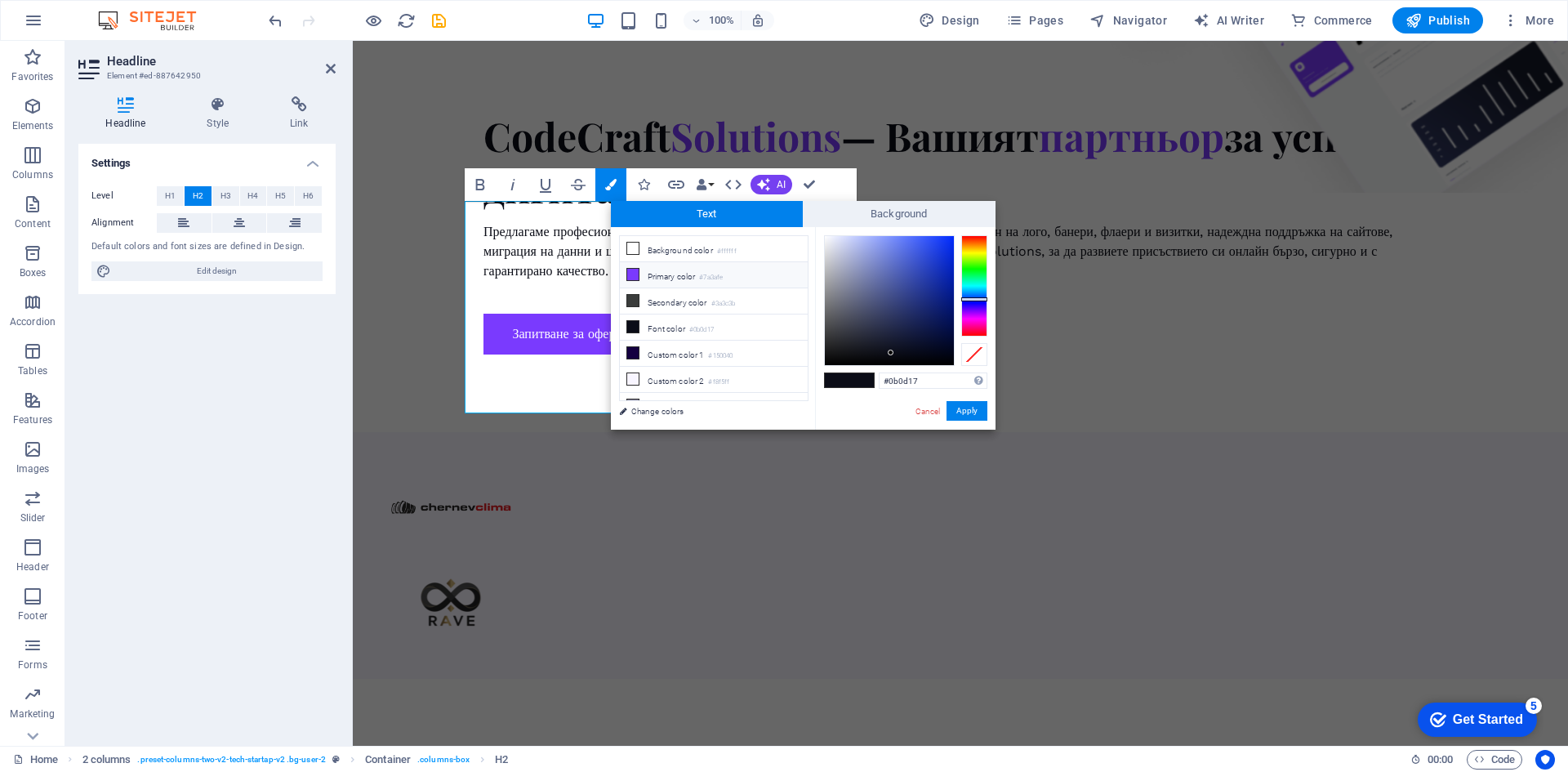
click at [664, 284] on li "Primary color #7a3afe" at bounding box center [714, 275] width 188 height 26
click at [970, 411] on button "Apply" at bounding box center [967, 411] width 41 height 19
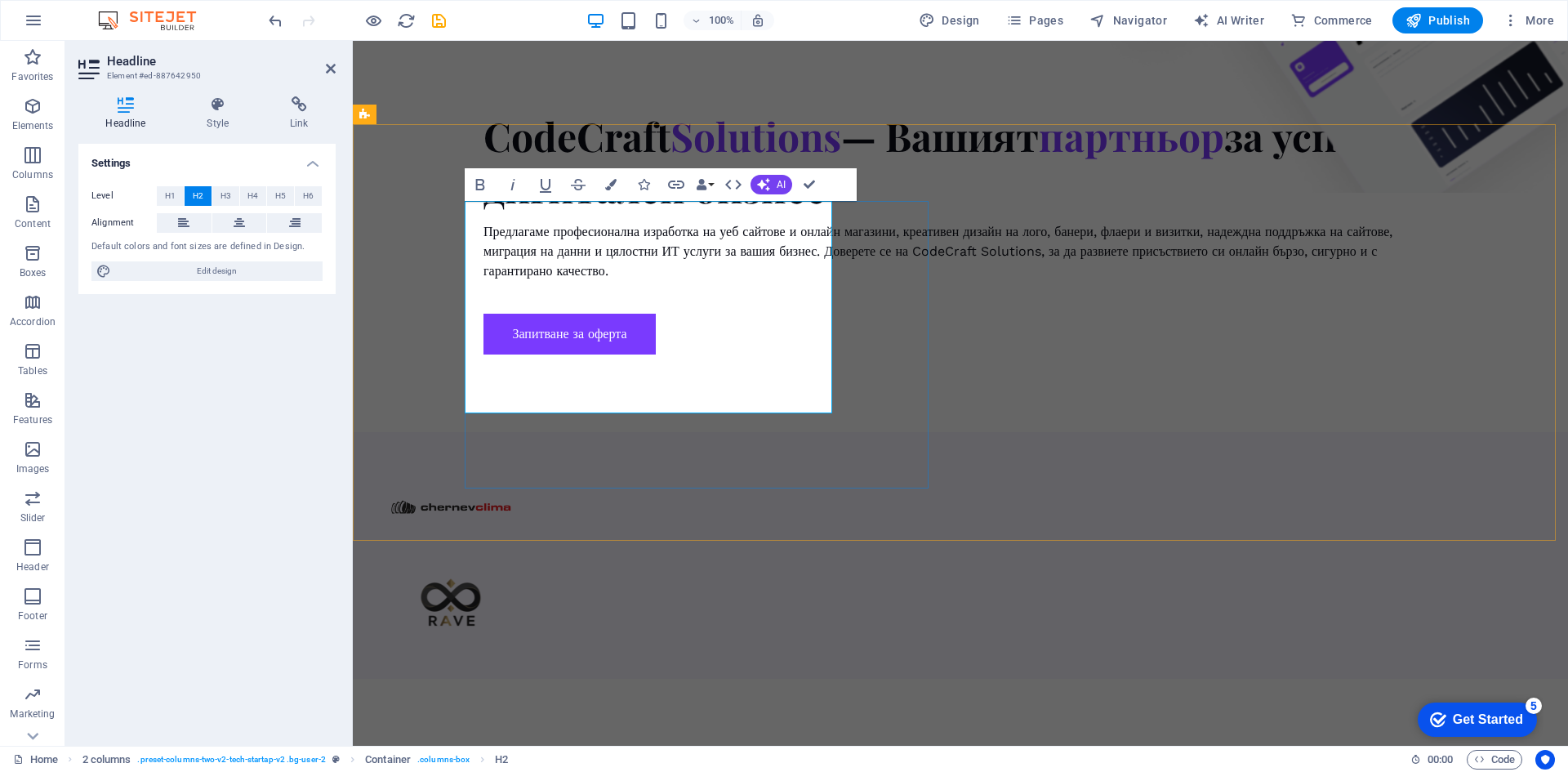
click at [613, 184] on icon "button" at bounding box center [611, 184] width 11 height 11
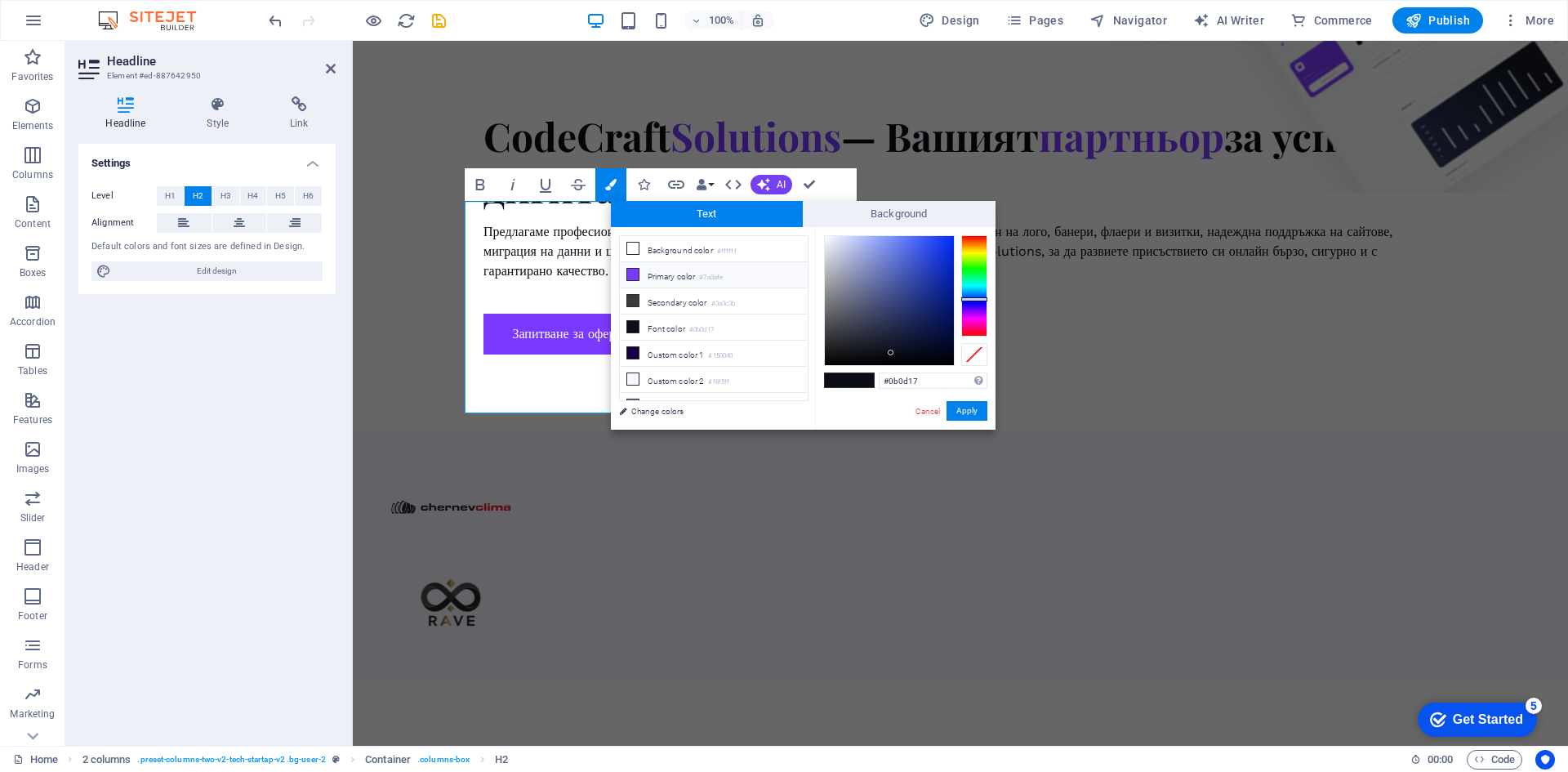
click at [747, 266] on li "Primary color #7a3afe" at bounding box center [714, 275] width 188 height 26
type input "#7a3afe"
click at [964, 410] on button "Apply" at bounding box center [967, 411] width 41 height 19
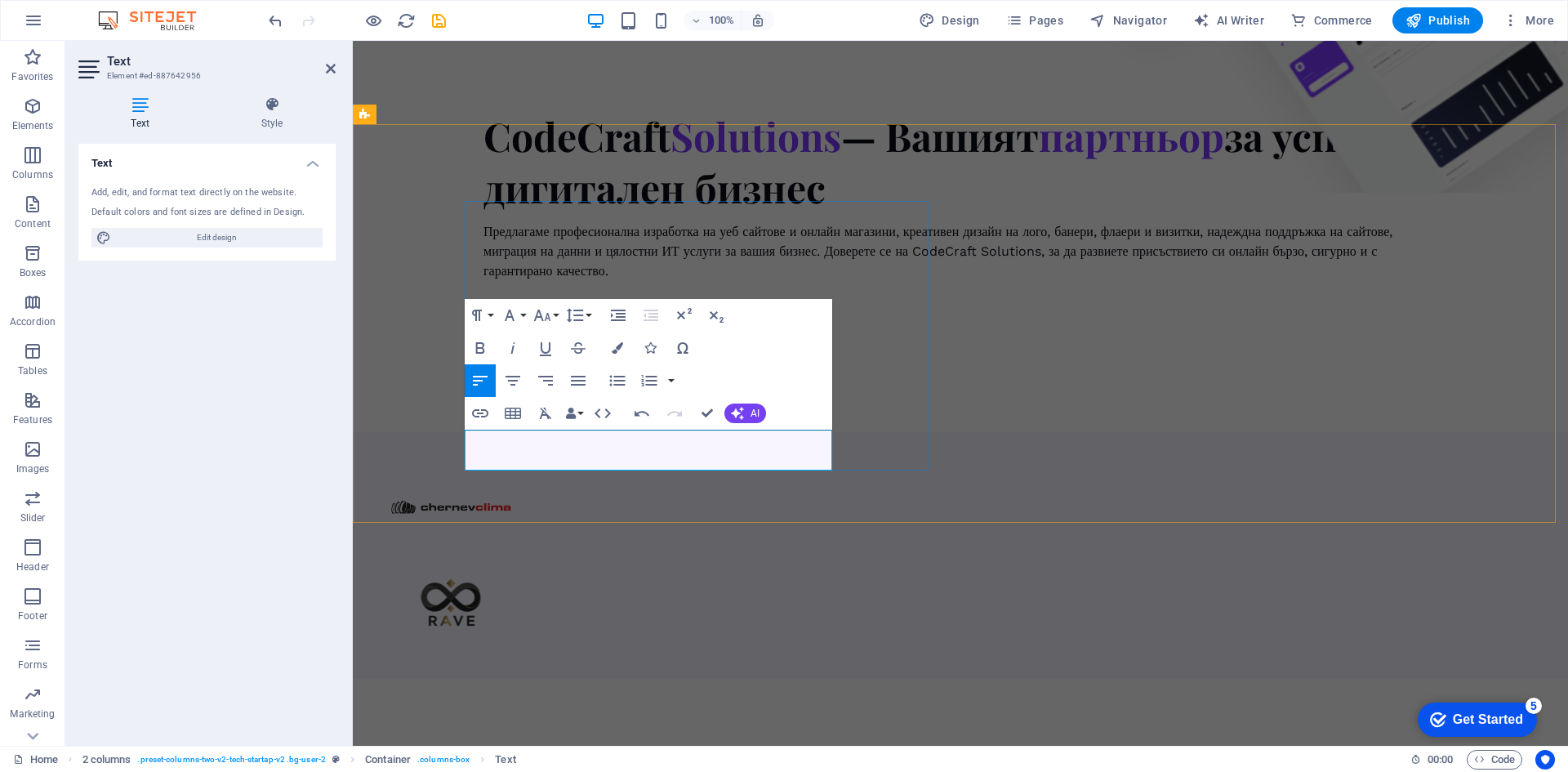
drag, startPoint x: 576, startPoint y: 442, endPoint x: 564, endPoint y: 452, distance: 15.6
click at [600, 415] on icon "button" at bounding box center [602, 412] width 19 height 19
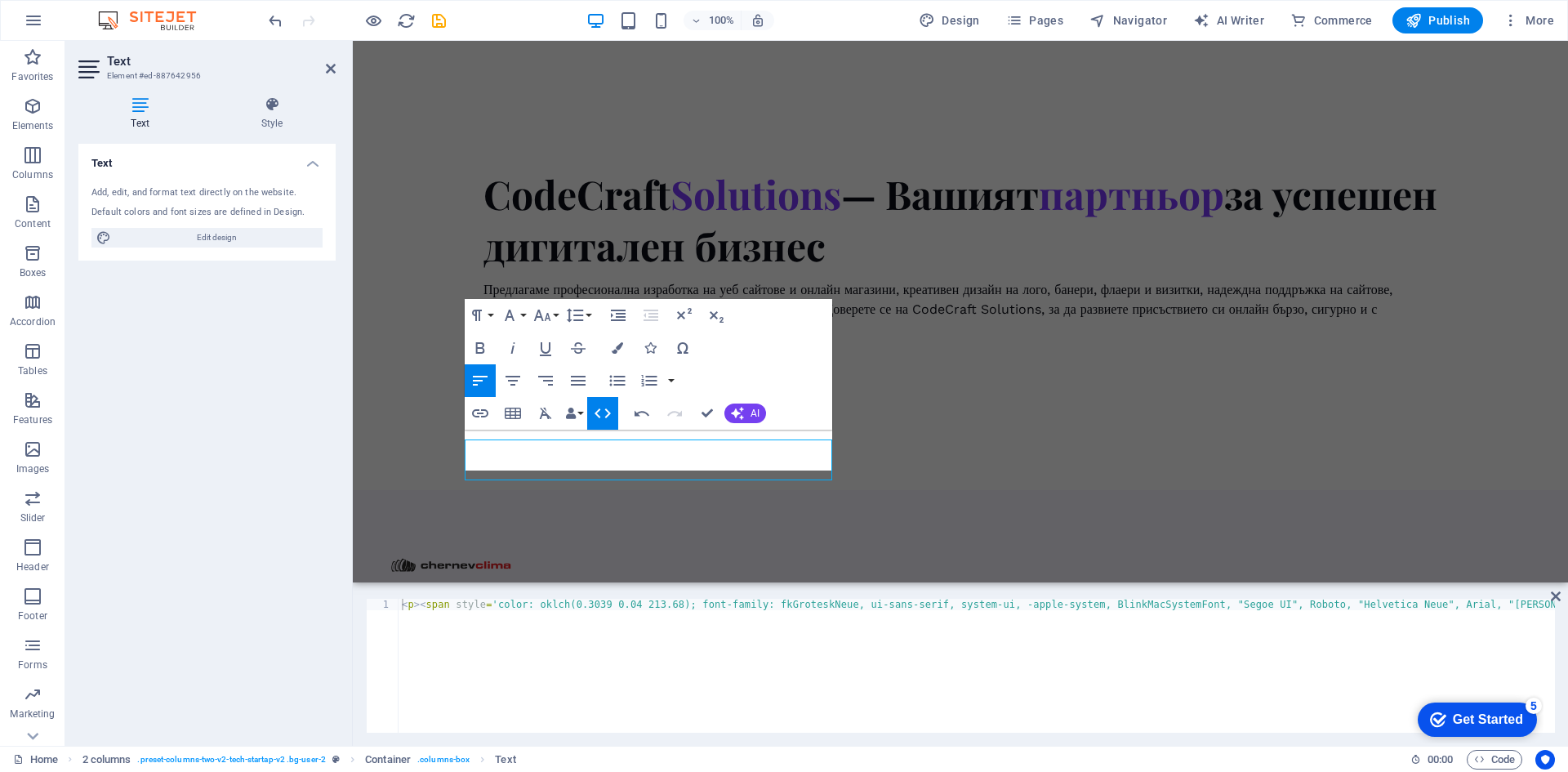
scroll to position [1318, 0]
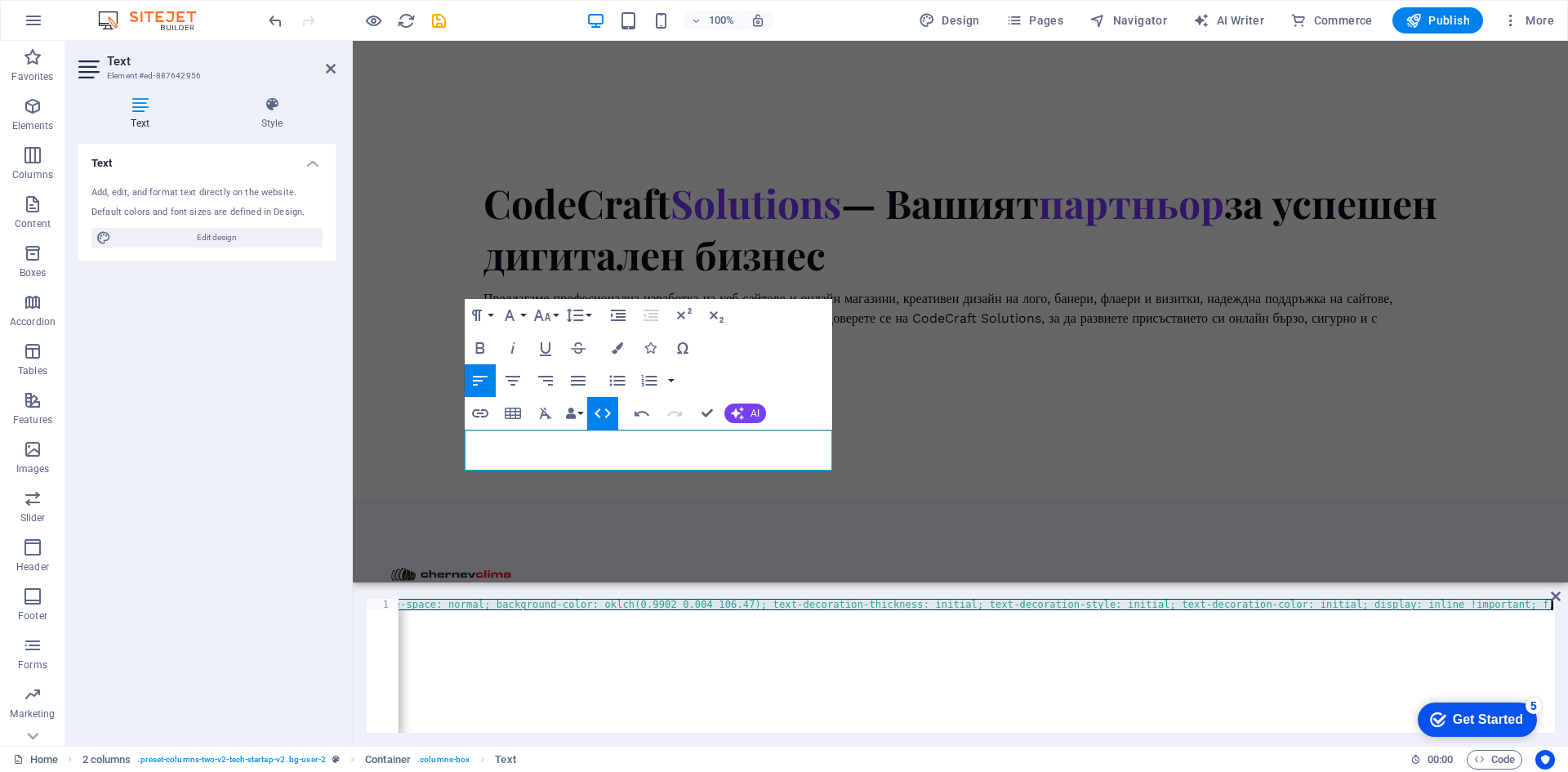
type textarea "Вдъхновявай се и действай днес – успехът е резултат от постоянство и смелост!"
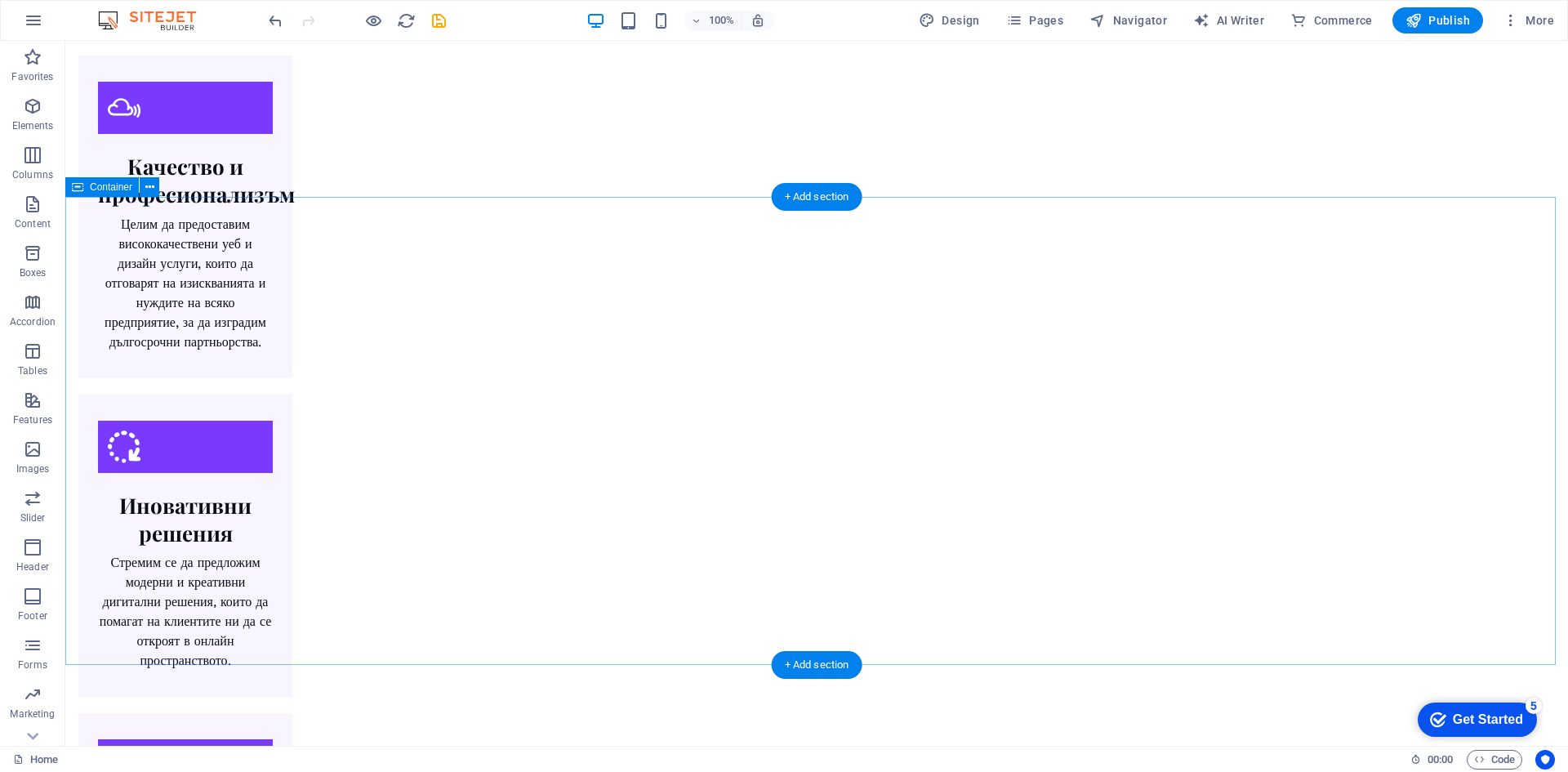
scroll to position [2190, 0]
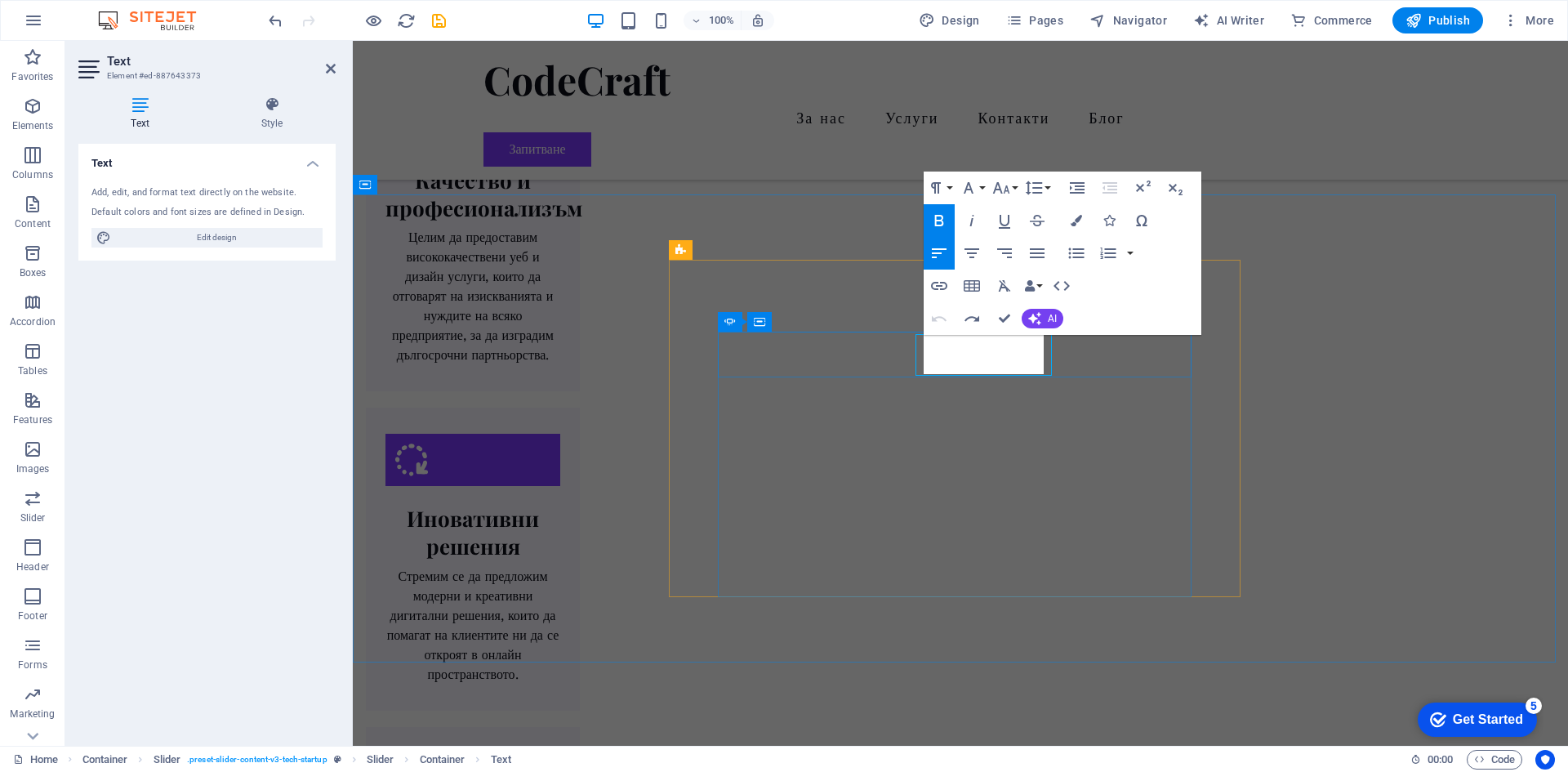
scroll to position [2191, 0]
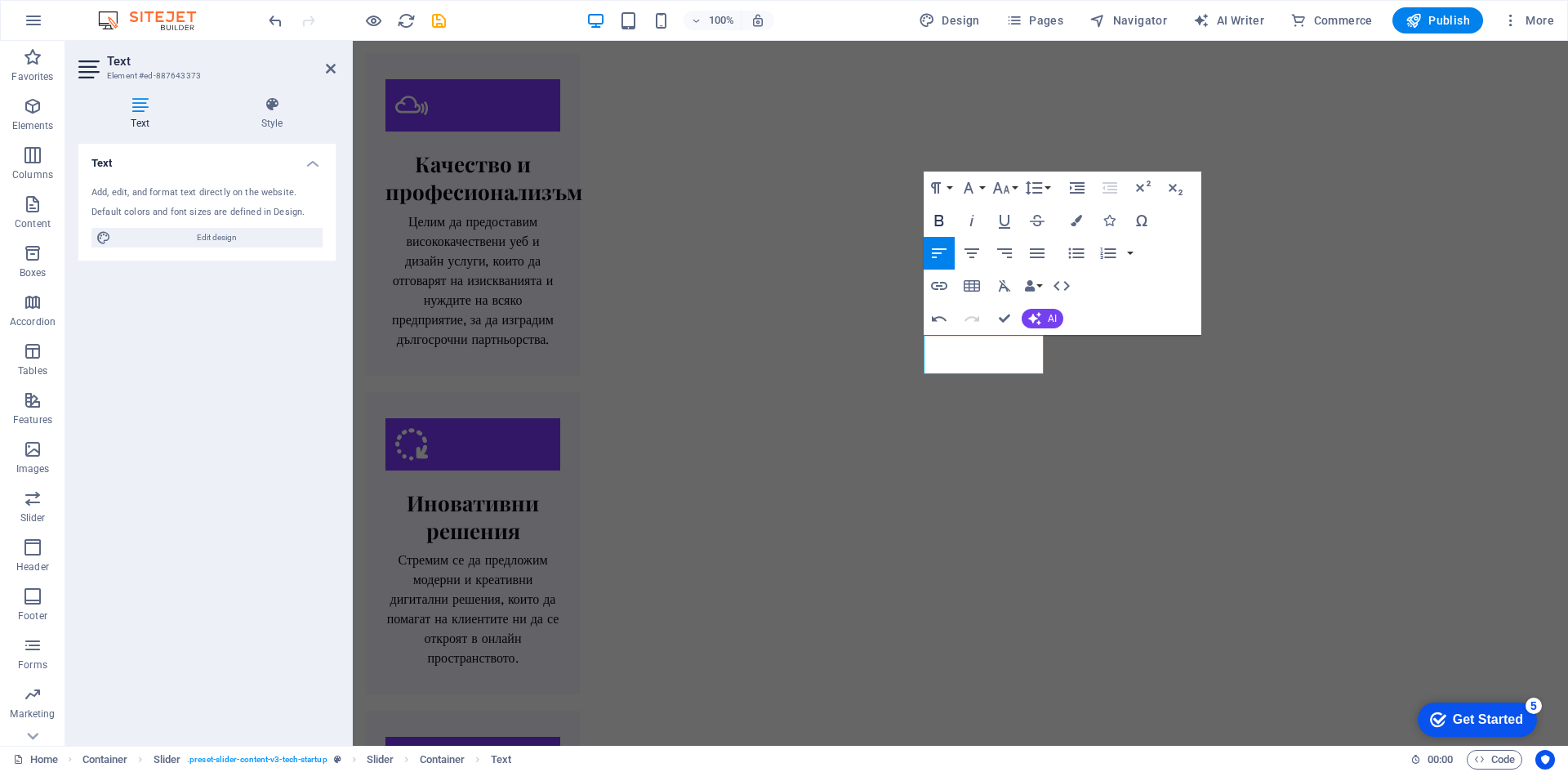
click at [941, 213] on icon "button" at bounding box center [939, 220] width 19 height 19
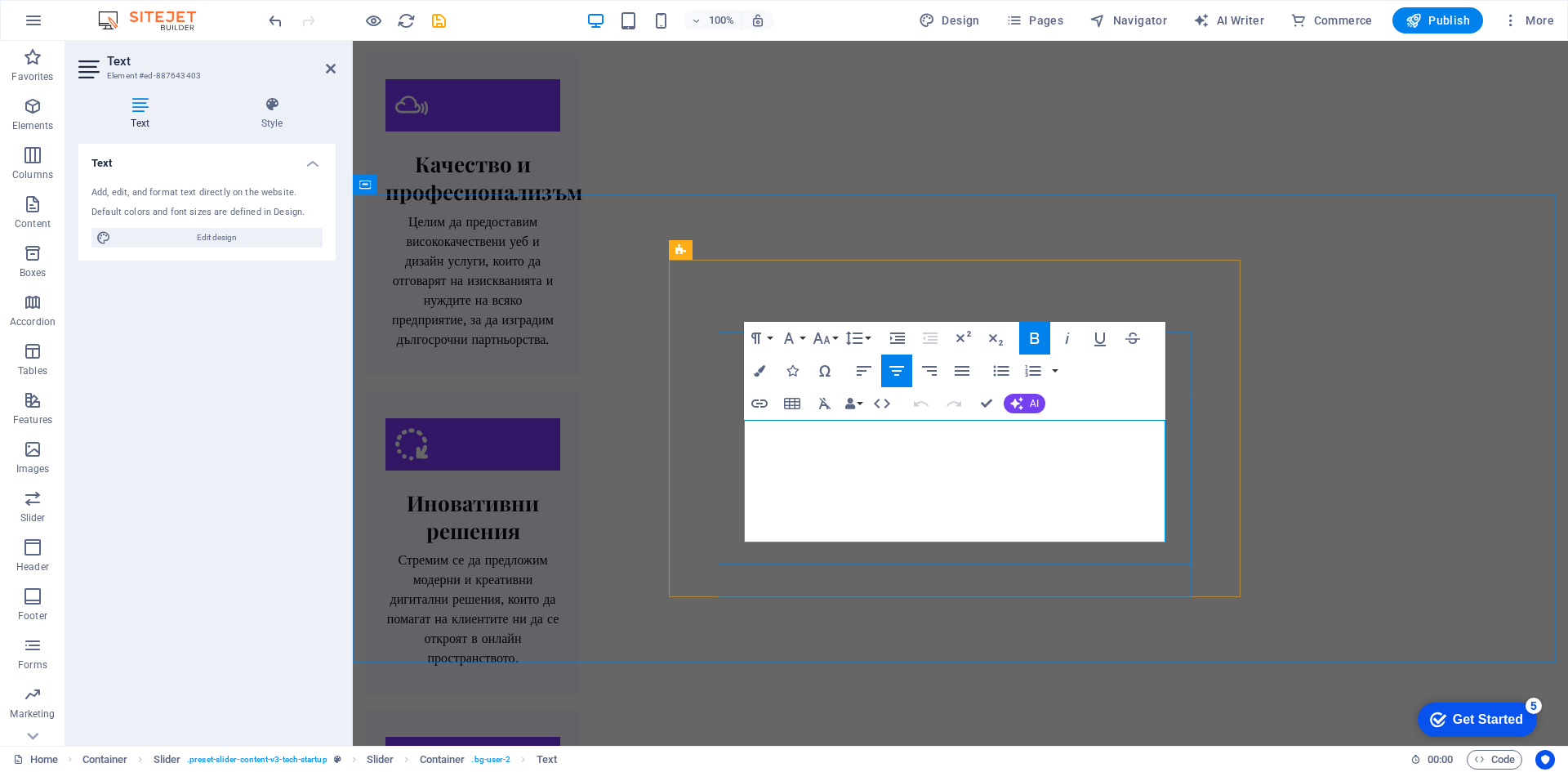
copy div "Dependable, Responsive, Professional Partner [PERSON_NAME] Apps has collaborate…"
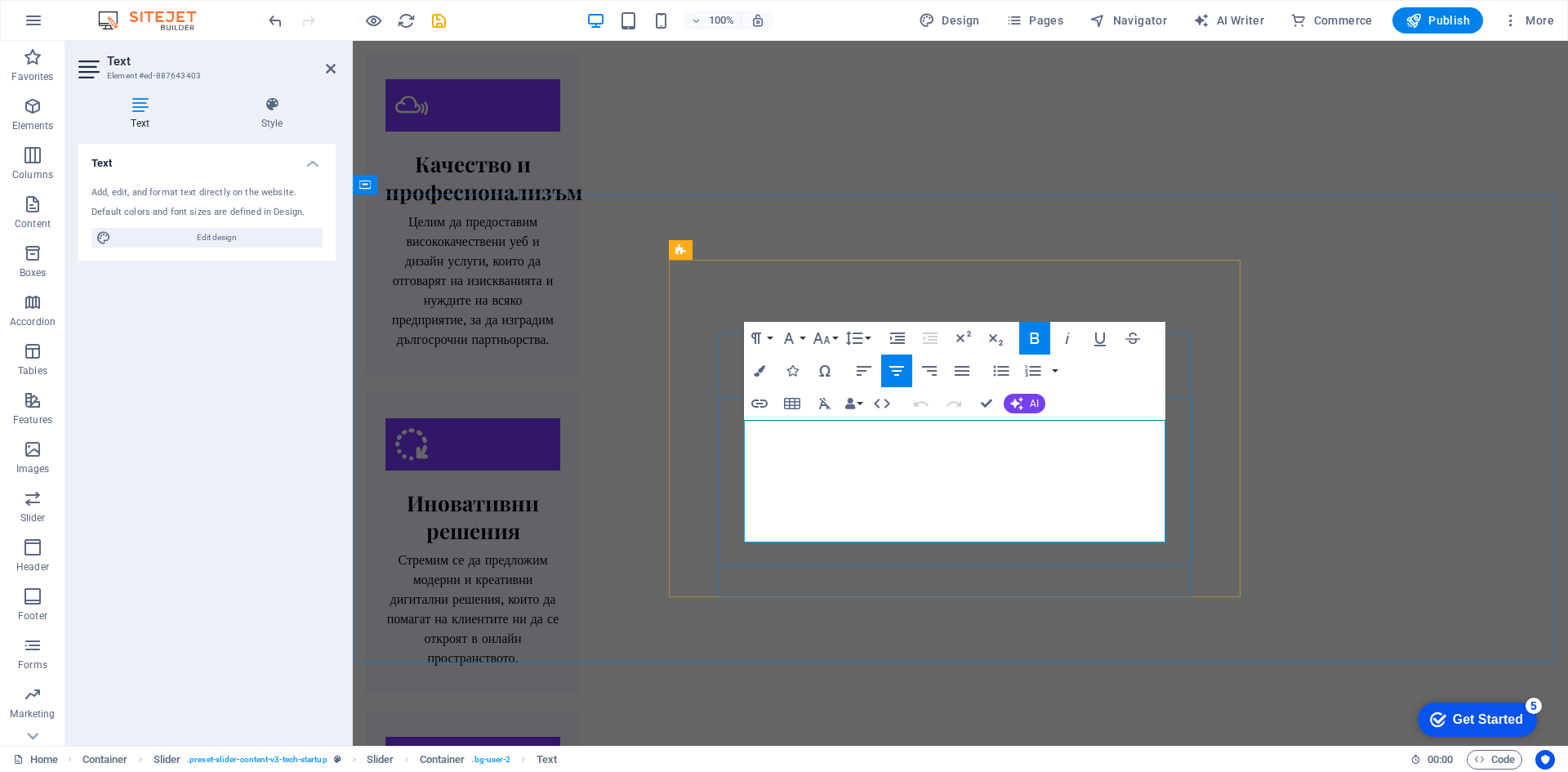
copy strong "Dependable, Responsive, Professional Partner"
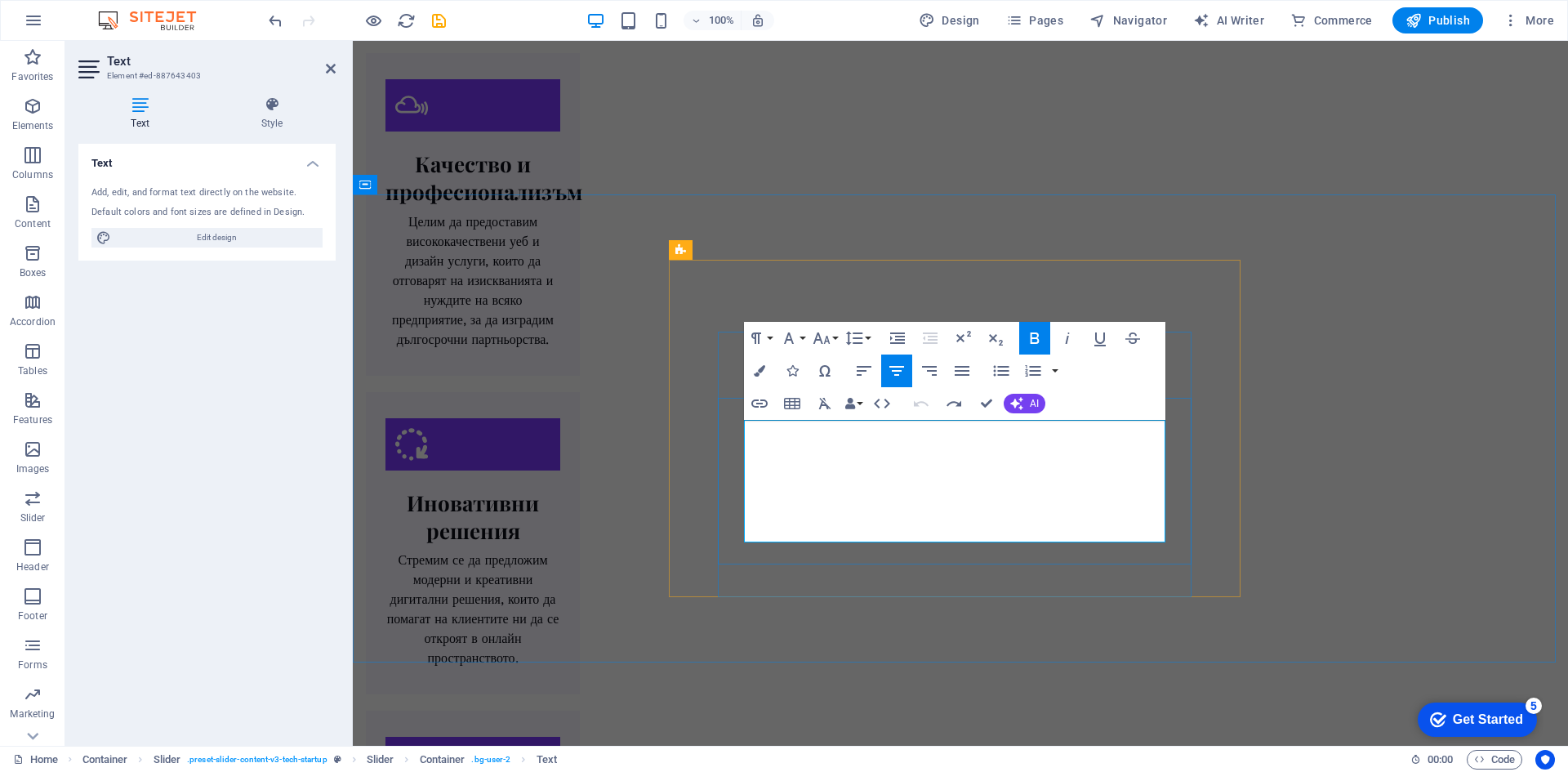
click at [885, 398] on icon "button" at bounding box center [881, 403] width 19 height 19
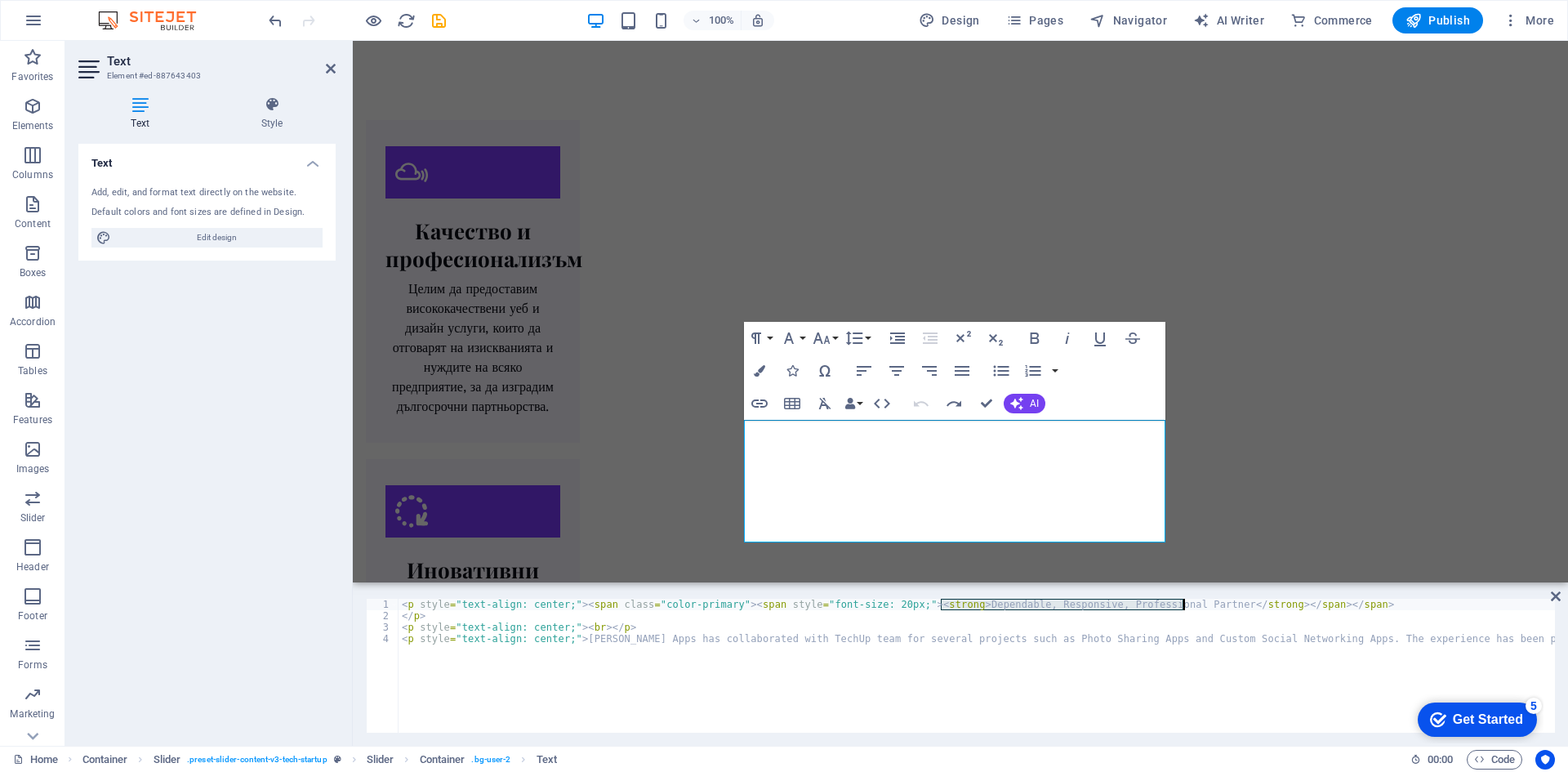
drag, startPoint x: 940, startPoint y: 607, endPoint x: 1183, endPoint y: 602, distance: 243.1
click at [1183, 602] on div "< p style = "text-align: center;" > < span class = "color-primary" > < span sty…" at bounding box center [1147, 676] width 1498 height 154
paste textarea "Надежден, отзивчив и професионален партньор."
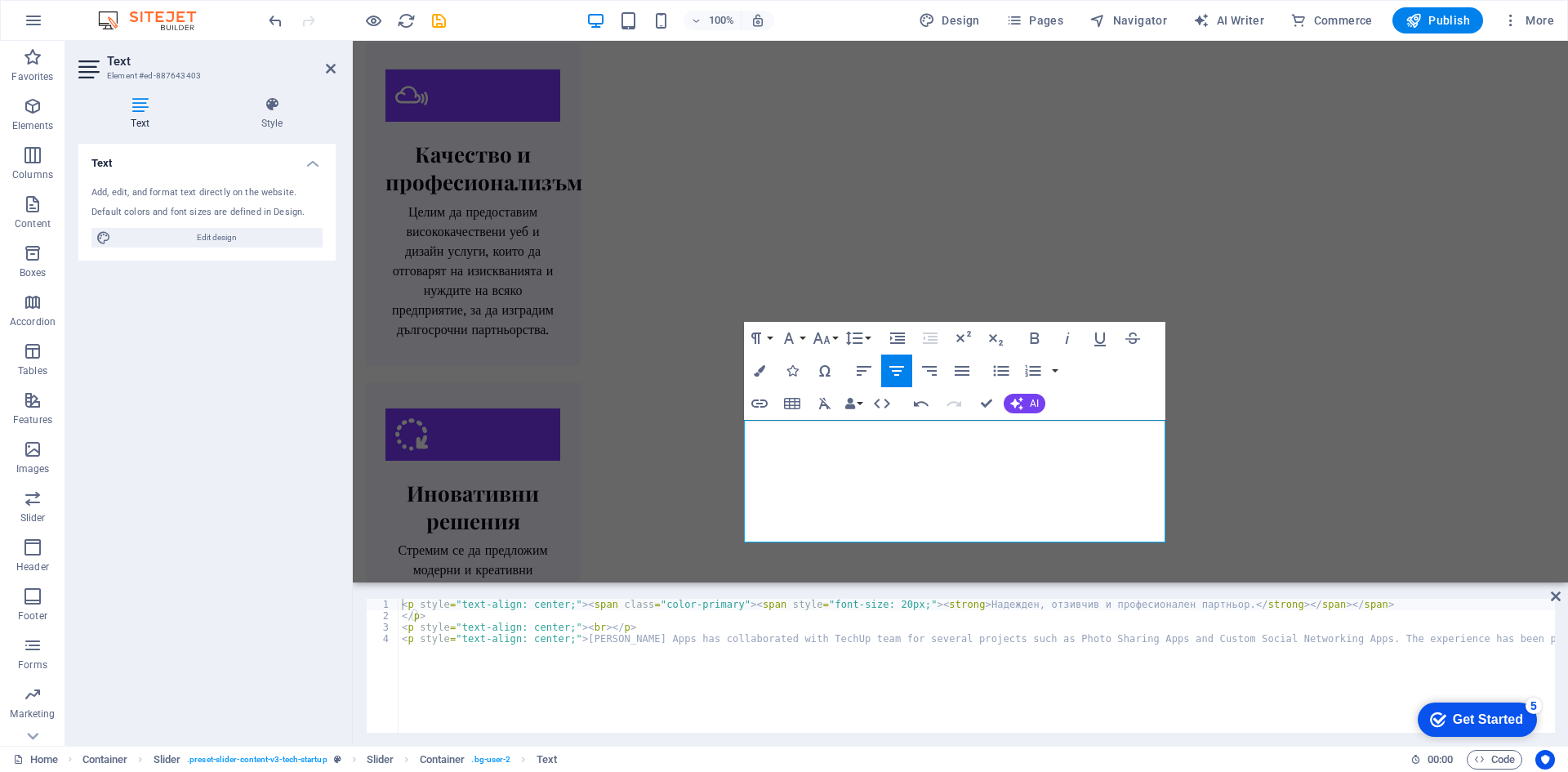
type textarea "<p style="text-align: center;">[PERSON_NAME] Apps has collaborated with TechUp …"
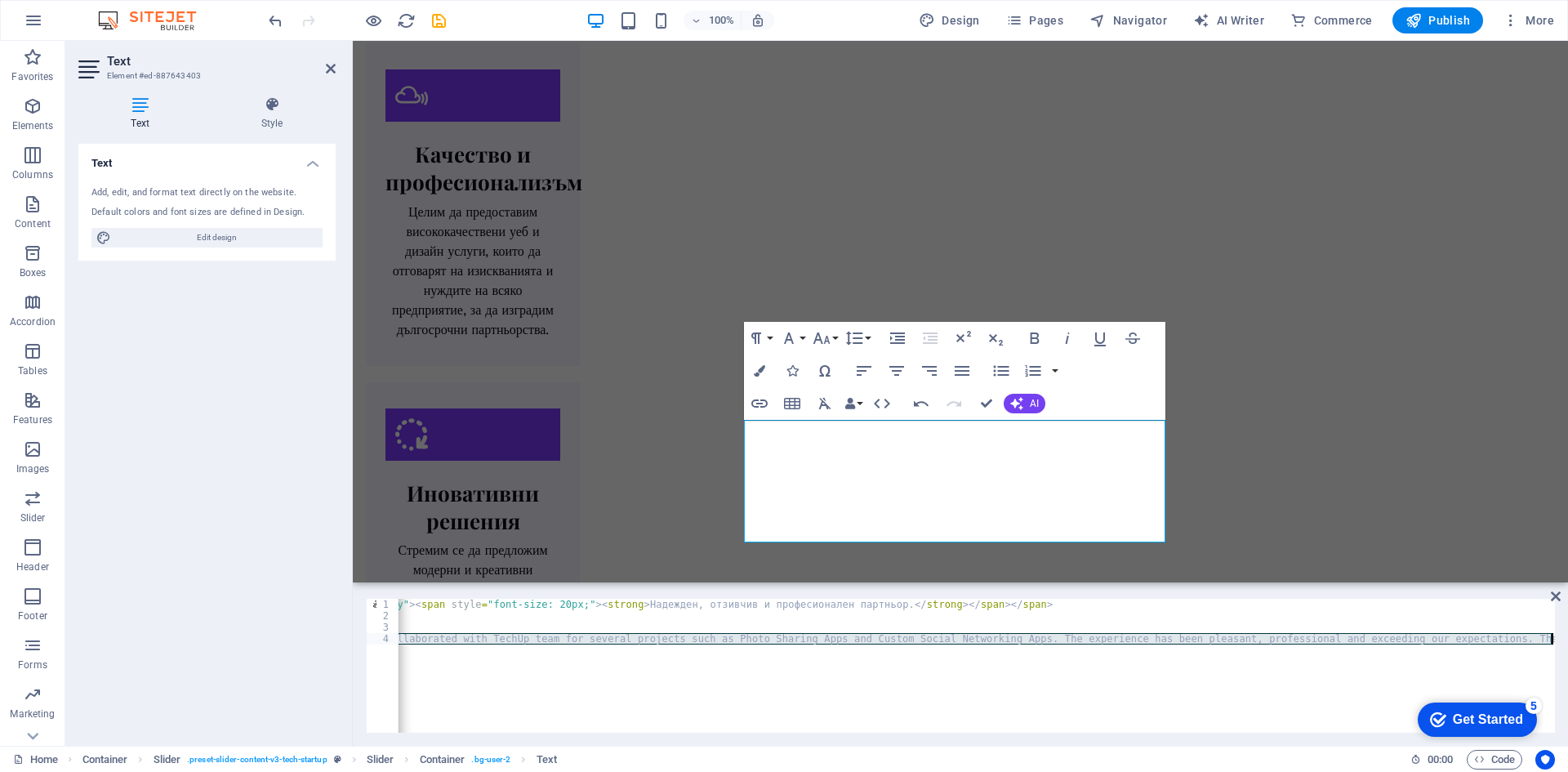
scroll to position [0, 341]
drag, startPoint x: 571, startPoint y: 639, endPoint x: 1531, endPoint y: 638, distance: 960.0
click at [1531, 638] on div "< p style = "text-align: center;" > < span class = "color-primary" > < span sty…" at bounding box center [806, 676] width 1498 height 154
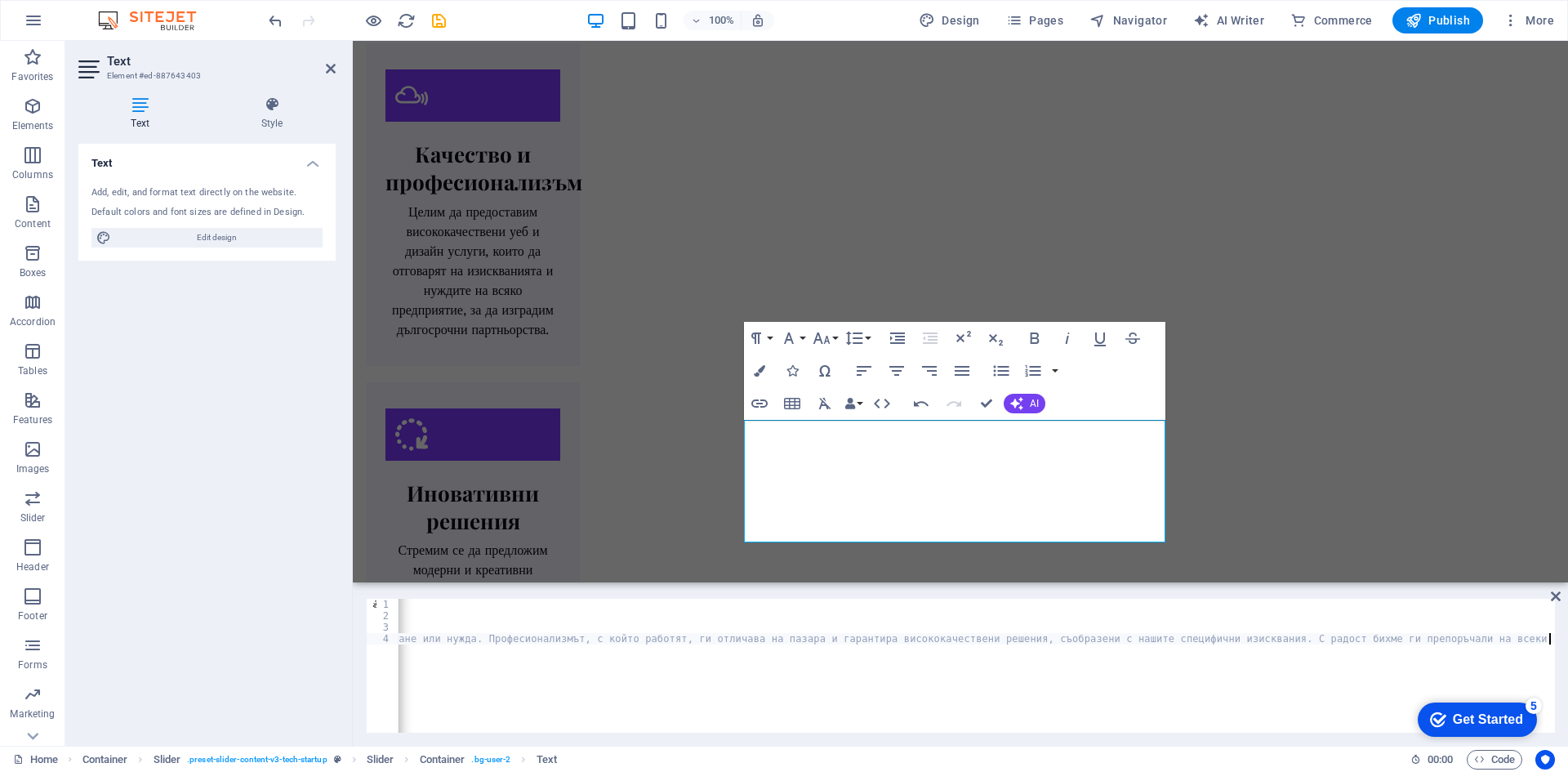
scroll to position [0, 1808]
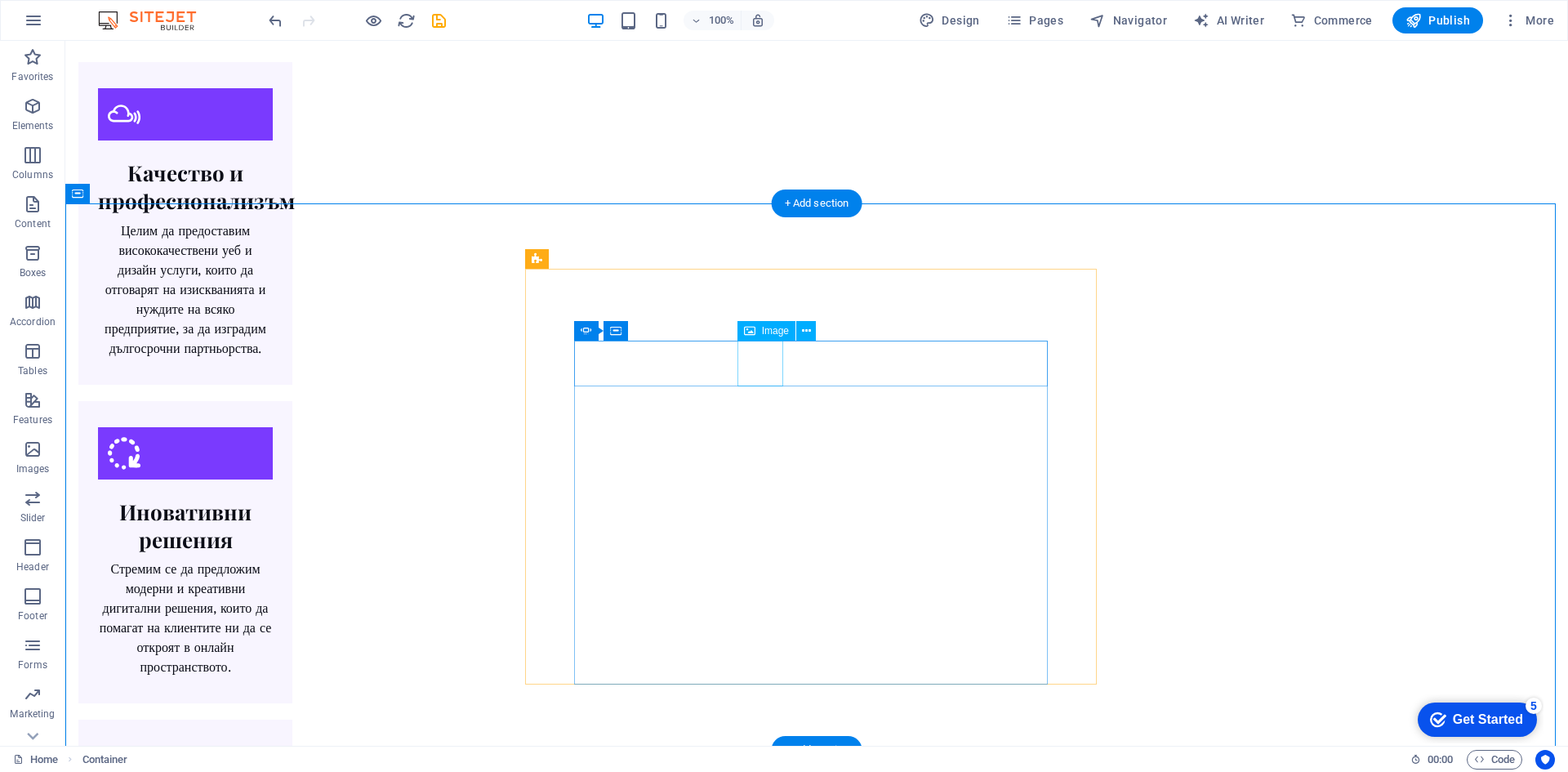
select select "px"
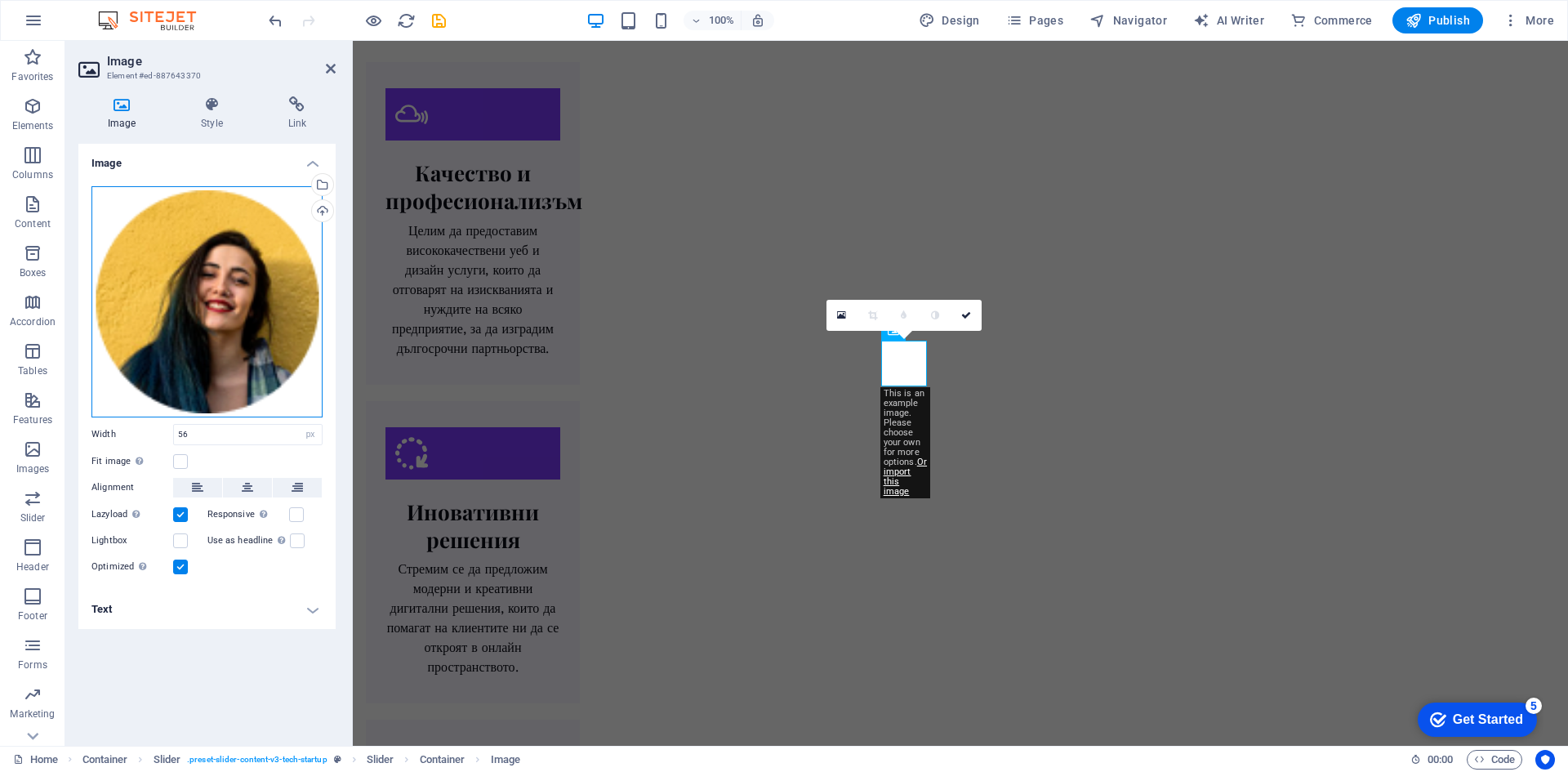
click at [203, 206] on div "Drag files here, click to choose files or select files from Files or our free s…" at bounding box center [207, 301] width 231 height 231
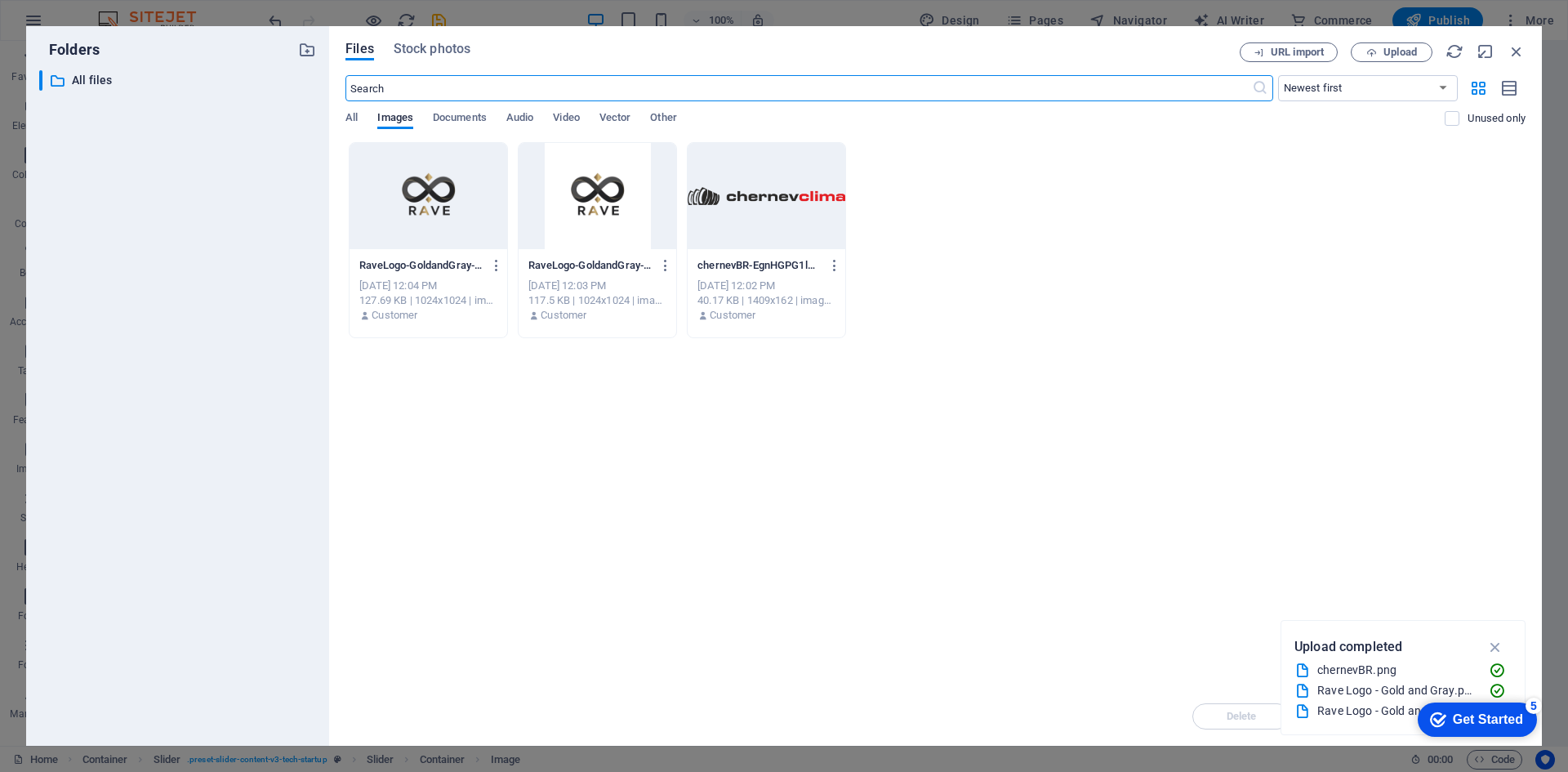
click at [466, 217] on div at bounding box center [428, 196] width 158 height 107
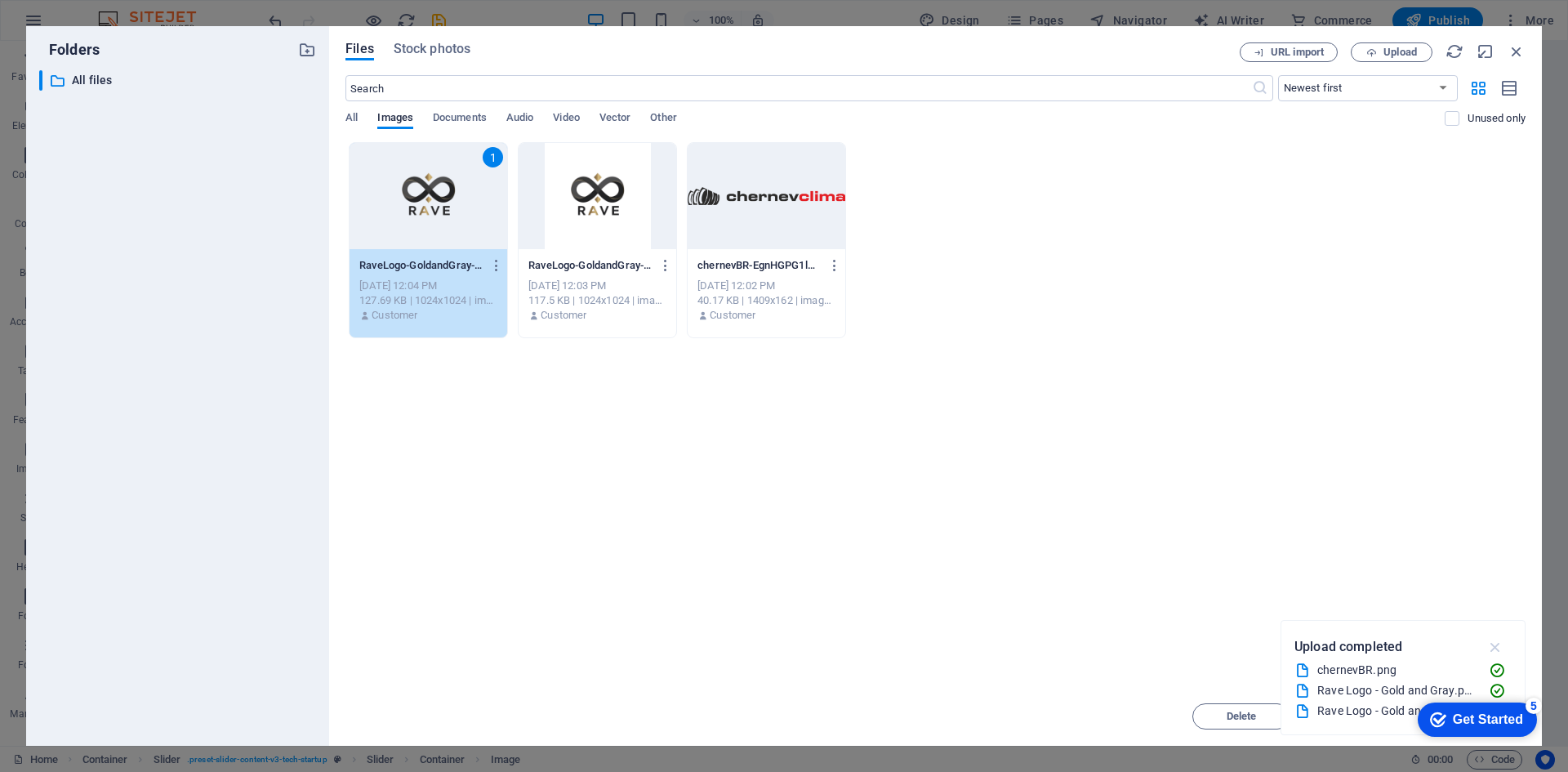
click at [1494, 644] on icon "button" at bounding box center [1496, 646] width 19 height 18
click at [431, 226] on div "1" at bounding box center [428, 196] width 158 height 107
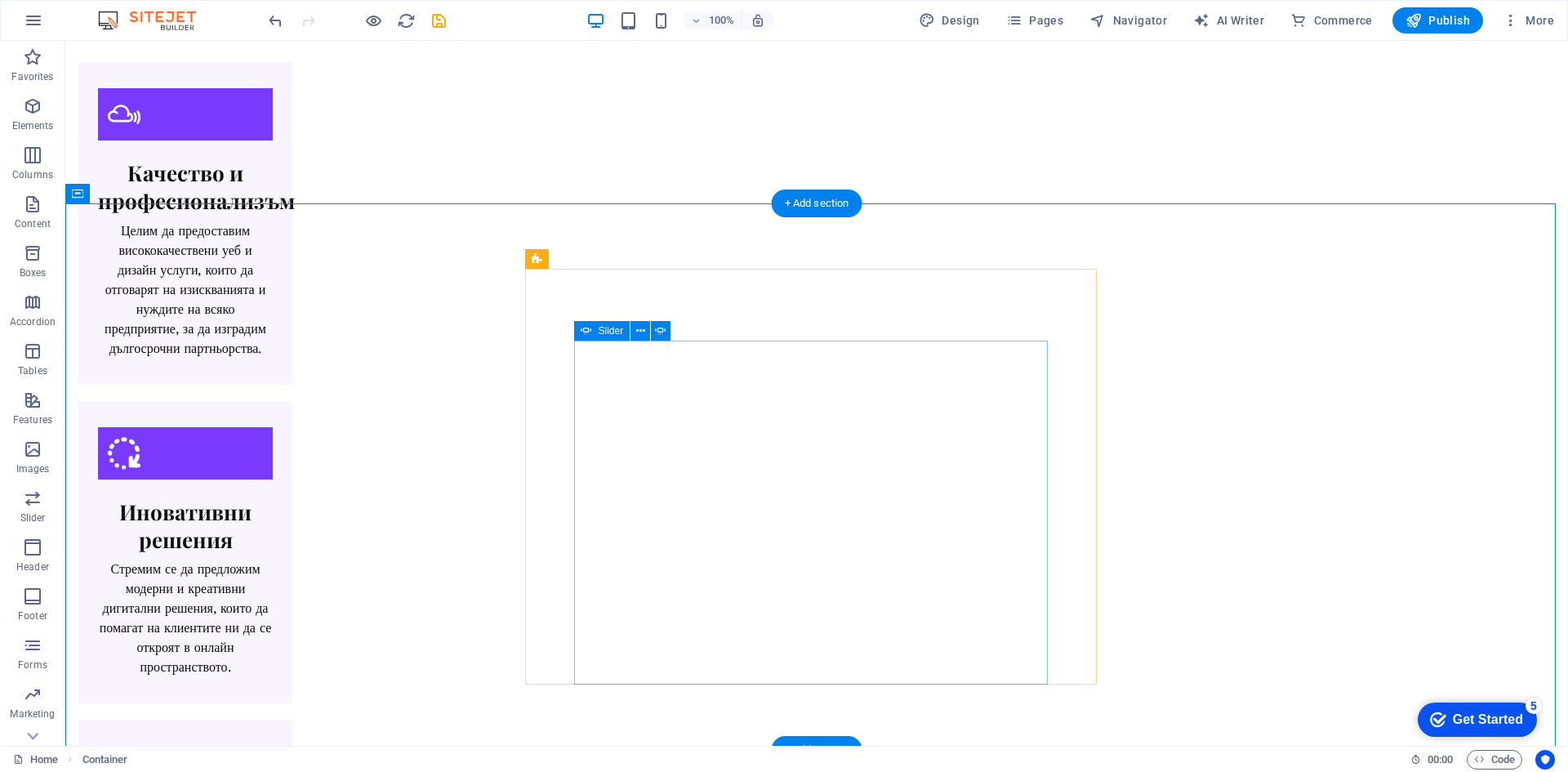
click at [589, 331] on icon at bounding box center [587, 330] width 11 height 19
select select "ms"
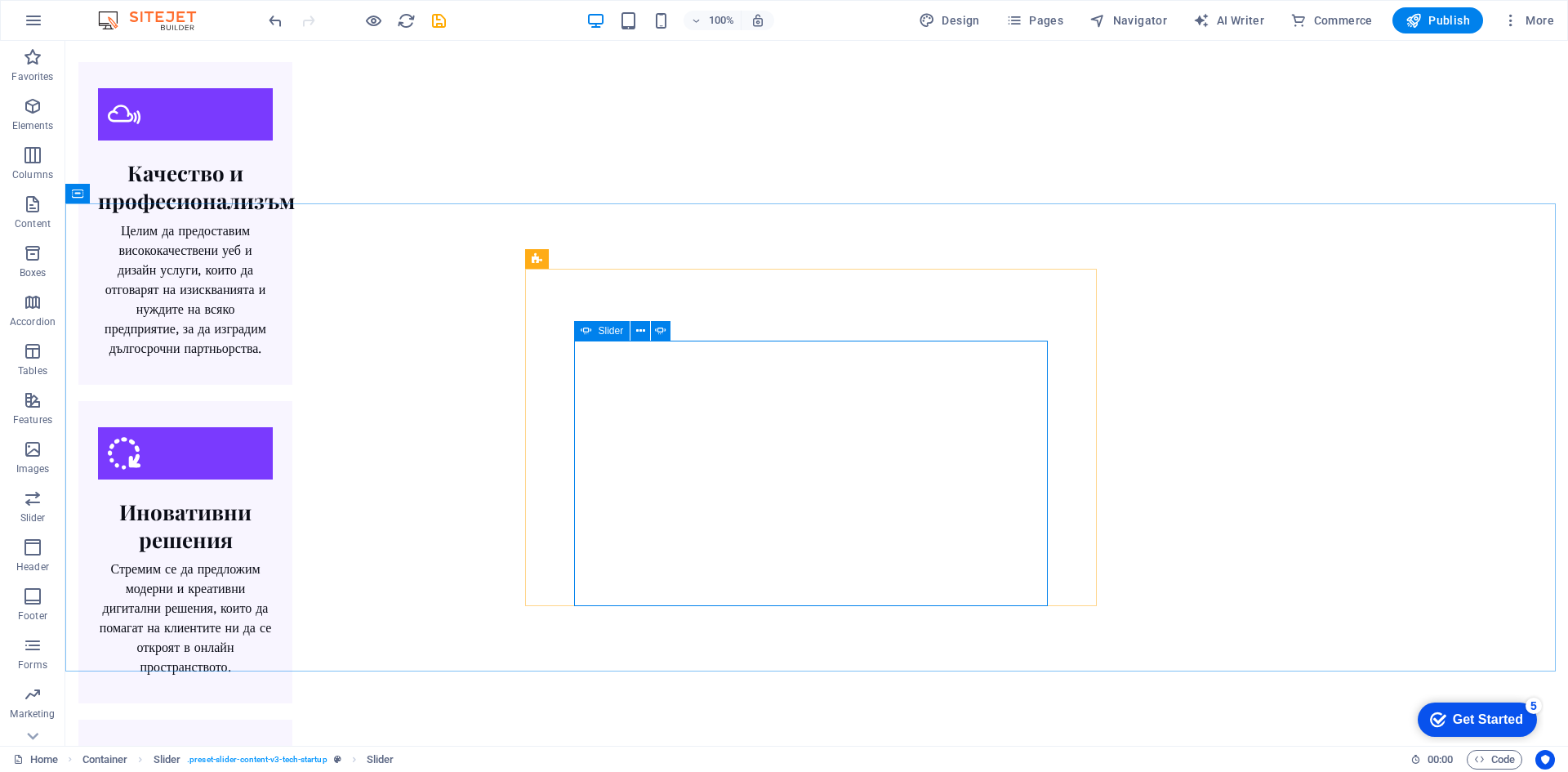
select select "s"
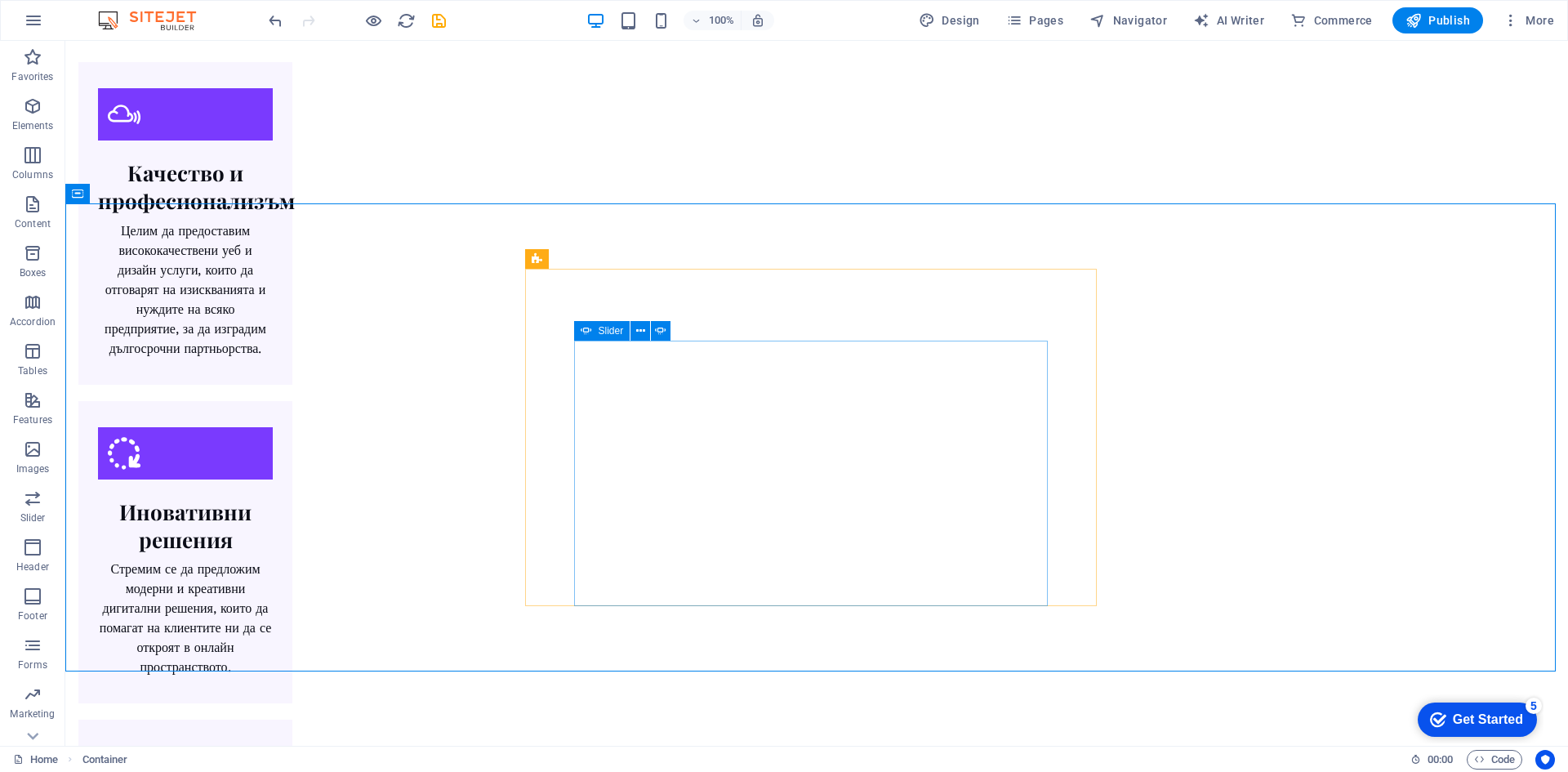
click at [589, 331] on icon at bounding box center [587, 330] width 11 height 19
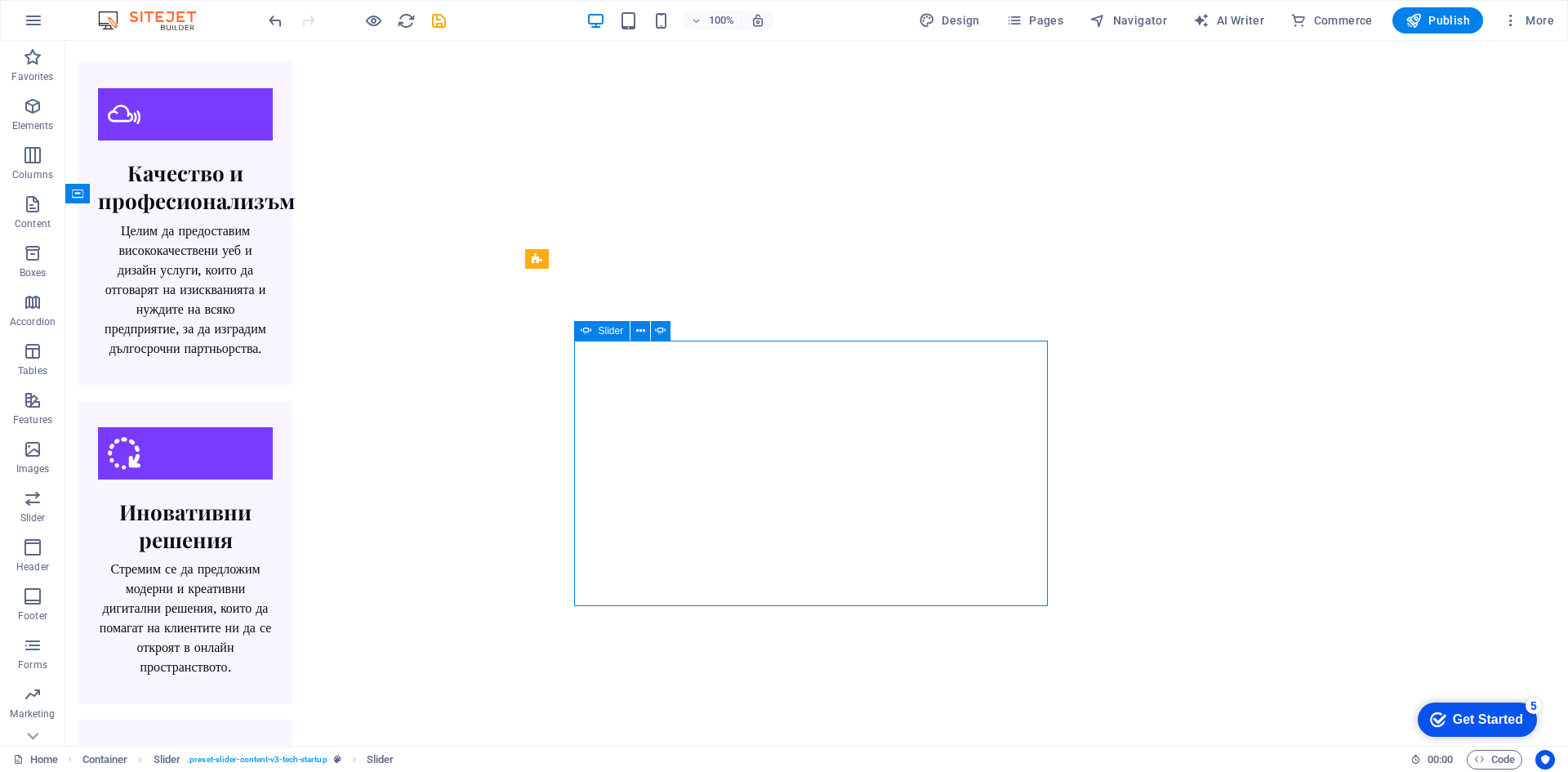
click at [589, 331] on icon at bounding box center [587, 330] width 11 height 19
select select "ms"
select select "s"
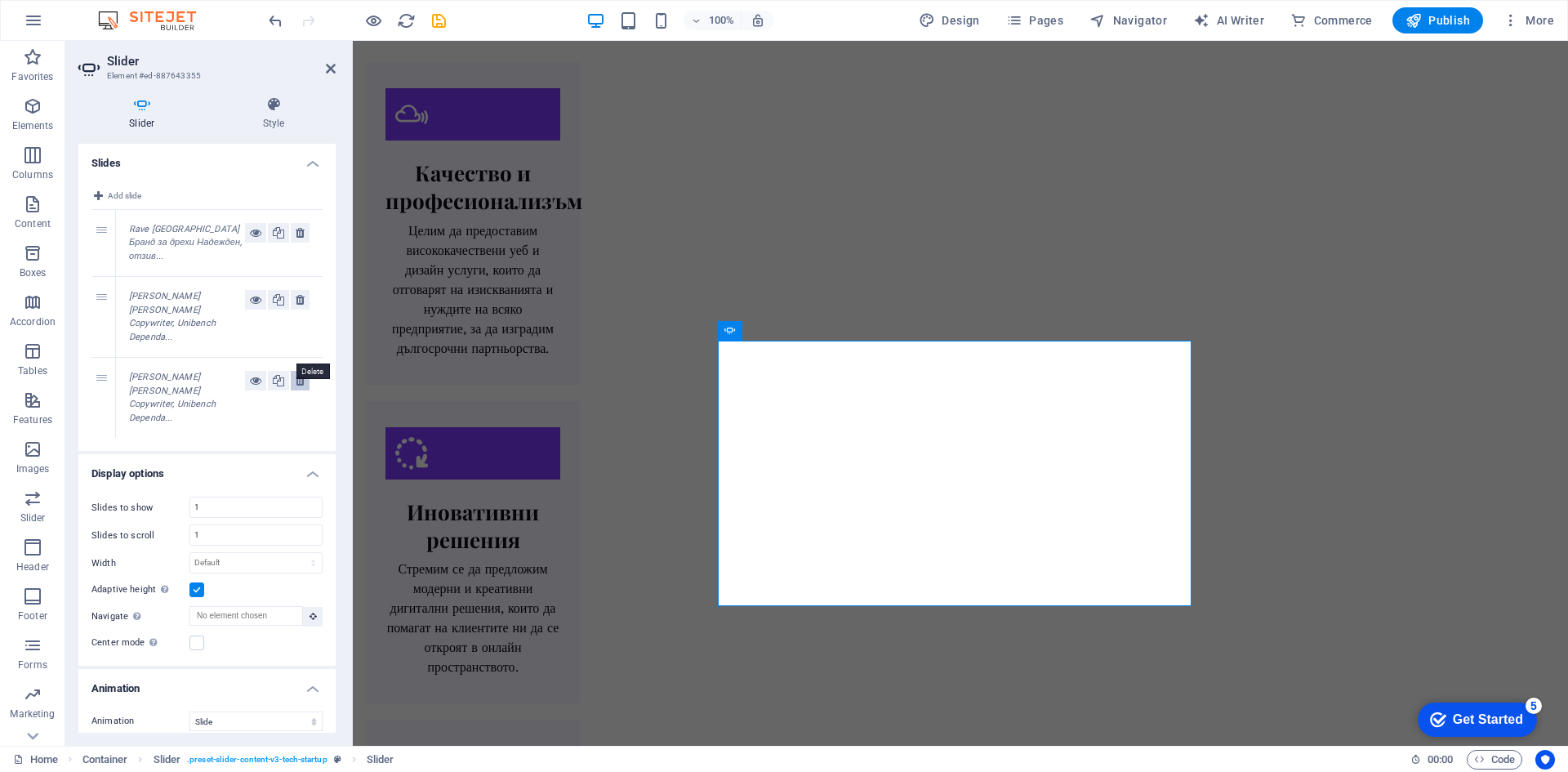
click at [296, 371] on icon at bounding box center [300, 380] width 9 height 19
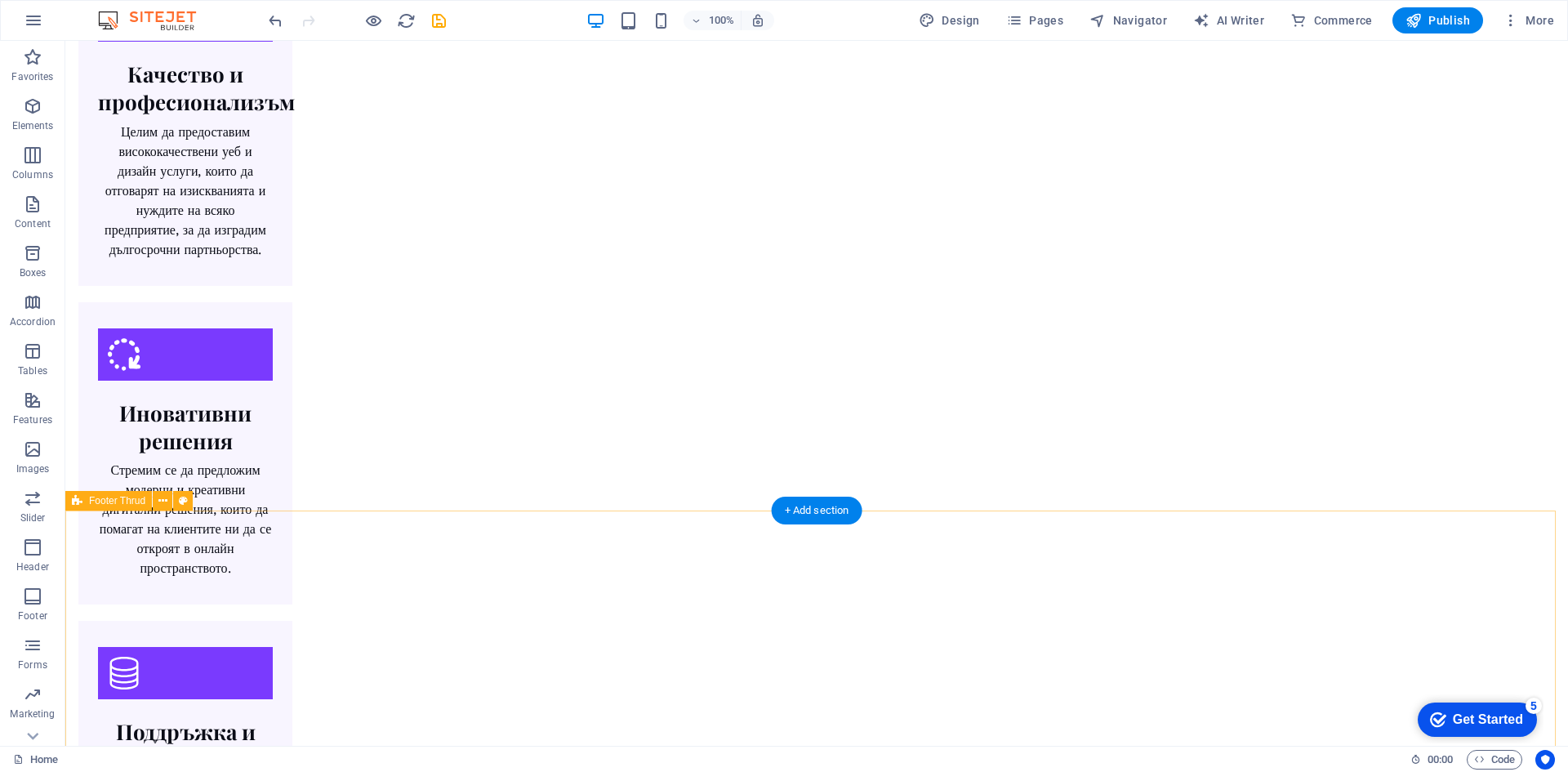
scroll to position [2360, 0]
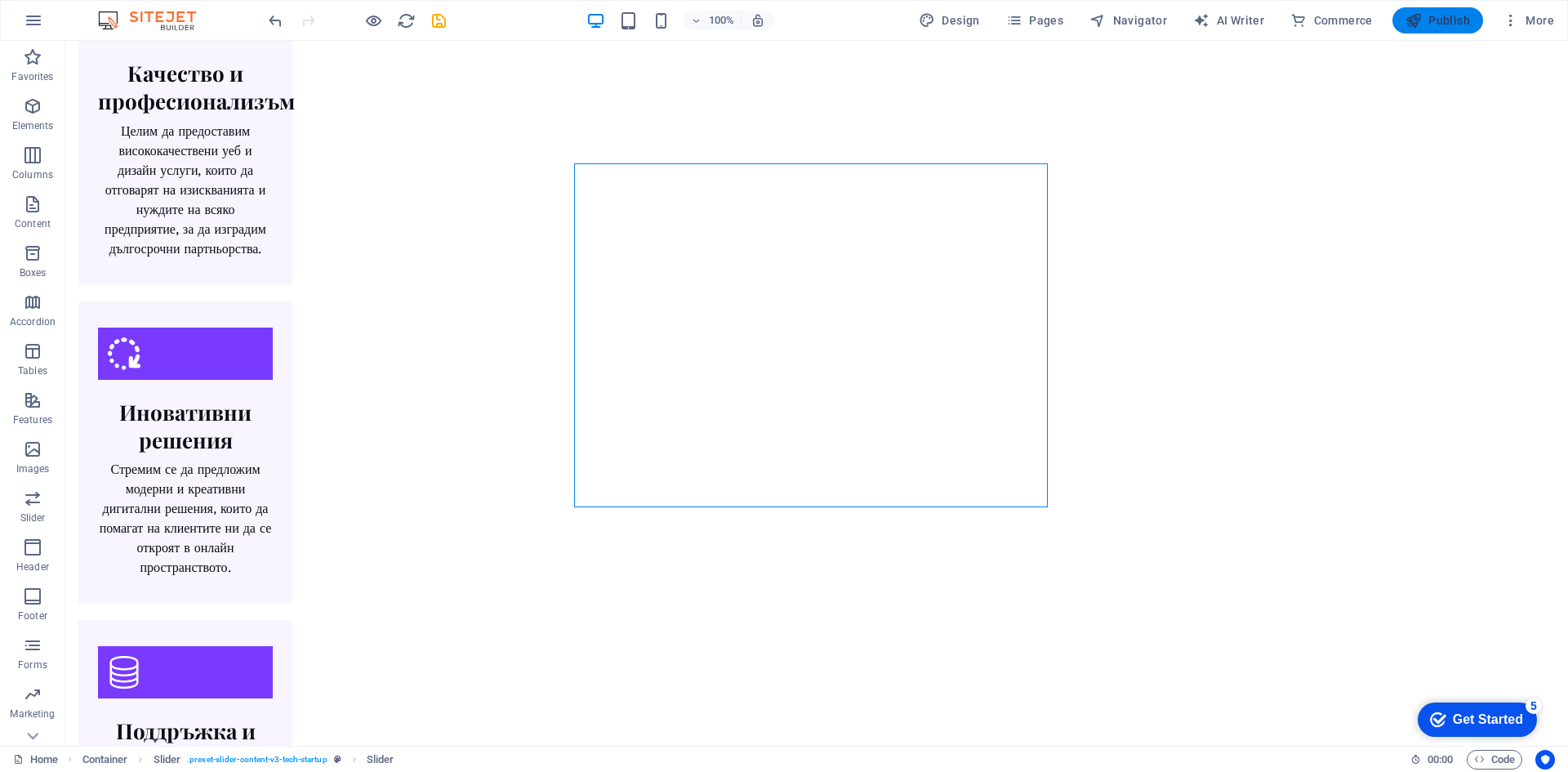
click at [1443, 27] on span "Publish" at bounding box center [1438, 20] width 65 height 17
